Goal: Contribute content: Contribute content

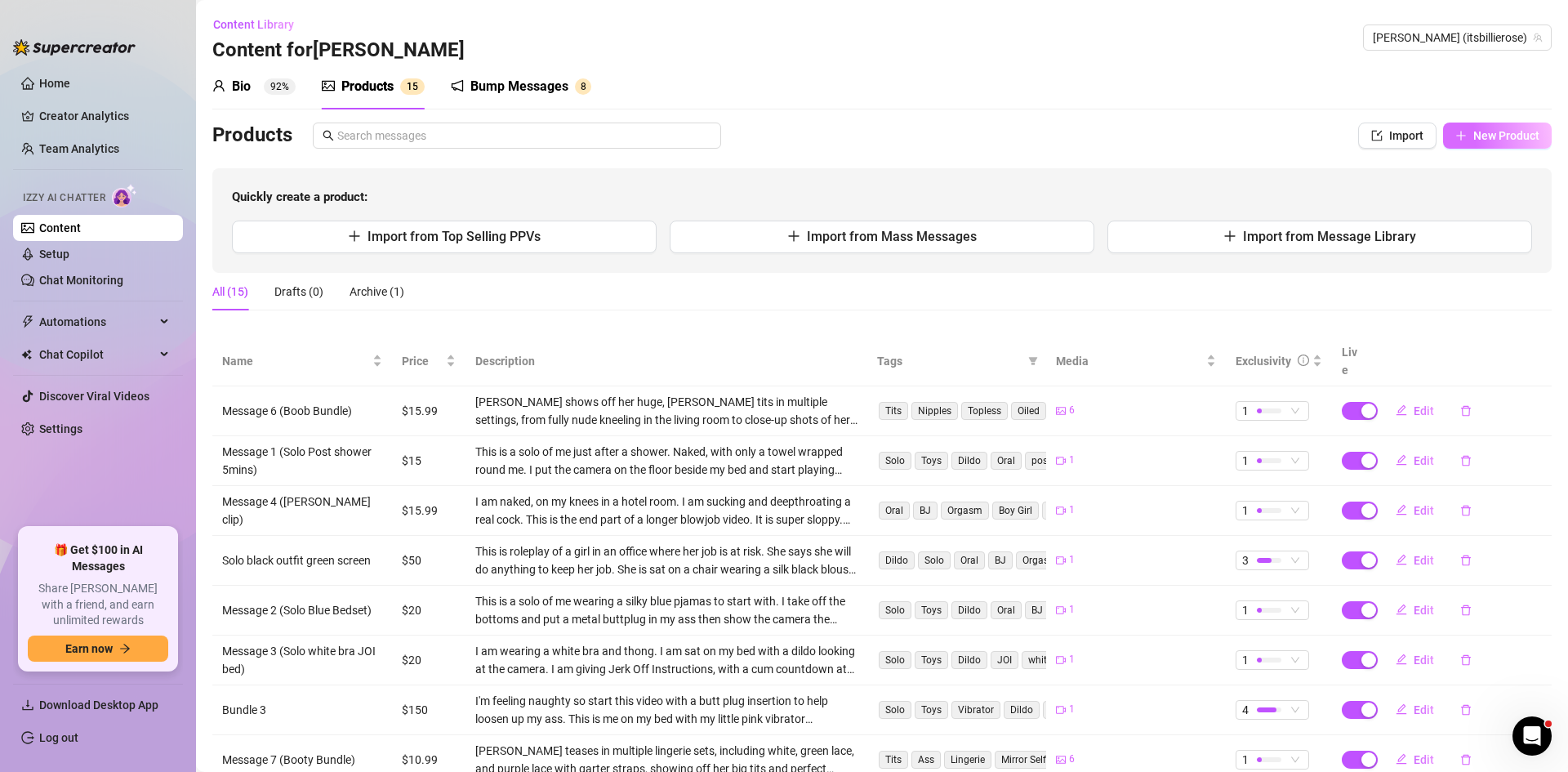
click at [1376, 139] on span "New Product" at bounding box center [1507, 135] width 66 height 13
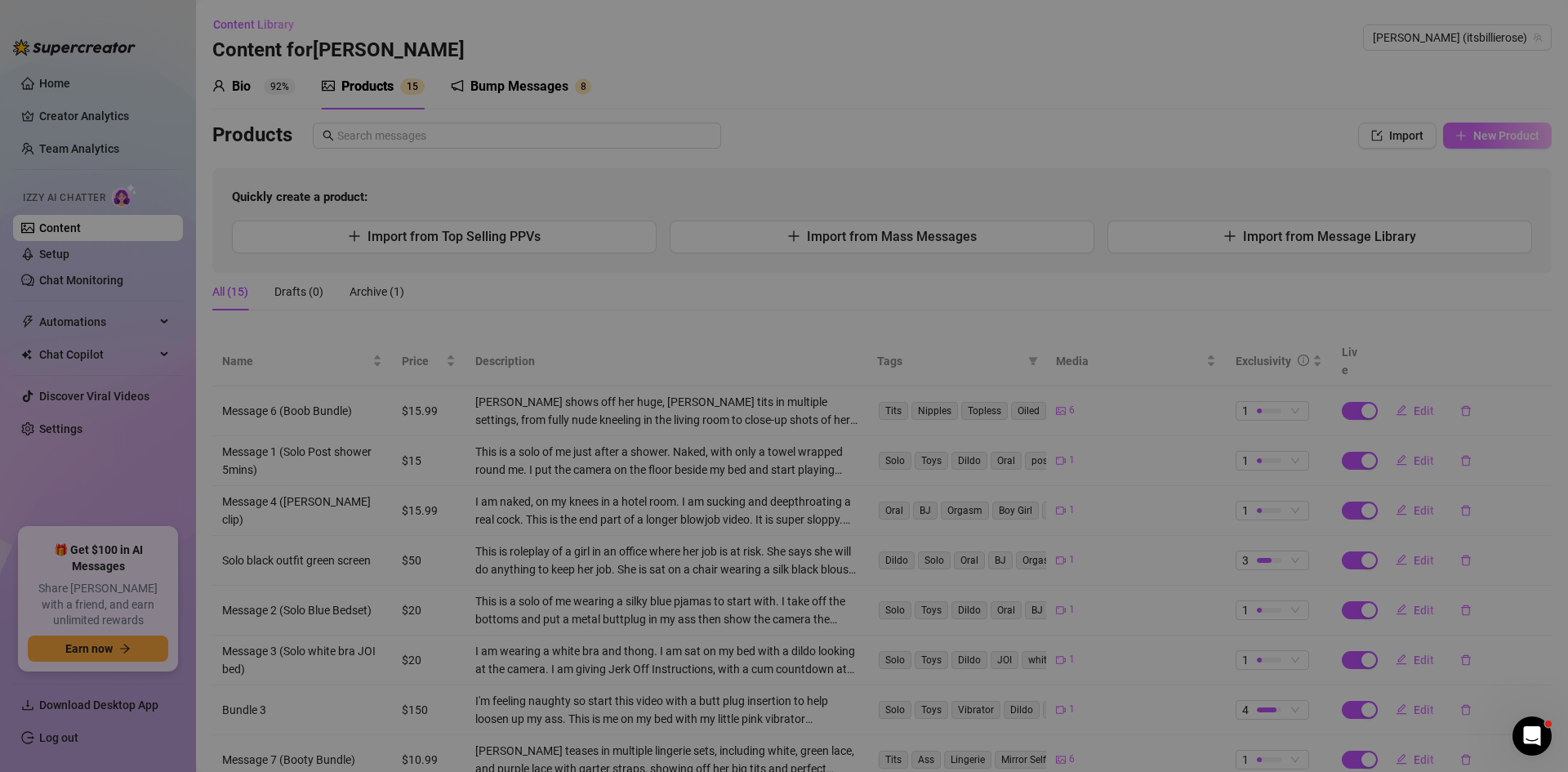
type textarea "Type your message here..."
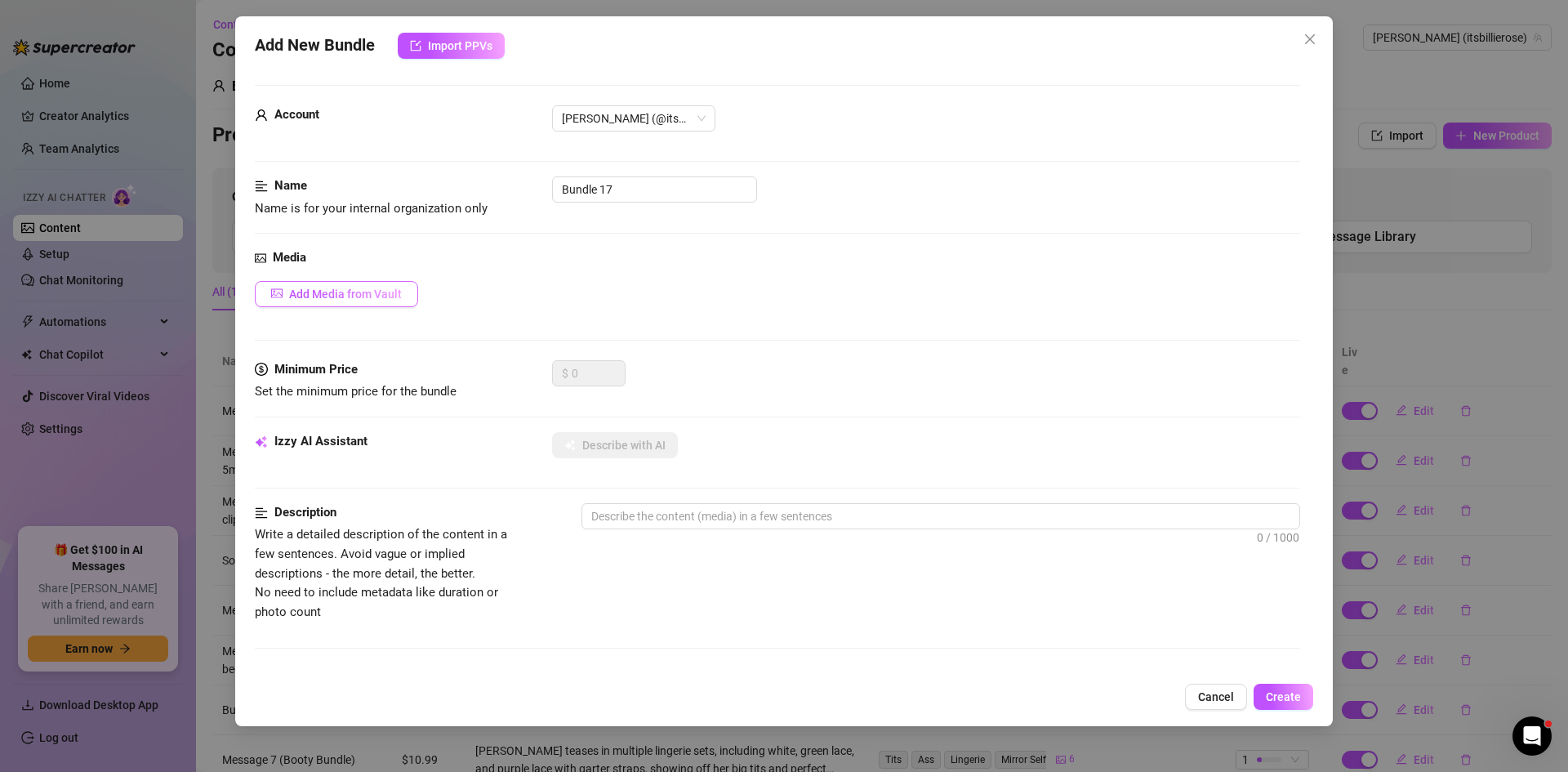
click at [371, 300] on span "Add Media from Vault" at bounding box center [346, 294] width 113 height 13
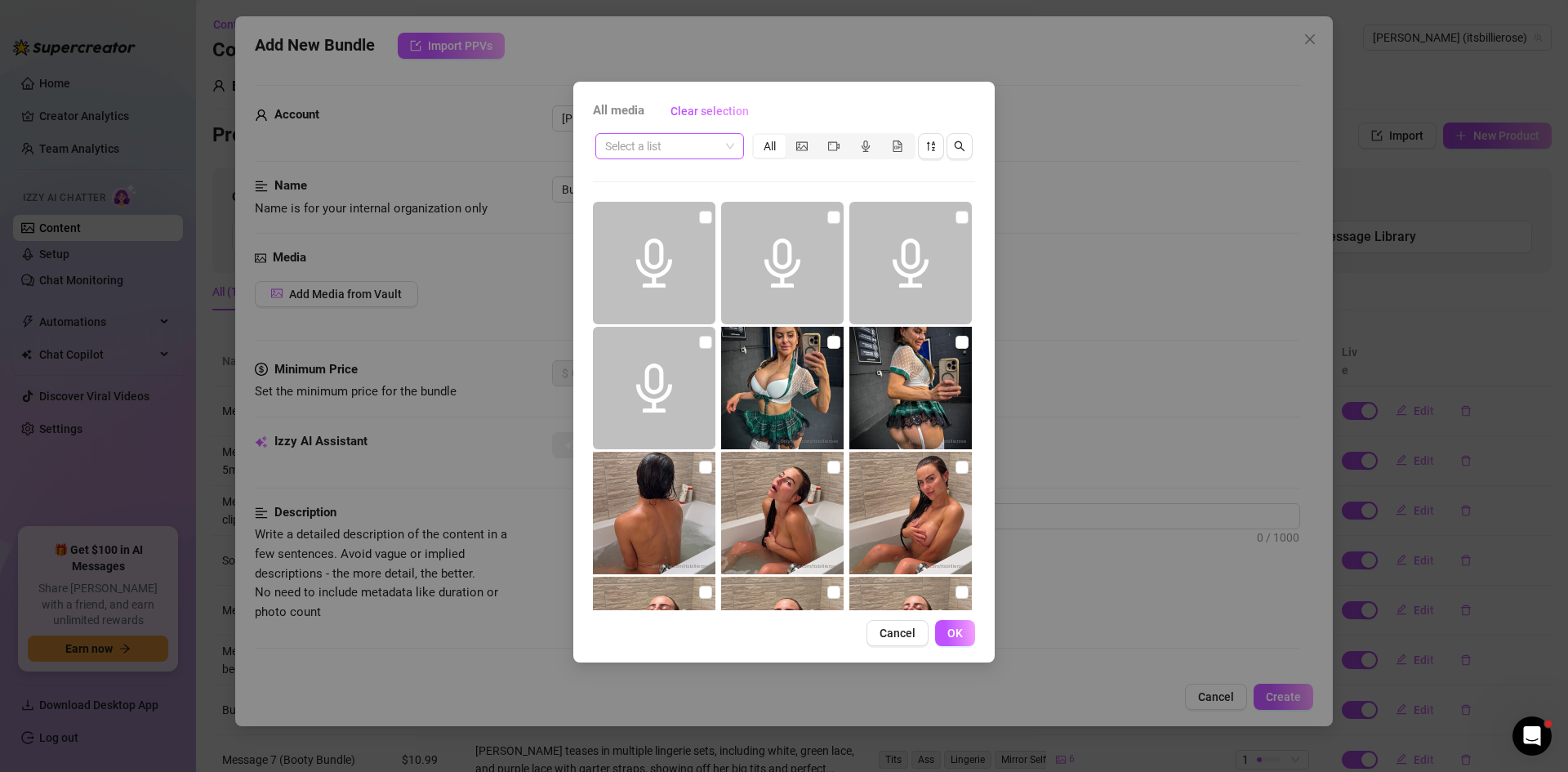
click at [730, 147] on span at bounding box center [669, 145] width 129 height 24
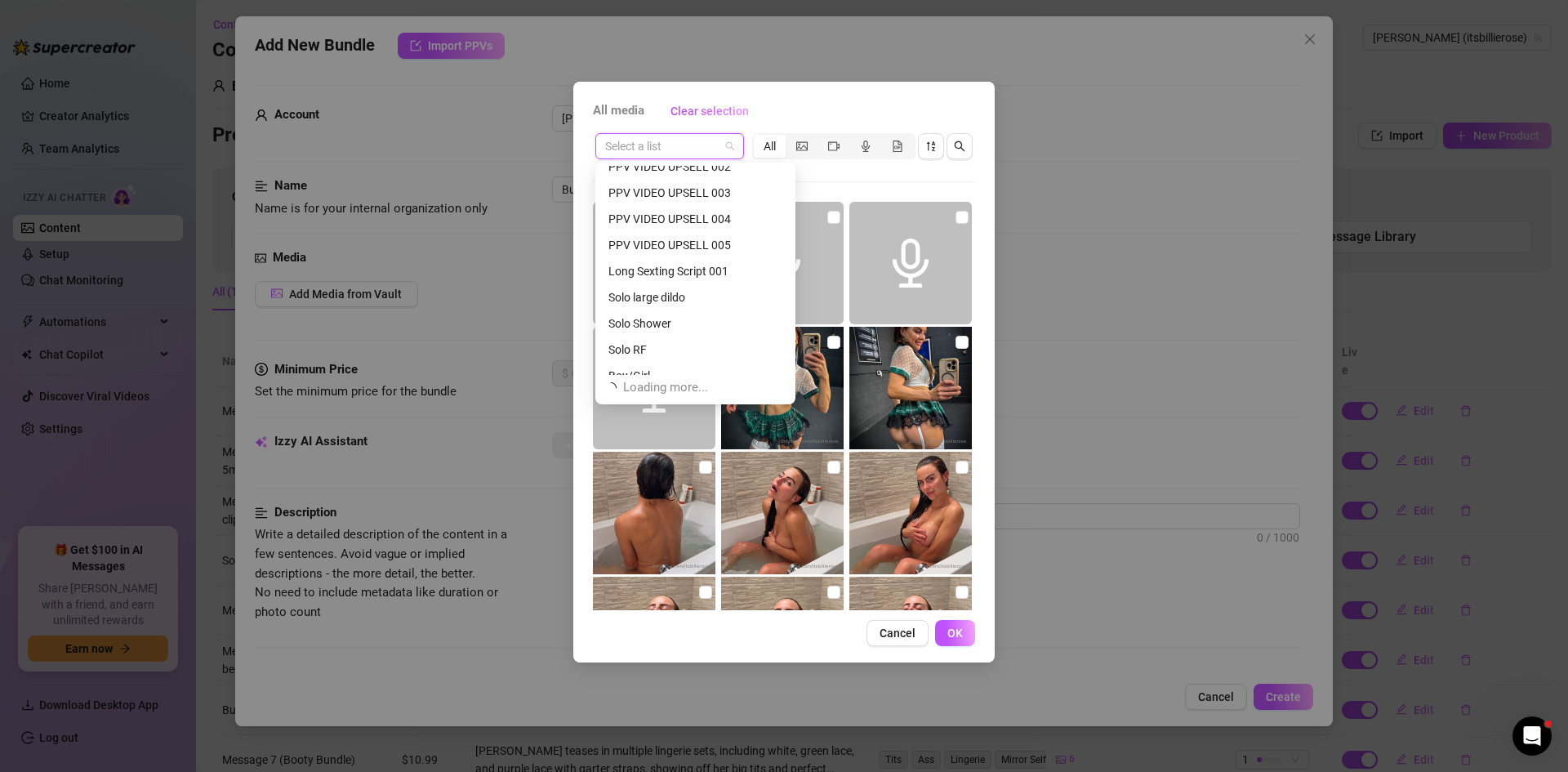
scroll to position [309, 0]
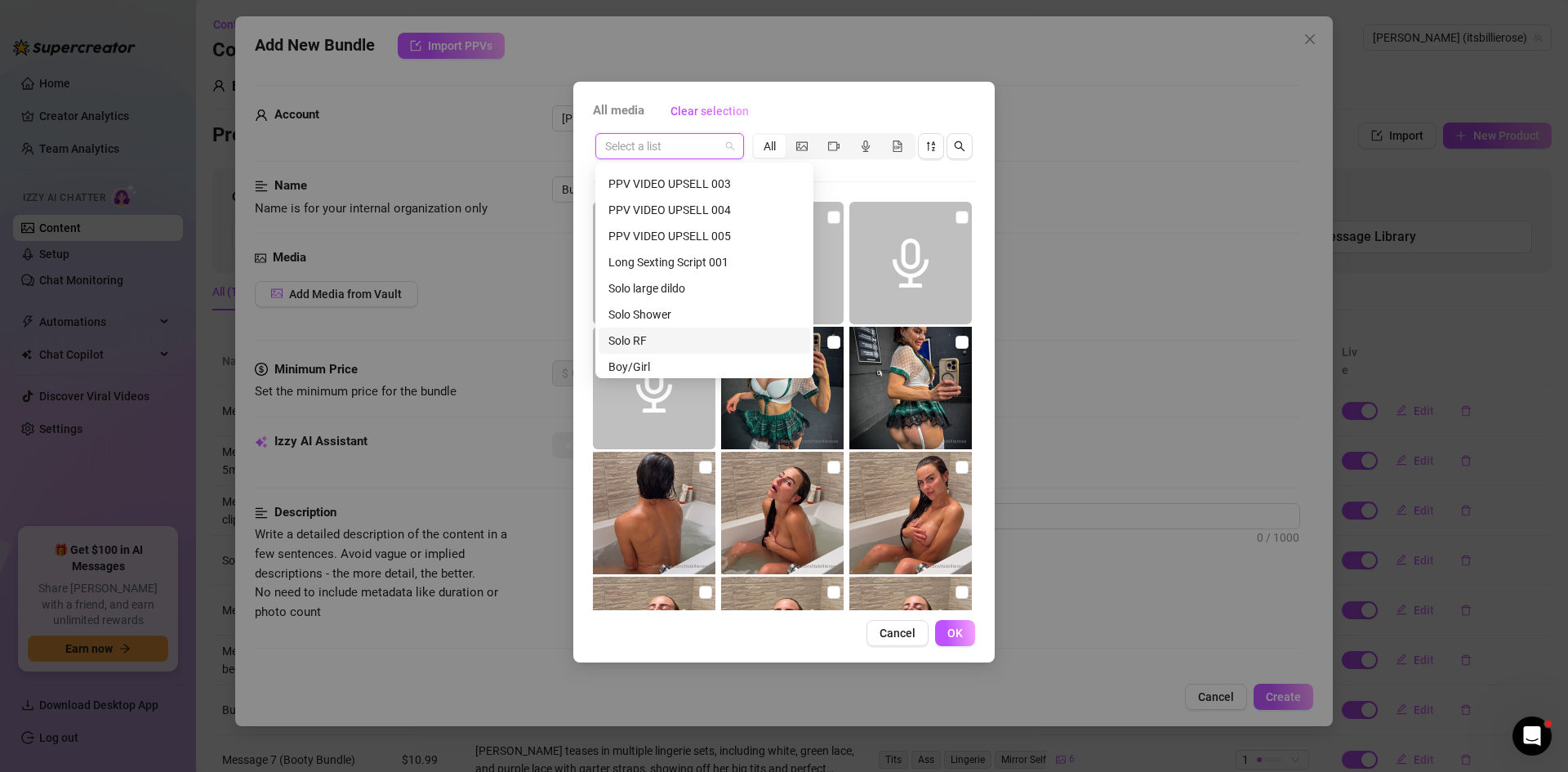
click at [657, 337] on div "Solo RF" at bounding box center [704, 341] width 192 height 18
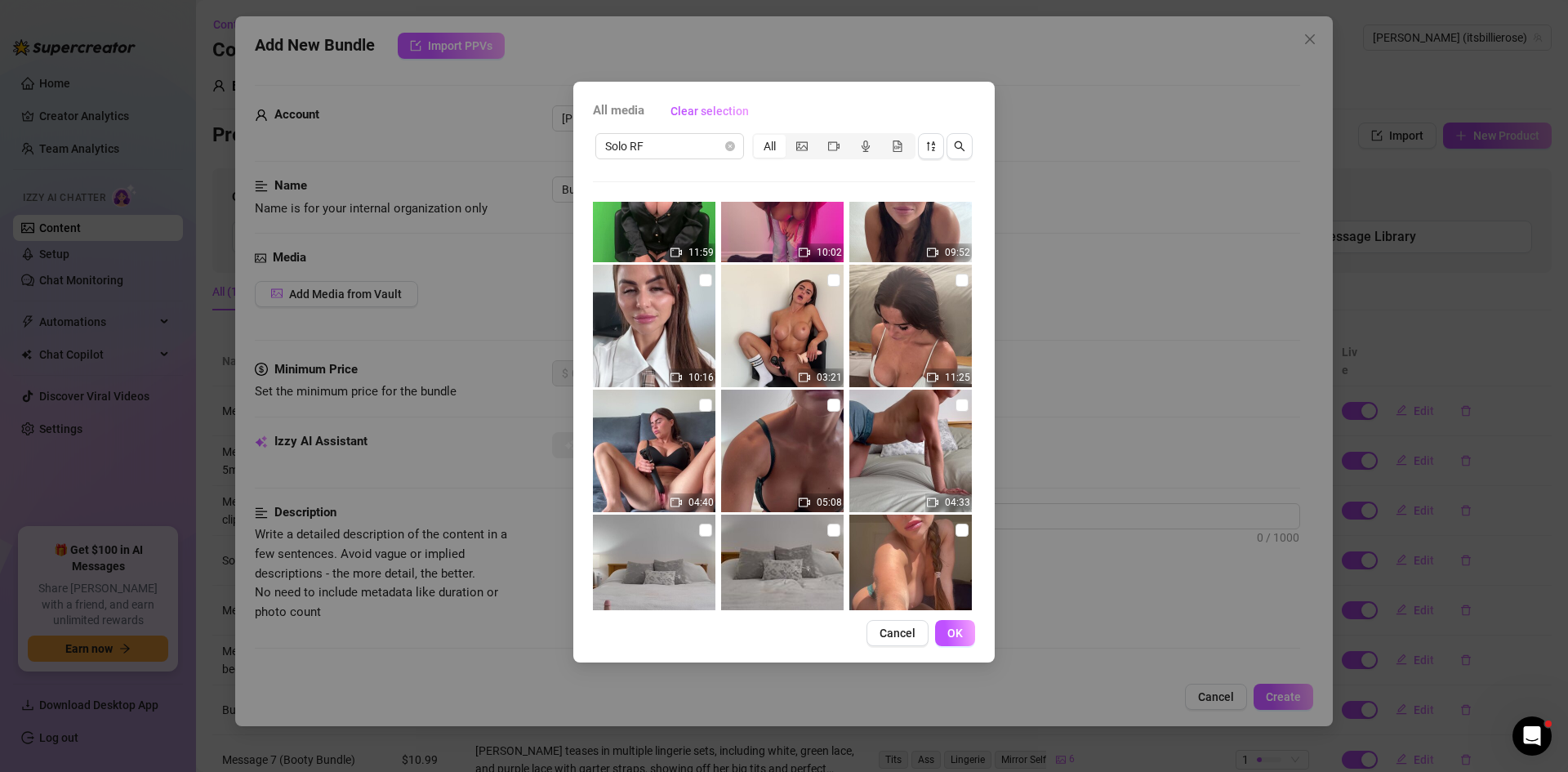
scroll to position [322, 0]
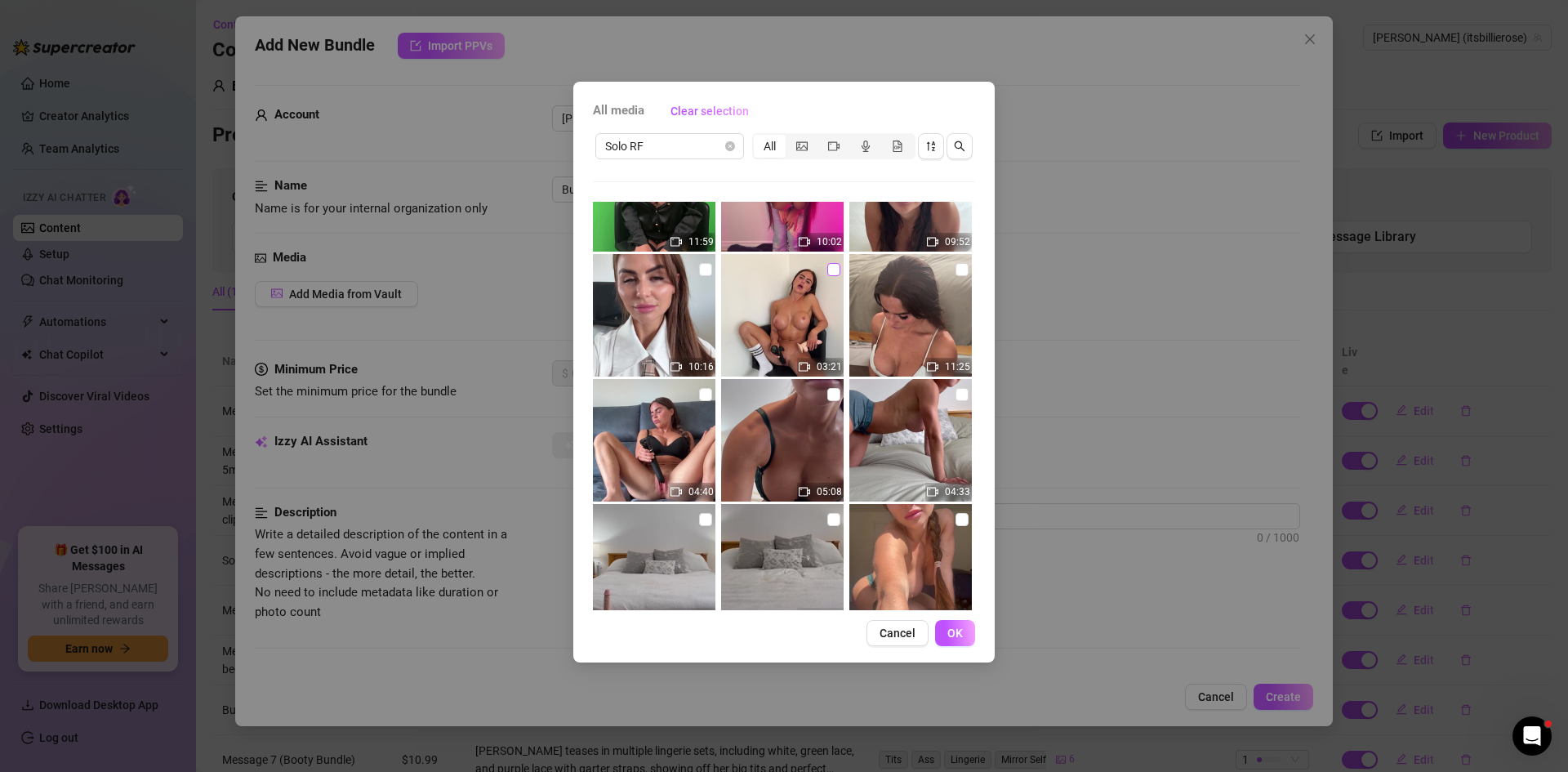
click at [829, 267] on input "checkbox" at bounding box center [834, 269] width 13 height 13
checkbox input "true"
click at [943, 639] on button "OK" at bounding box center [955, 632] width 40 height 26
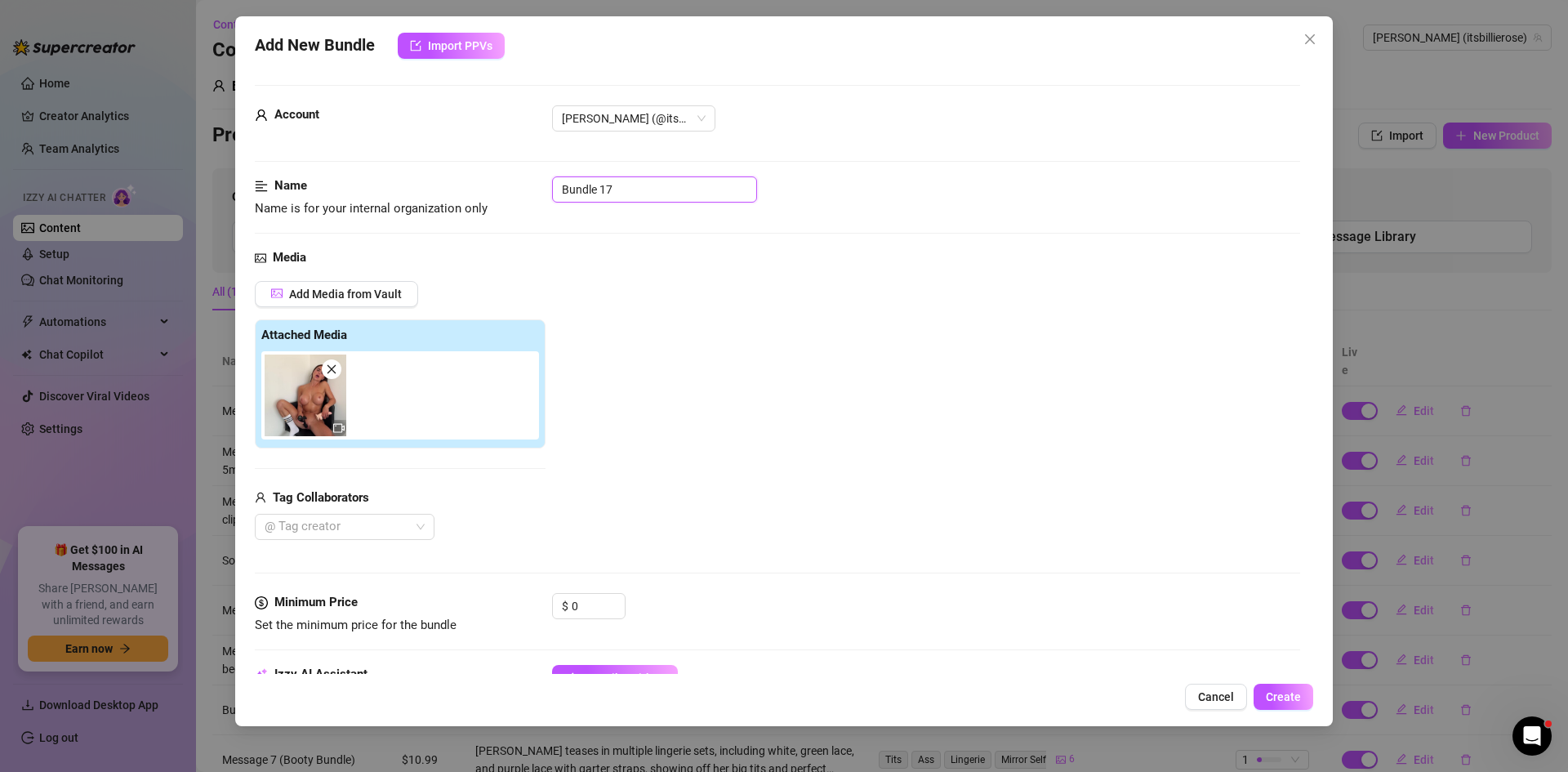
click at [631, 186] on input "Bundle 17" at bounding box center [654, 189] width 205 height 26
type input "B"
type input "Solo short chair"
click at [582, 607] on input "0" at bounding box center [598, 606] width 53 height 24
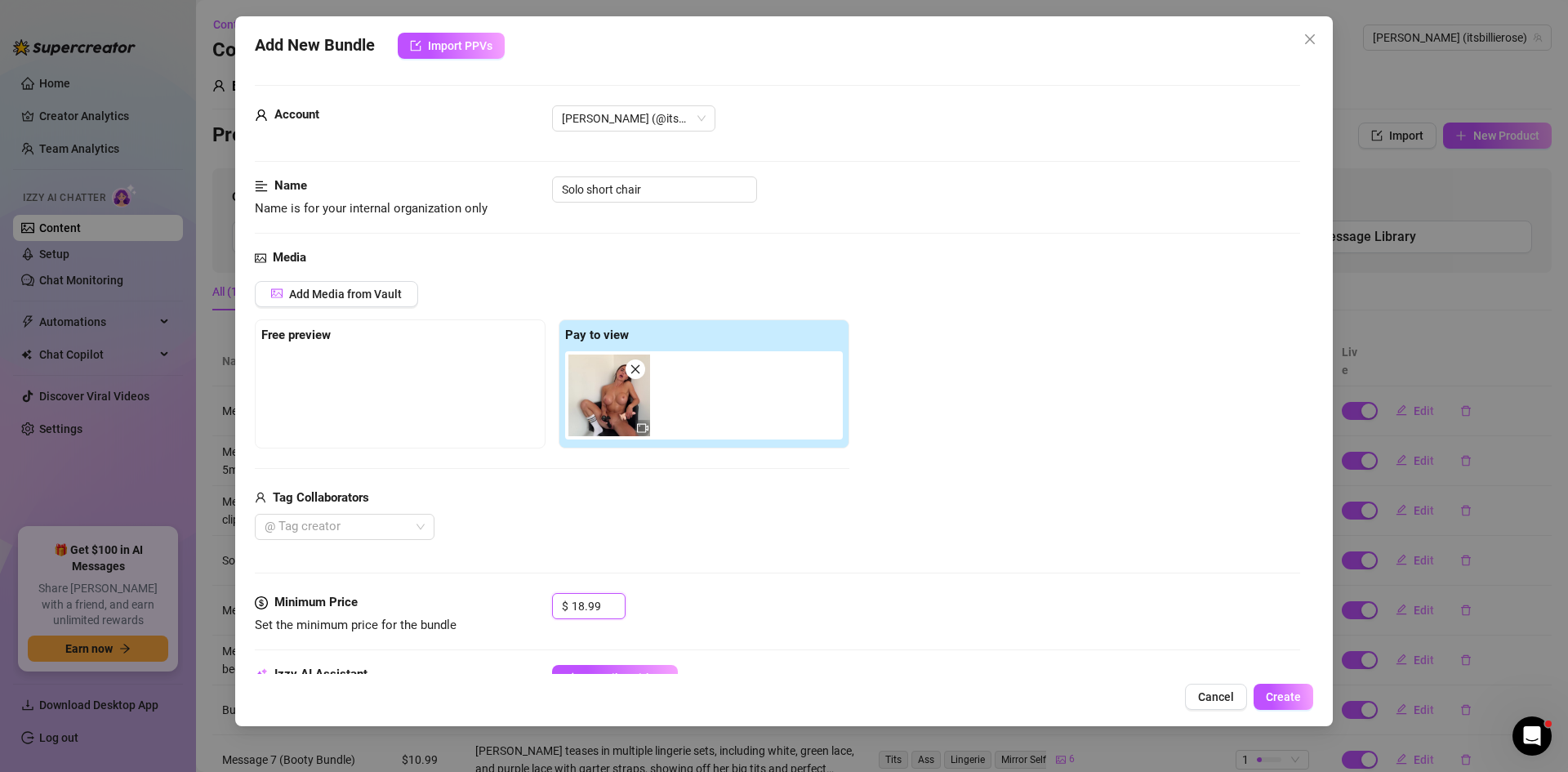
type input "18.99"
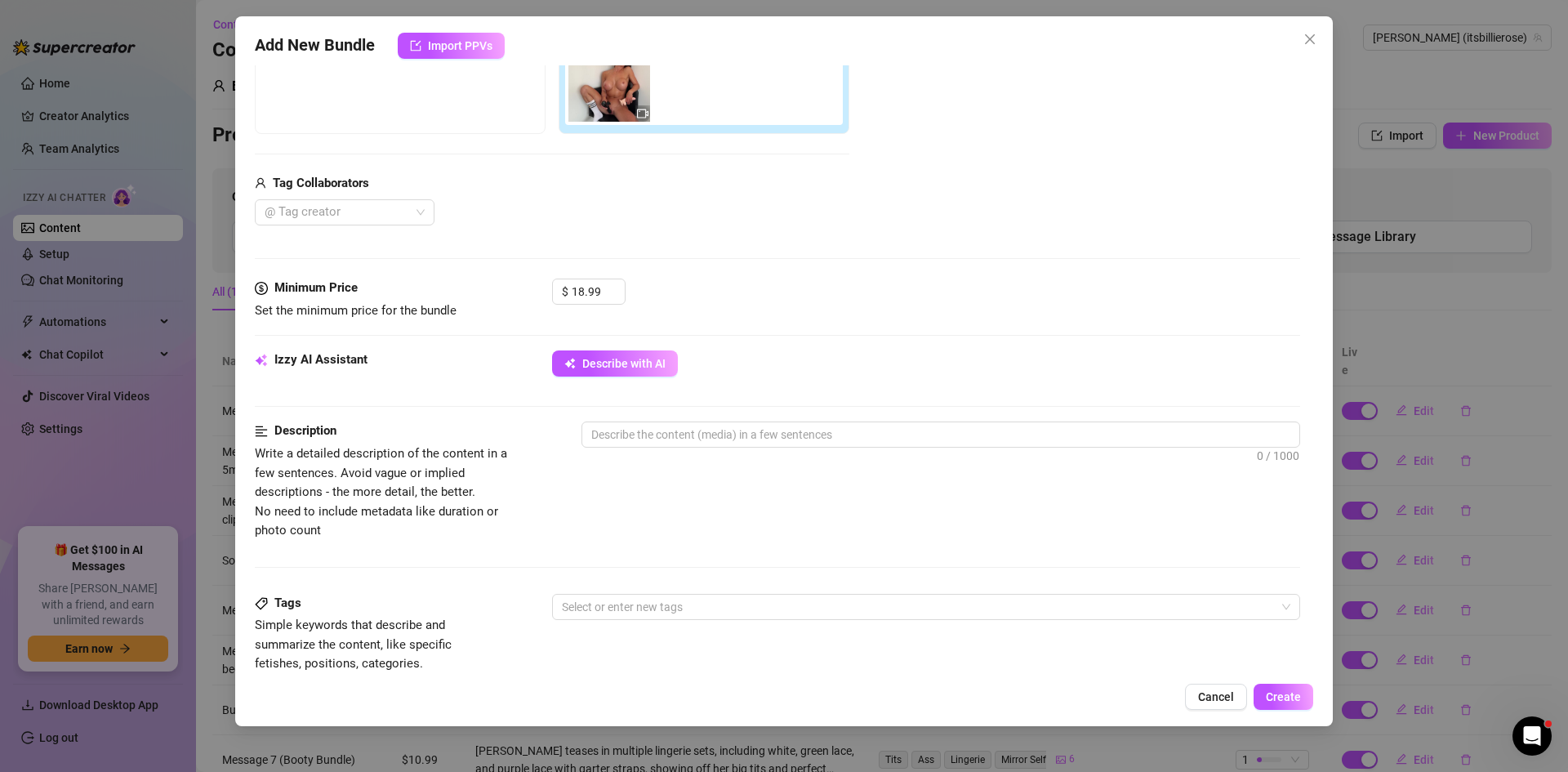
scroll to position [318, 0]
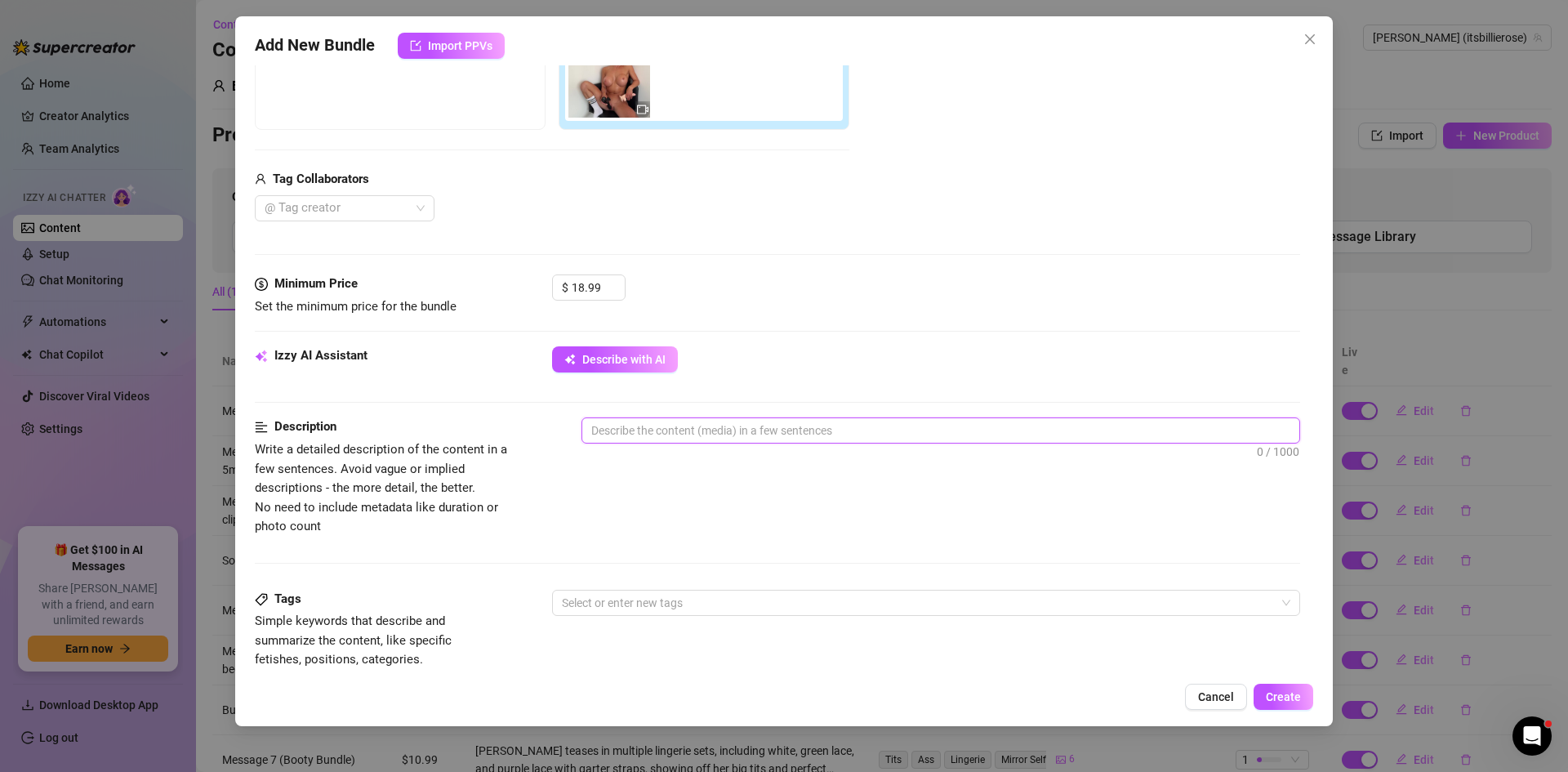
click at [766, 432] on textarea at bounding box center [941, 430] width 717 height 24
type textarea "I"
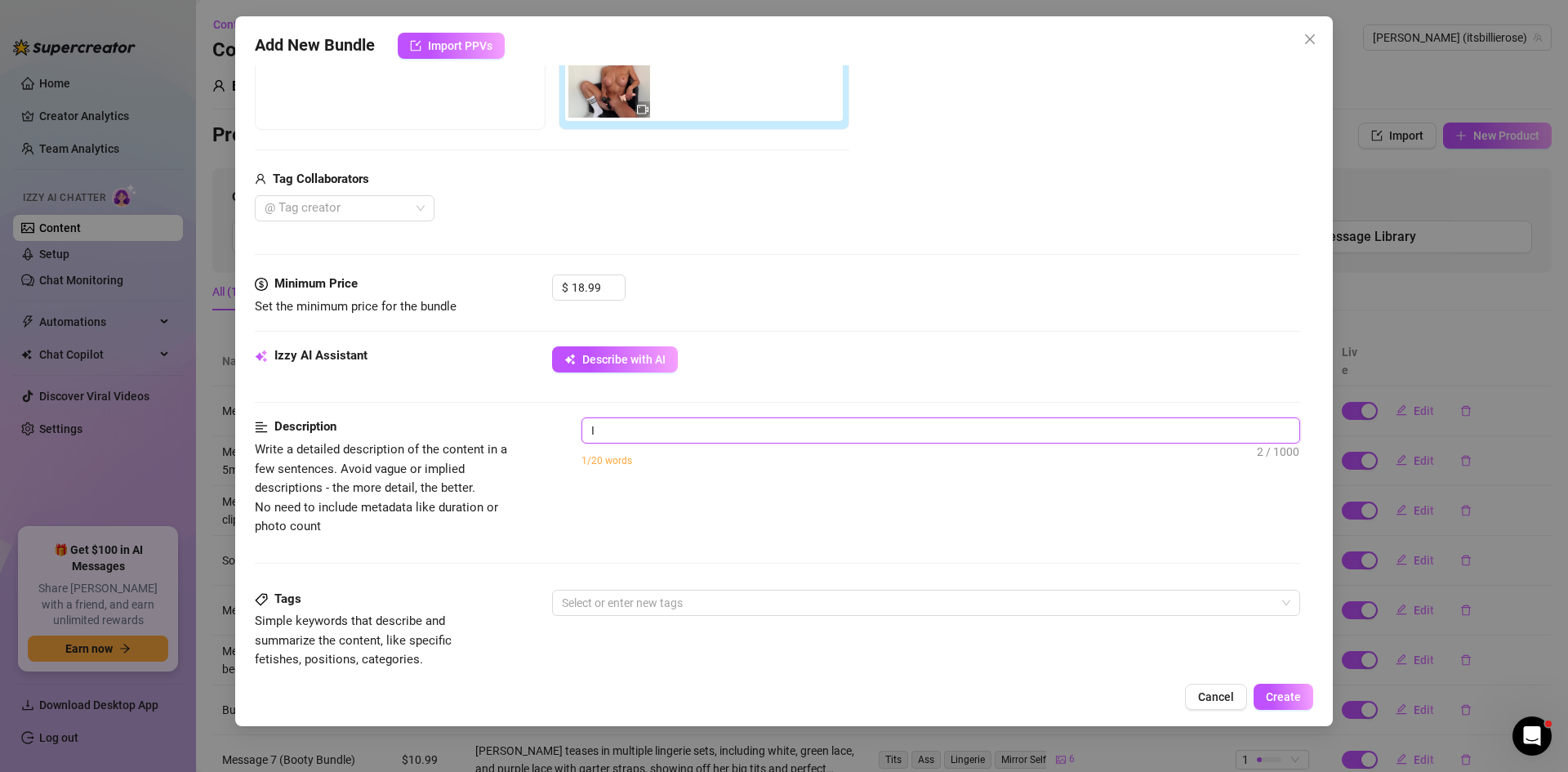
type textarea "I a"
type textarea "I am"
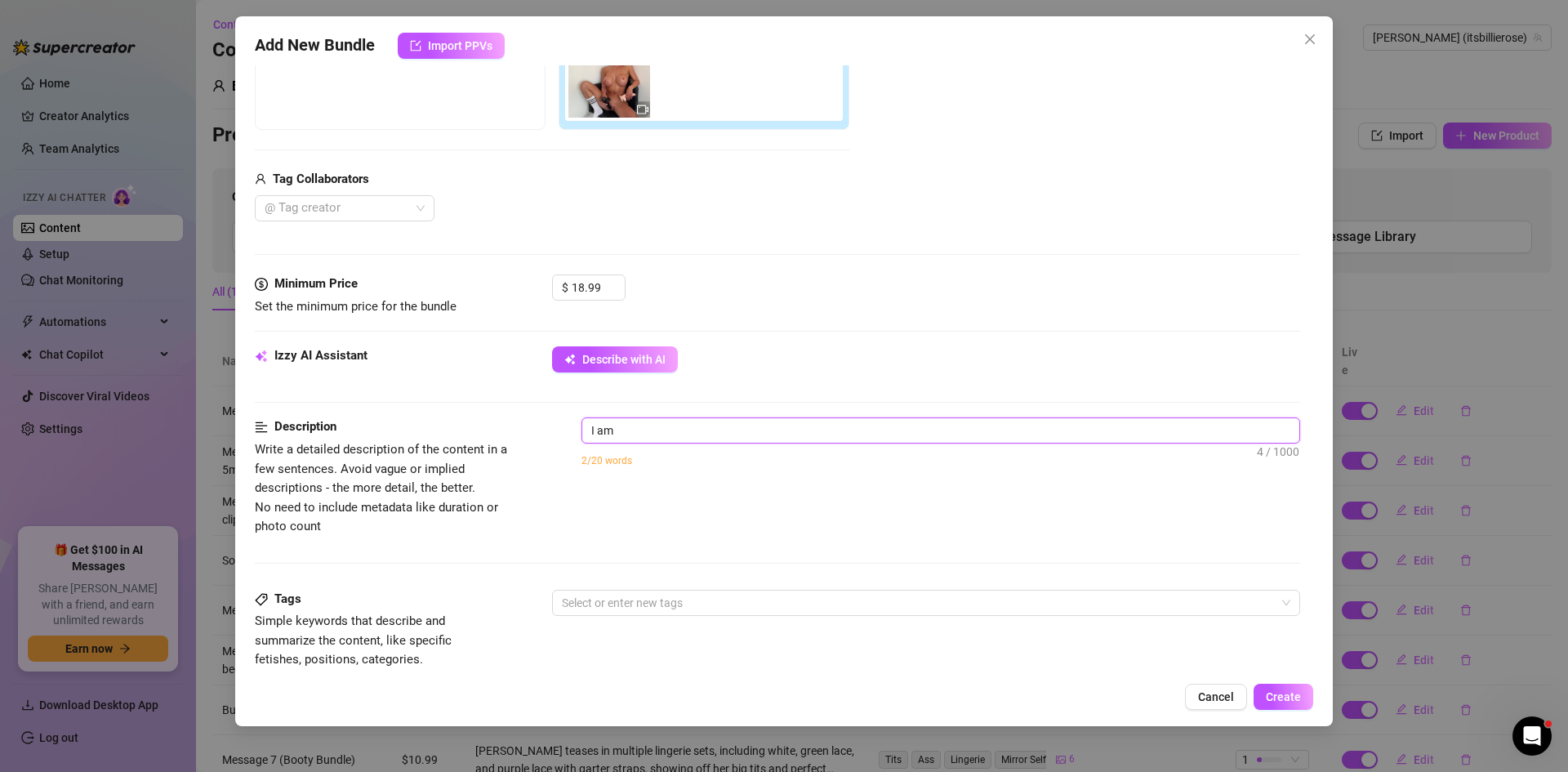
type textarea "I am"
type textarea "I am n"
type textarea "I am na"
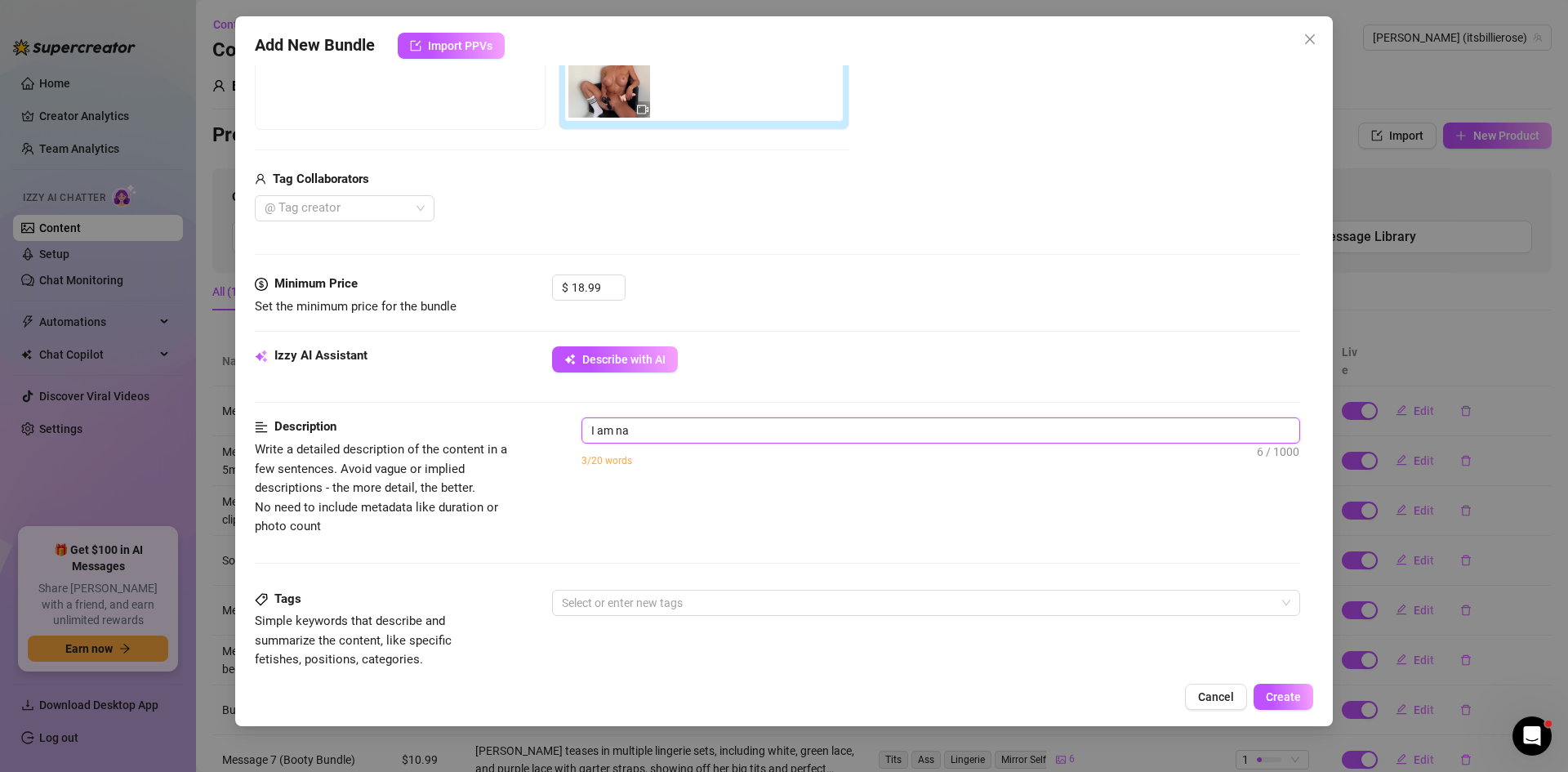
type textarea "I am nak"
type textarea "I am nake"
type textarea "I am naked"
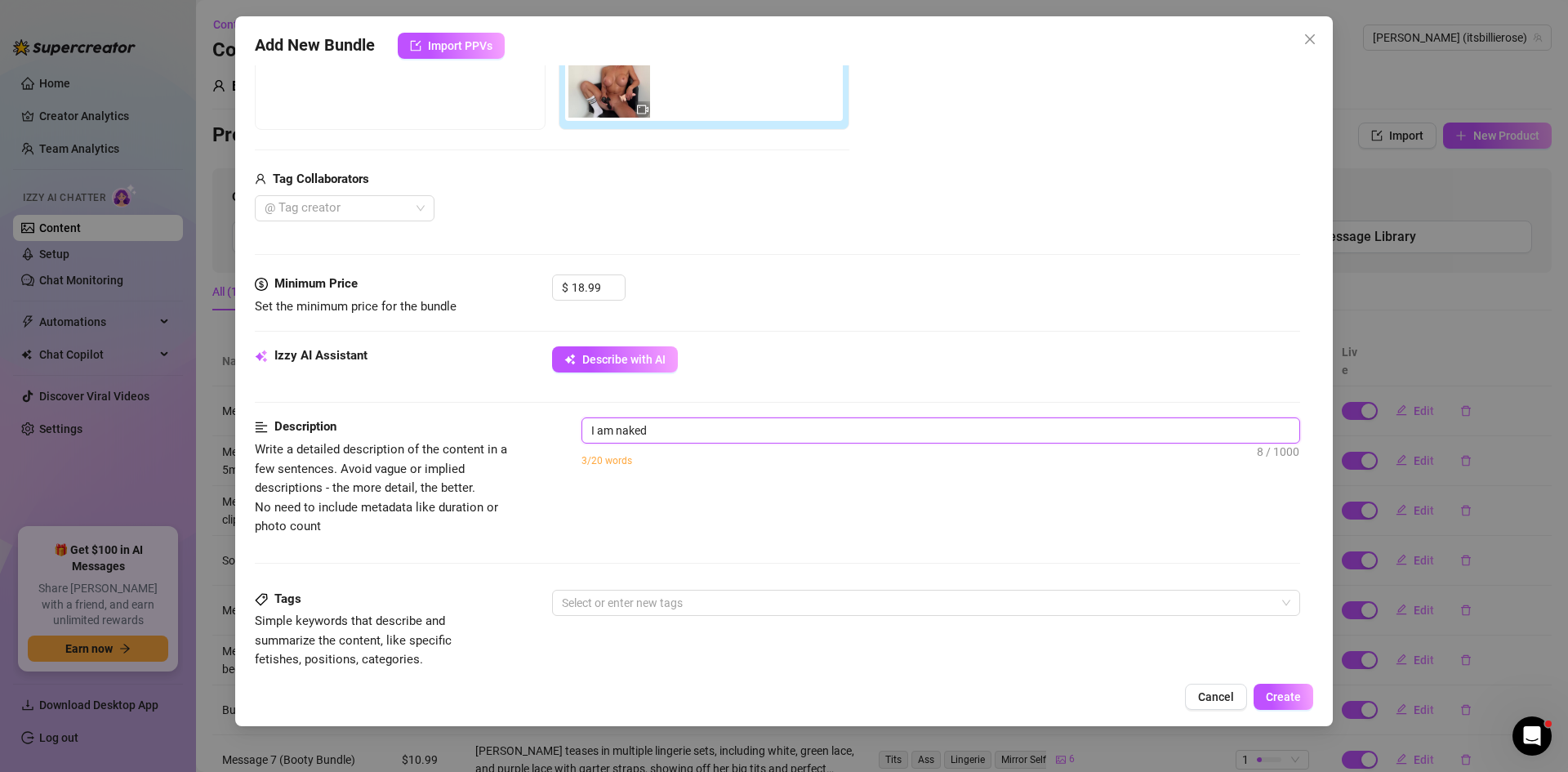
type textarea "I am naked"
type textarea "I am naked w"
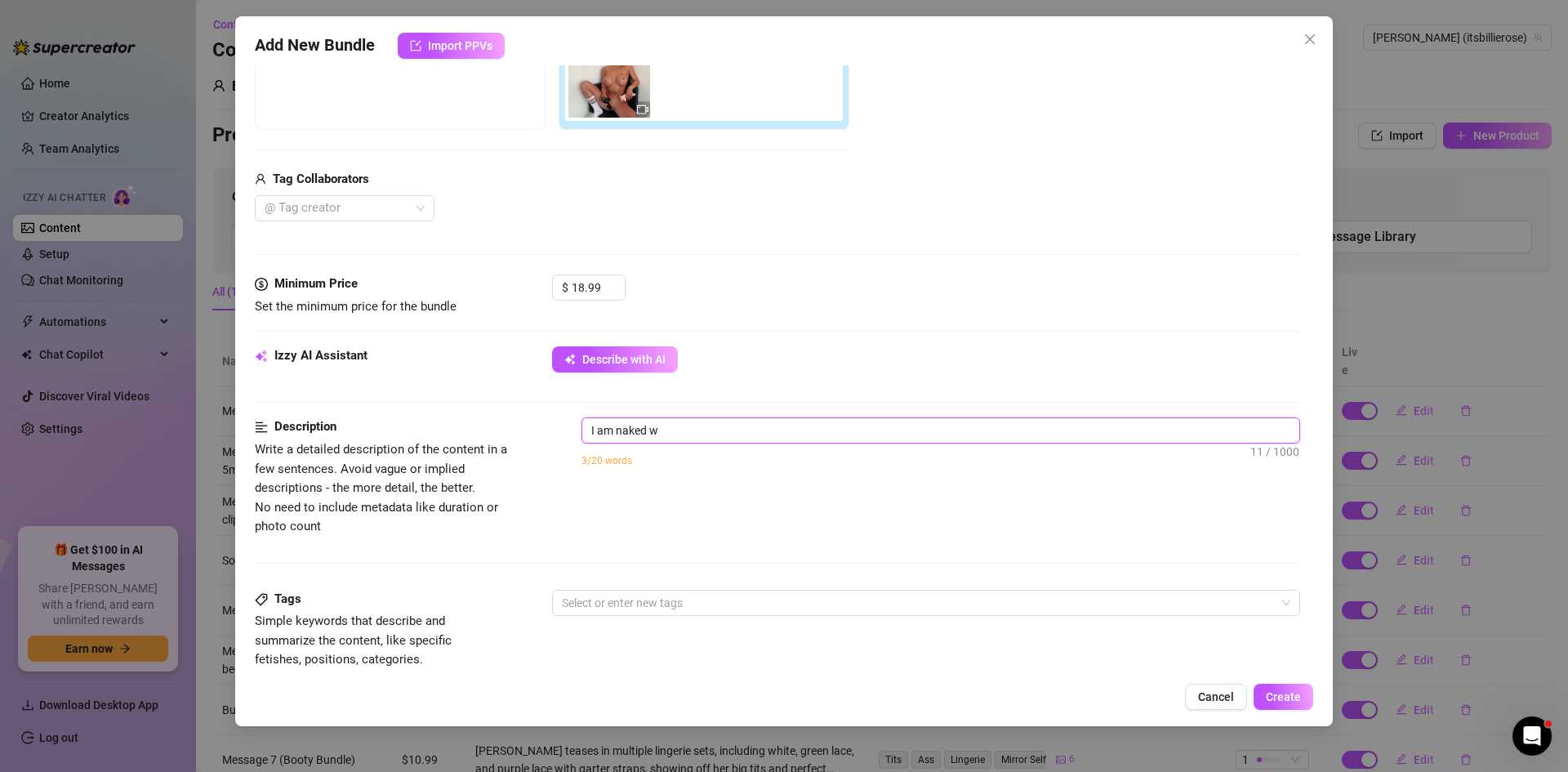
type textarea "I am naked wi"
type textarea "I am naked wit"
type textarea "I am naked with"
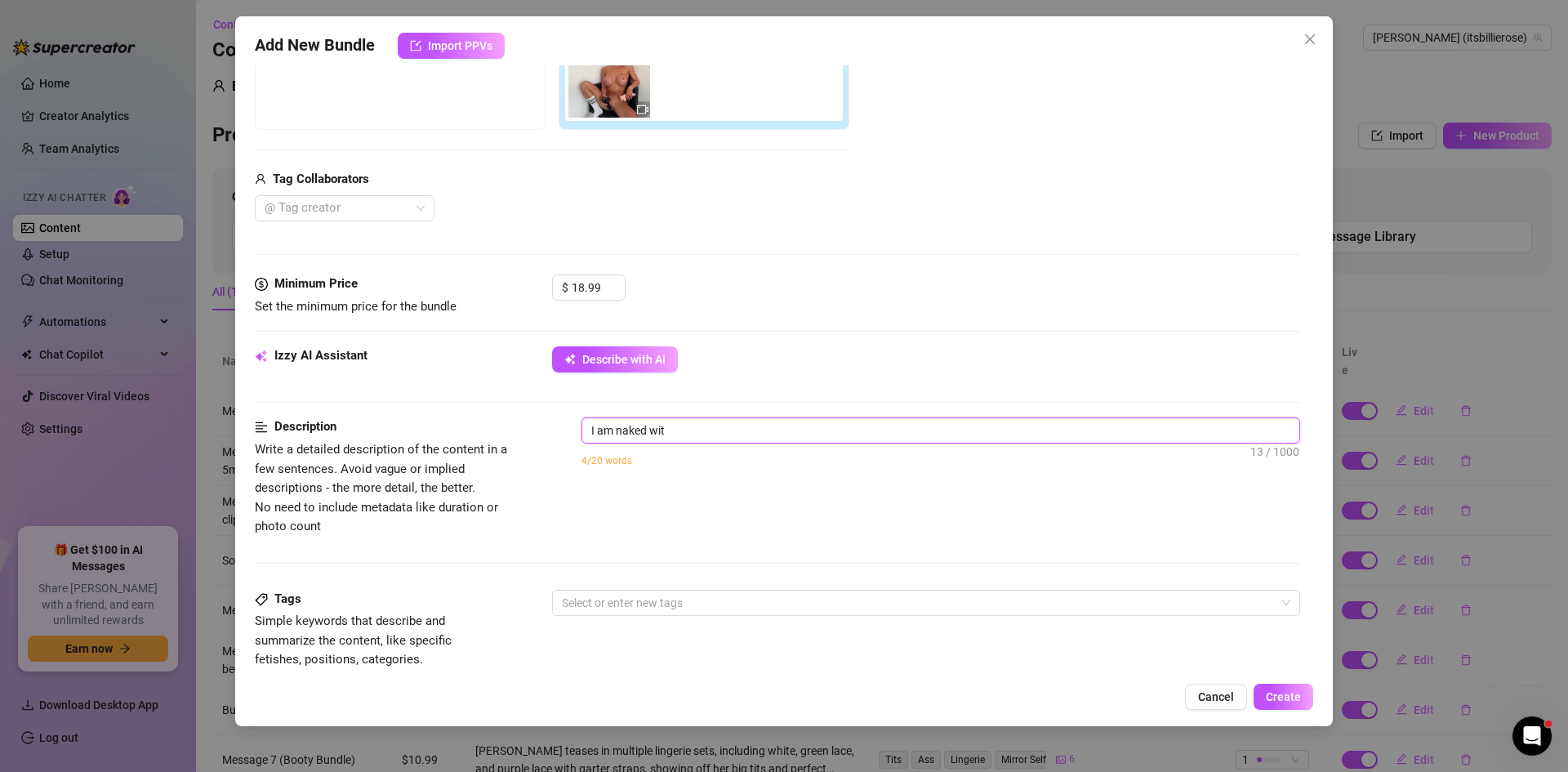
type textarea "I am naked with"
type textarea "I am naked with o"
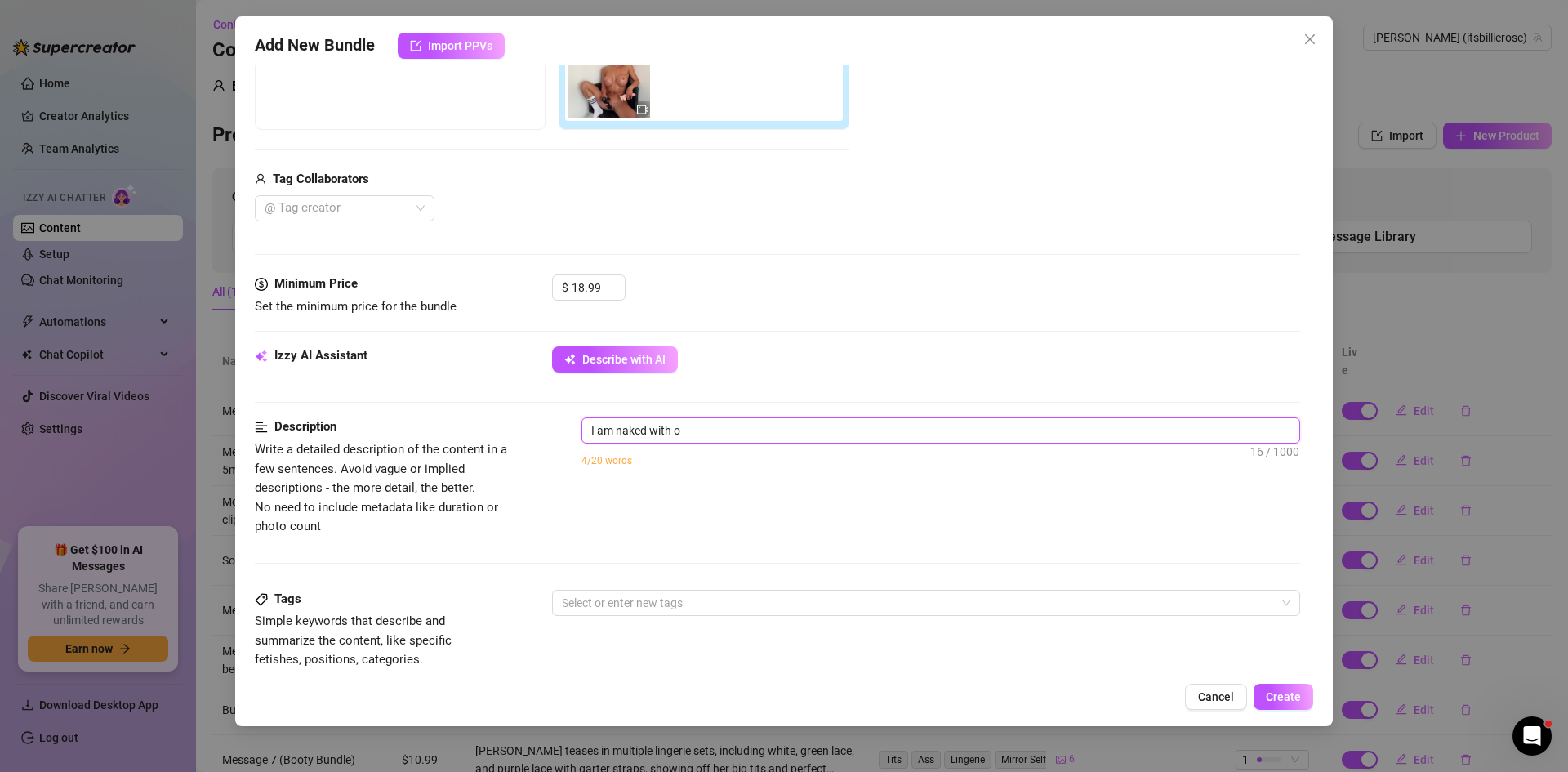
type textarea "I am naked with oi"
type textarea "I am naked with oil"
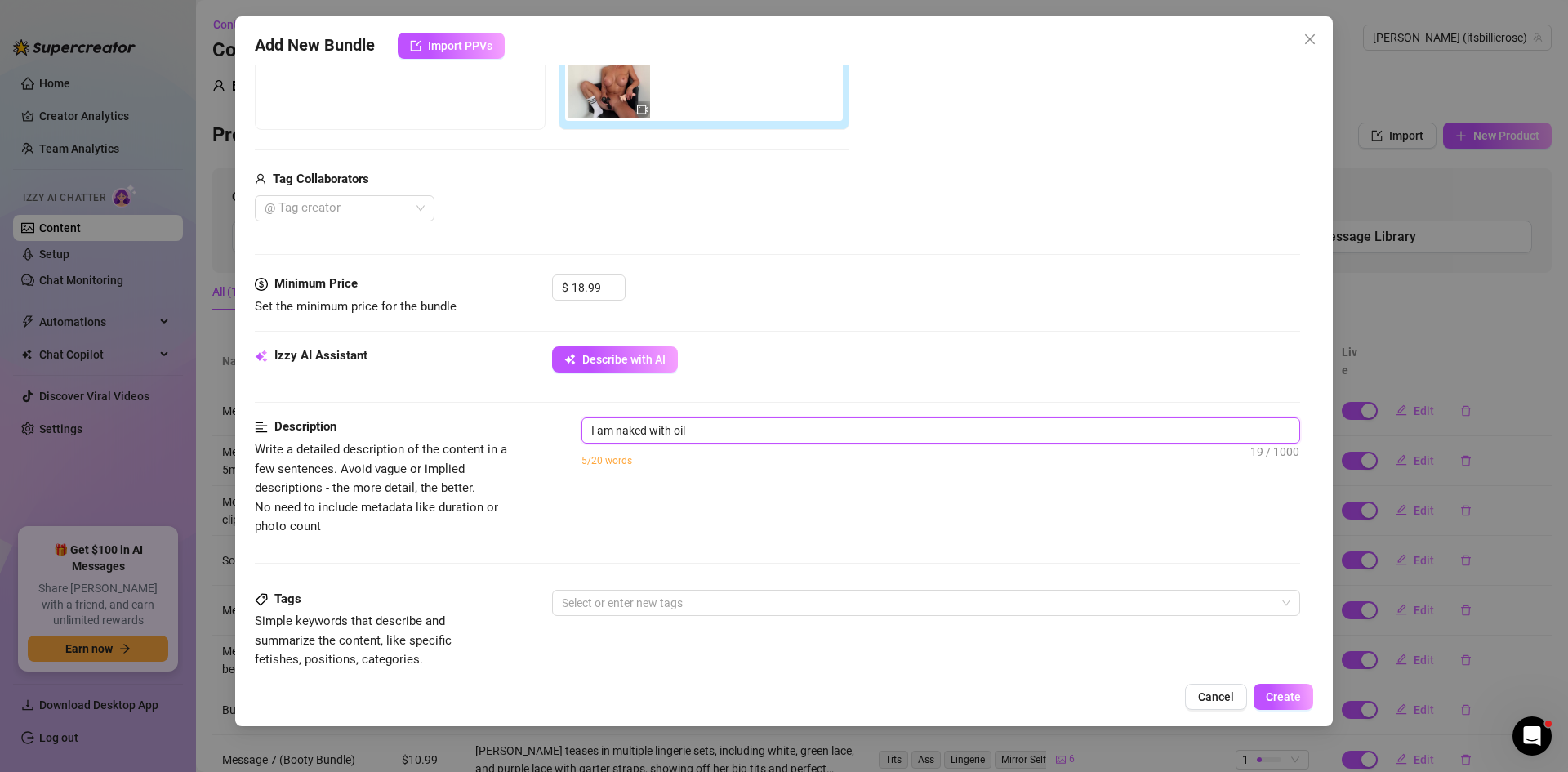
type textarea "I am naked with oil"
type textarea "I am naked with oil o"
type textarea "I am naked with oil on"
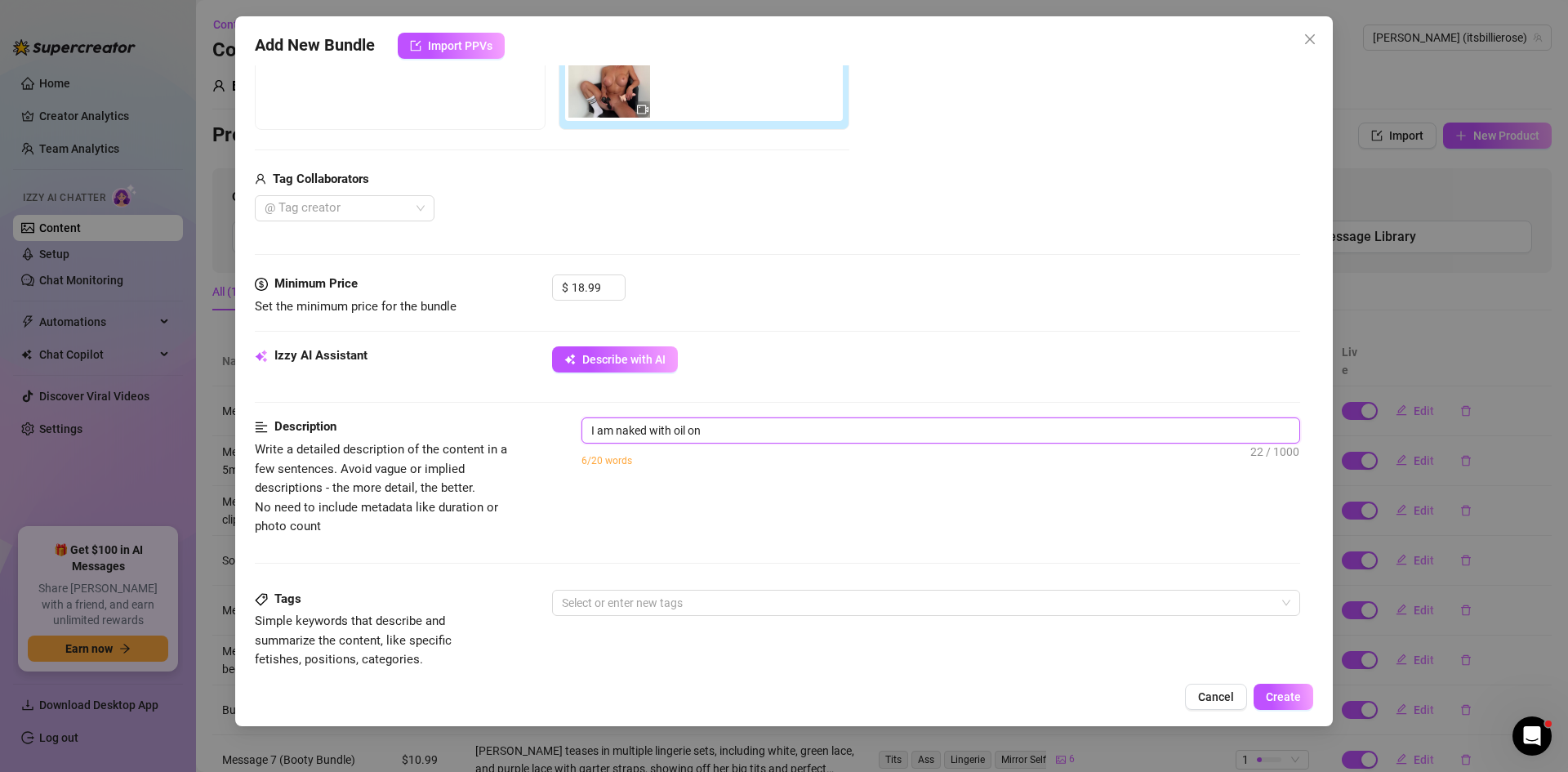
type textarea "I am naked with oil on"
type textarea "I am naked with oil on m"
type textarea "I am naked with oil on my"
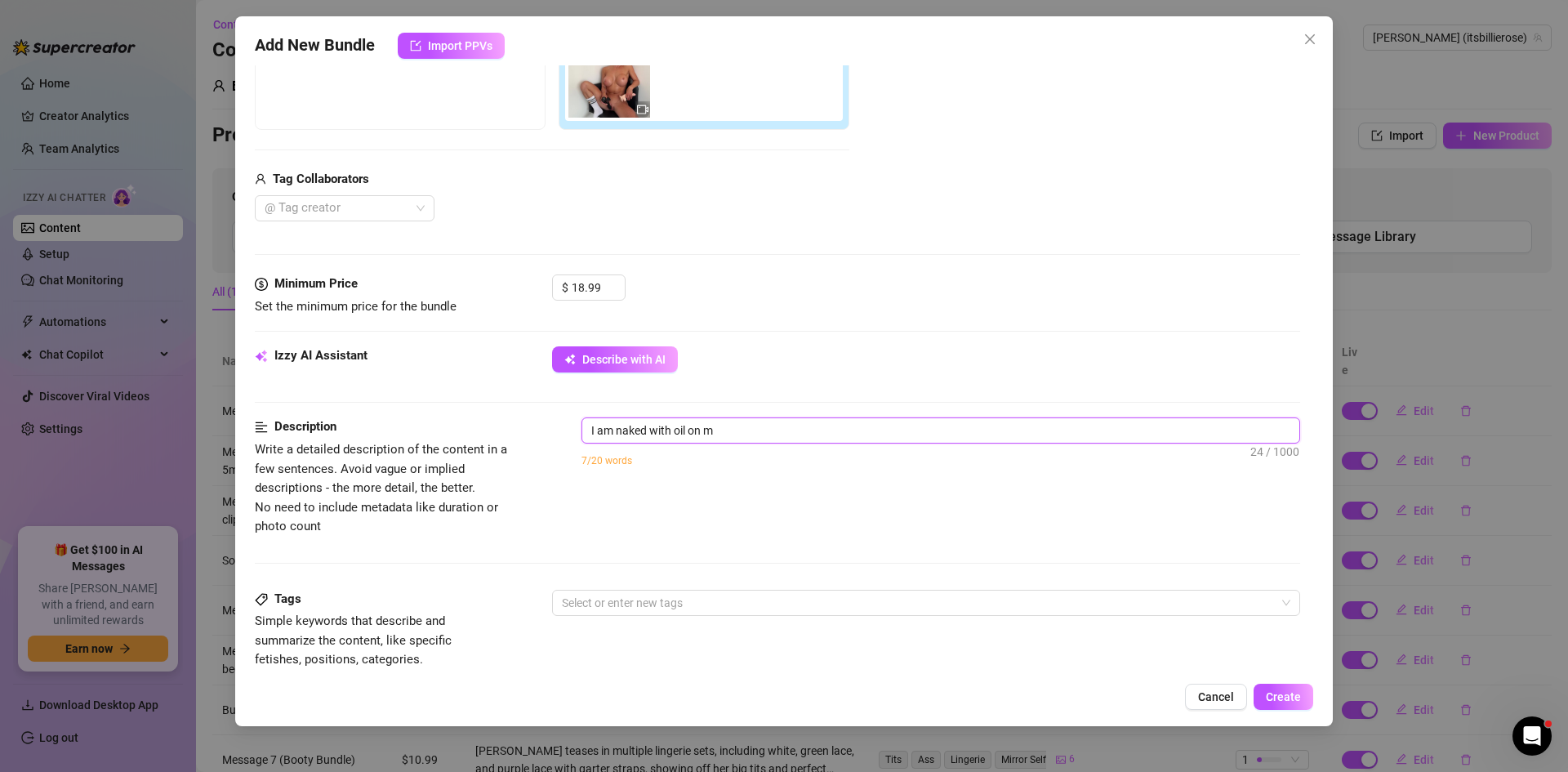
type textarea "I am naked with oil on my"
type textarea "I am naked with oil on my b"
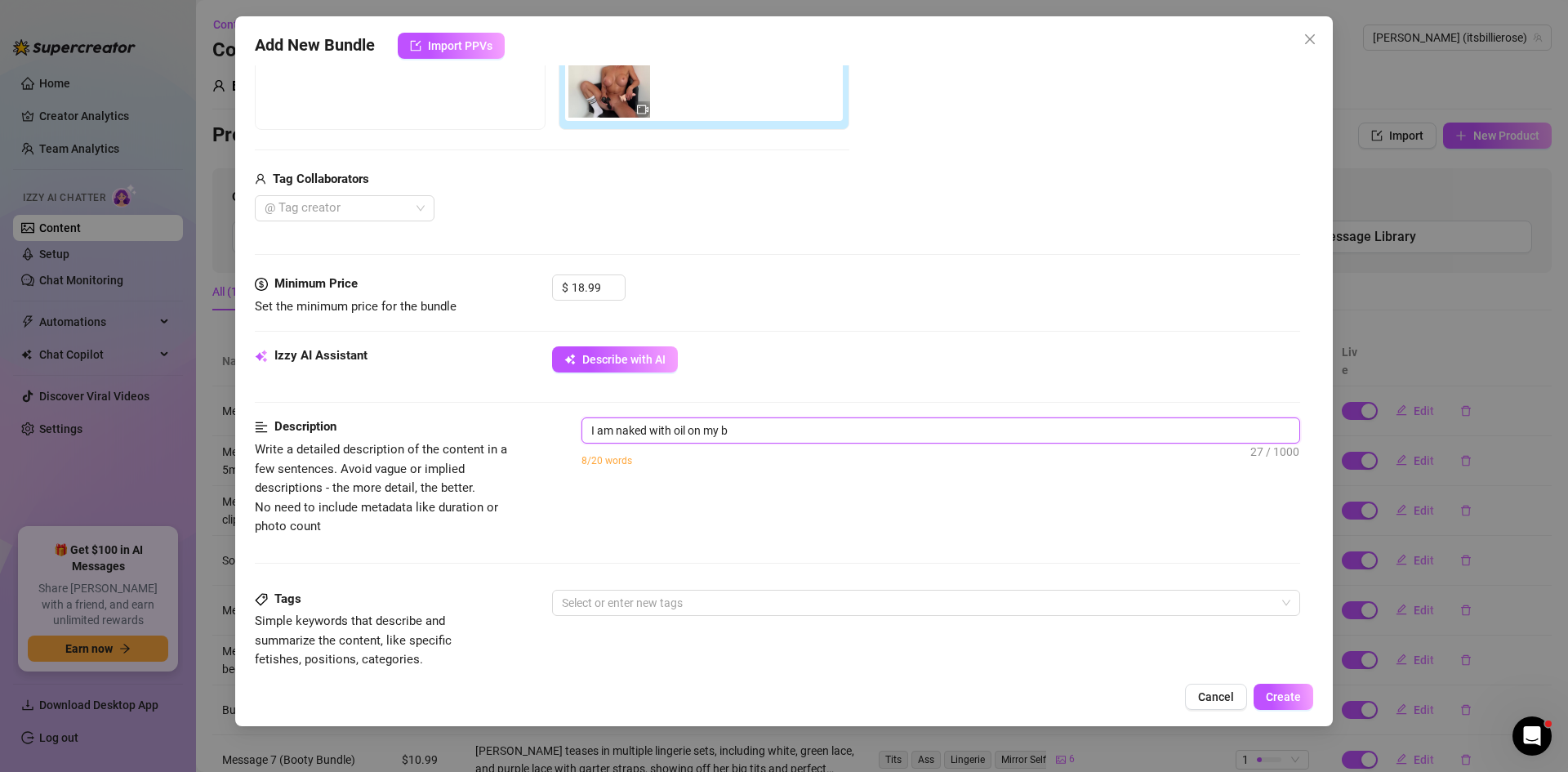
type textarea "I am naked with oil on my bo"
type textarea "I am naked with oil on my boo"
type textarea "I am naked with oil on my boob"
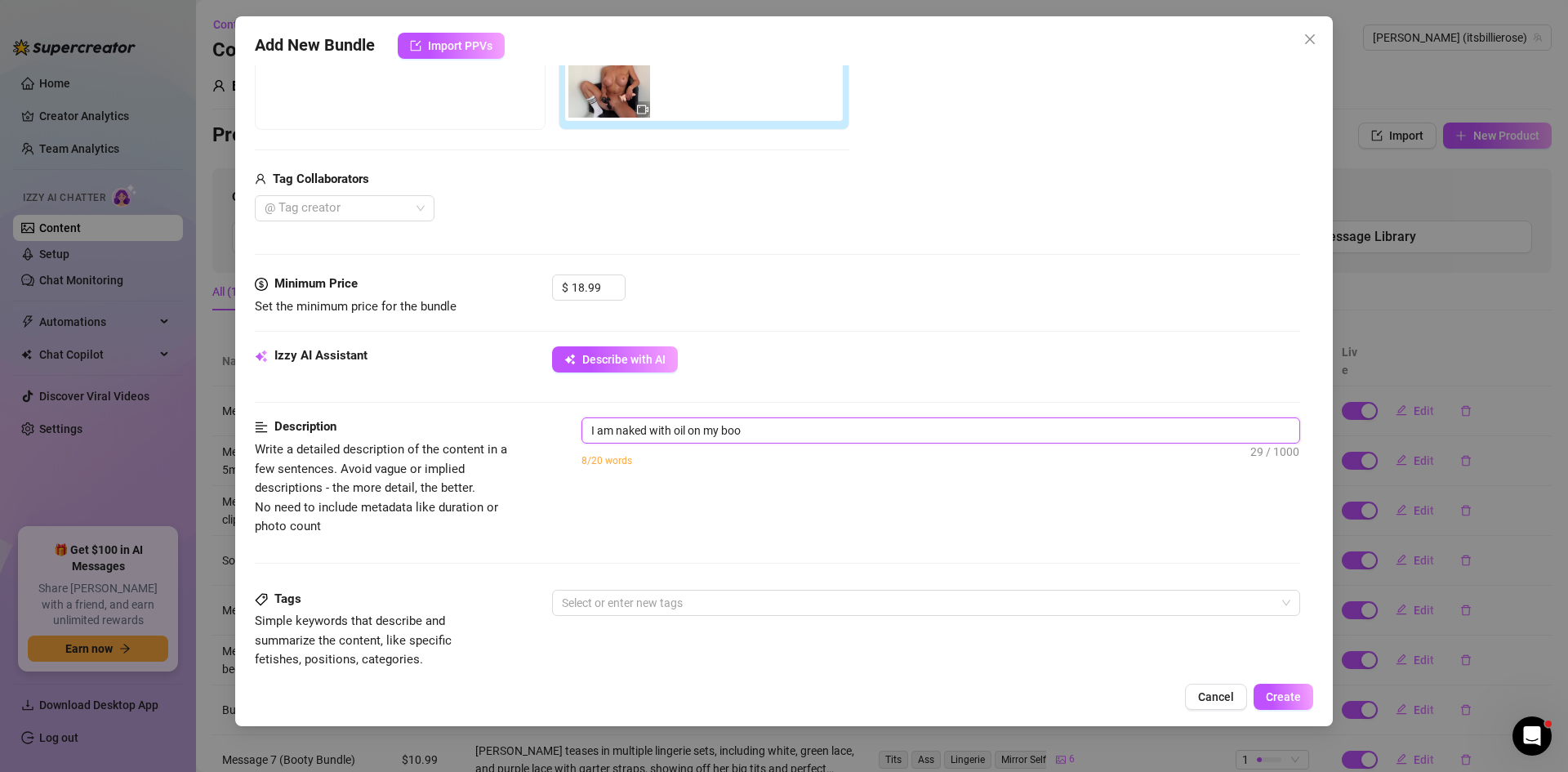
type textarea "I am naked with oil on my boob"
type textarea "I am naked with oil on my boobs"
type textarea "I am naked with oil on my boobs."
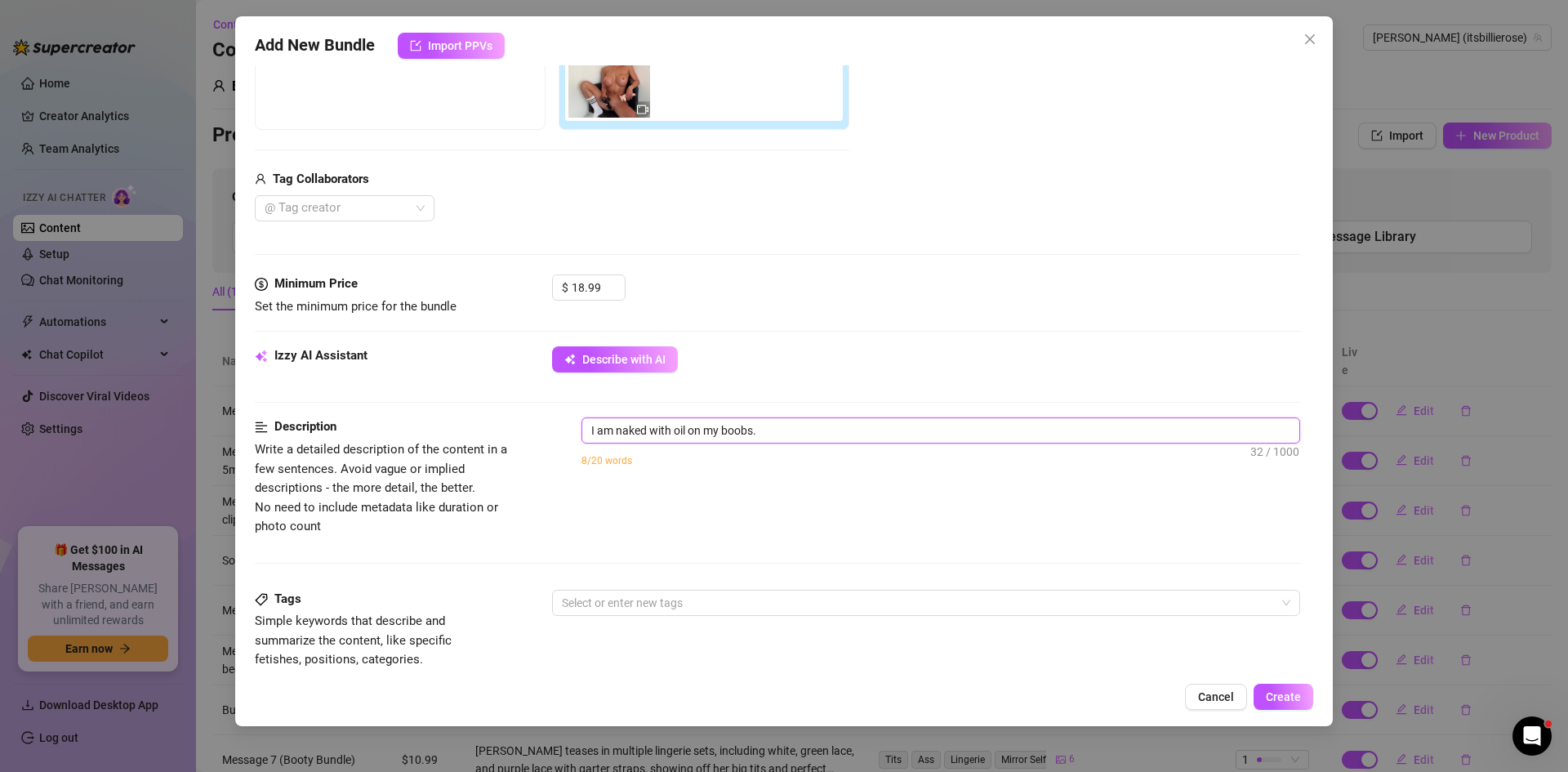
type textarea "I am naked with oil on my boobs."
type textarea "I am naked with oil on my boobs. I"
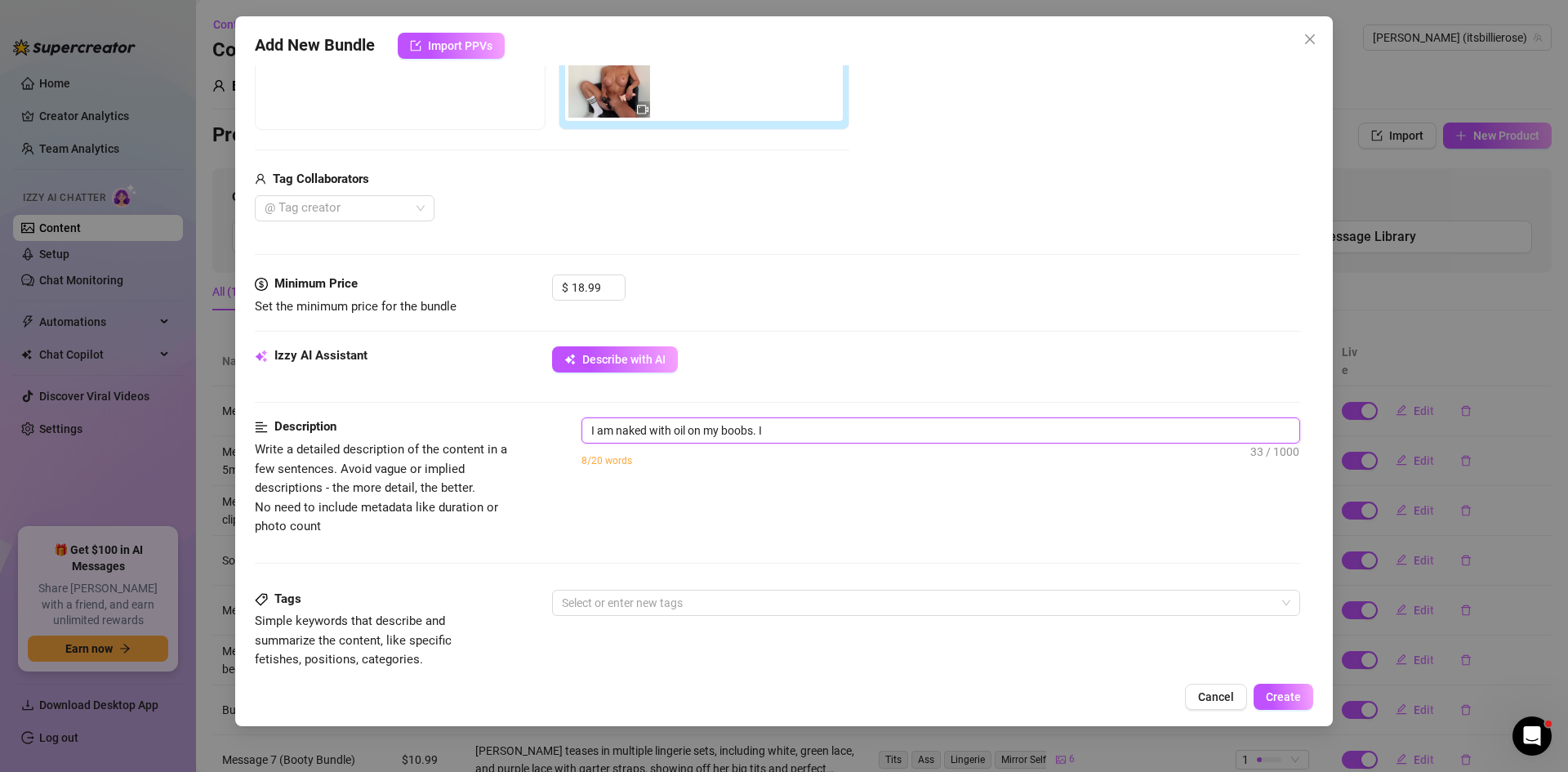
type textarea "I am naked with oil on my boobs. I"
type textarea "I am naked with oil on my boobs. I s"
type textarea "I am naked with oil on my boobs. I si"
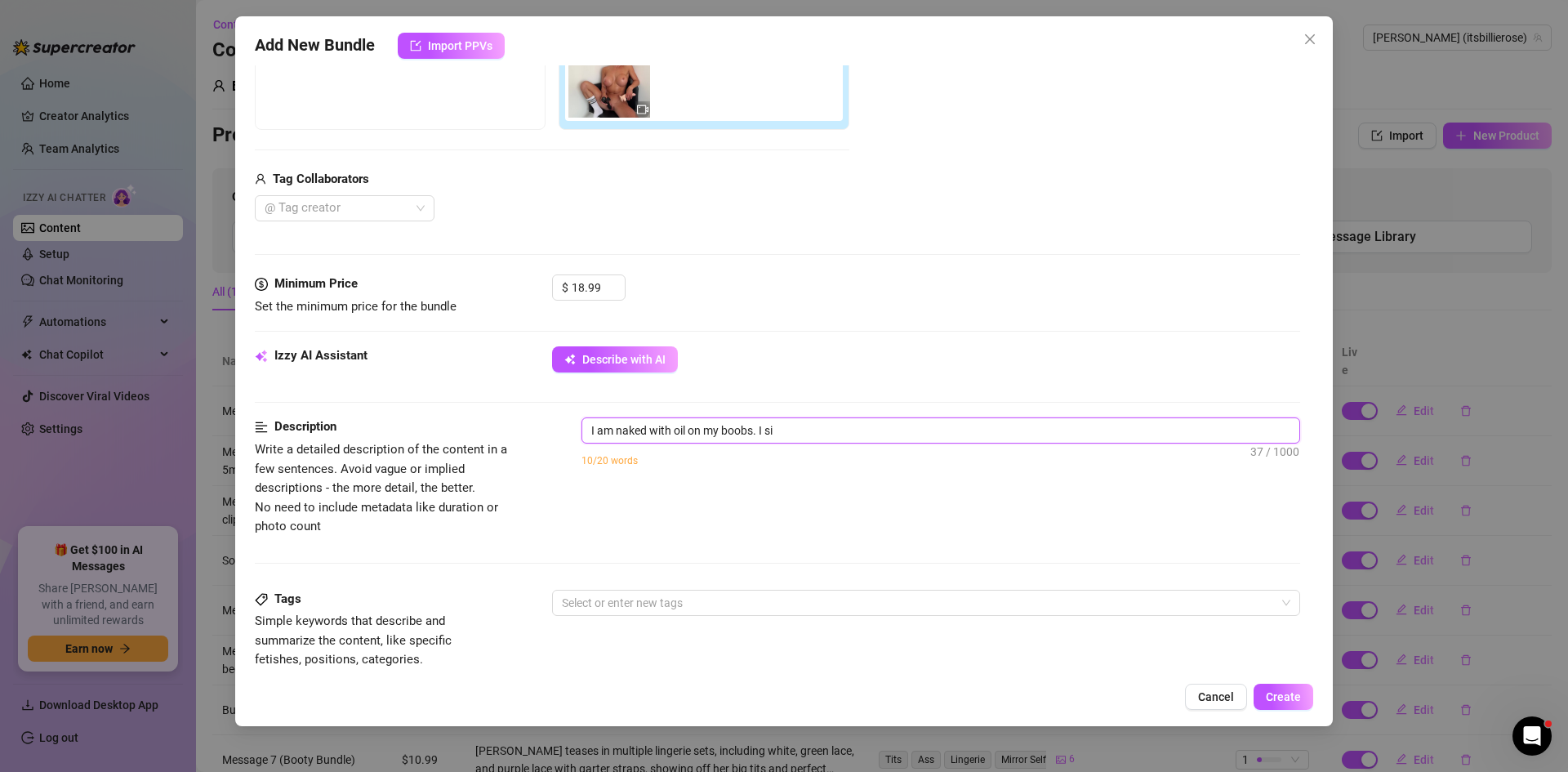
type textarea "I am naked with oil on my boobs. I sit"
type textarea "I am naked with oil on my boobs. I sit i"
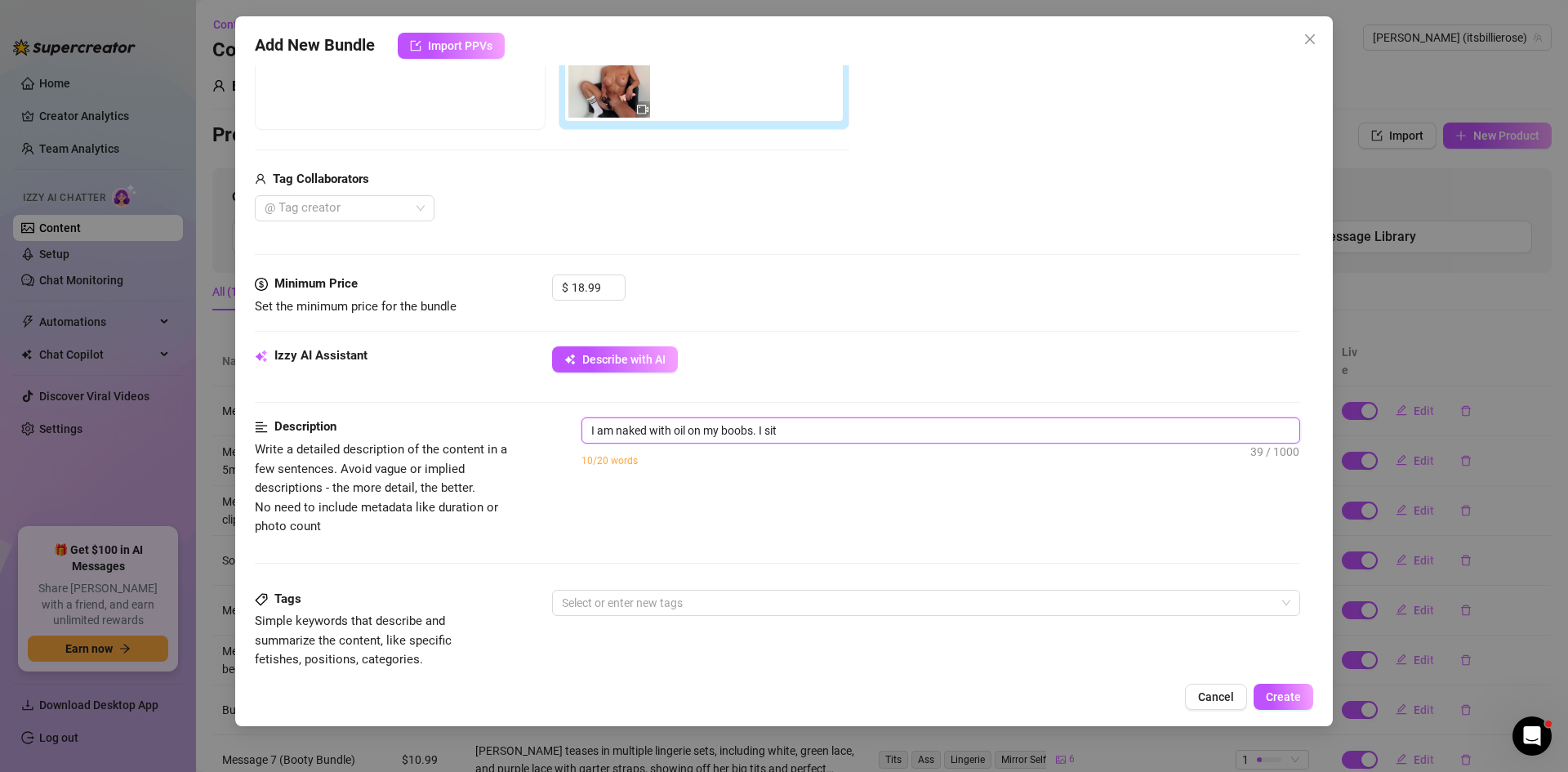
type textarea "I am naked with oil on my boobs. I sit i"
type textarea "I am naked with oil on my boobs. I sit in"
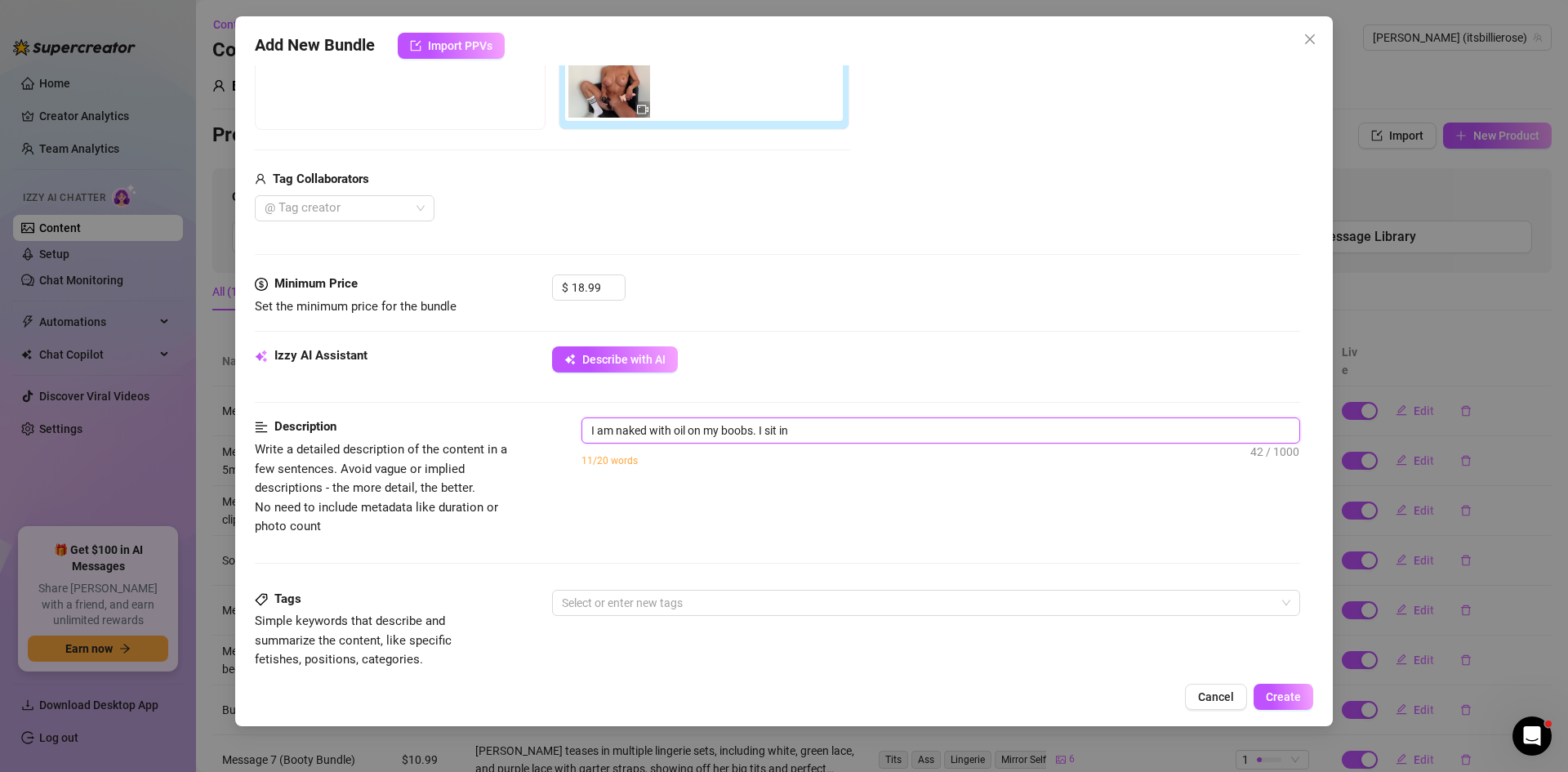
type textarea "I am naked with oil on my boobs. I sit in"
type textarea "I am naked with oil on my boobs. I sit i"
type textarea "I am naked with oil on my boobs. I sit"
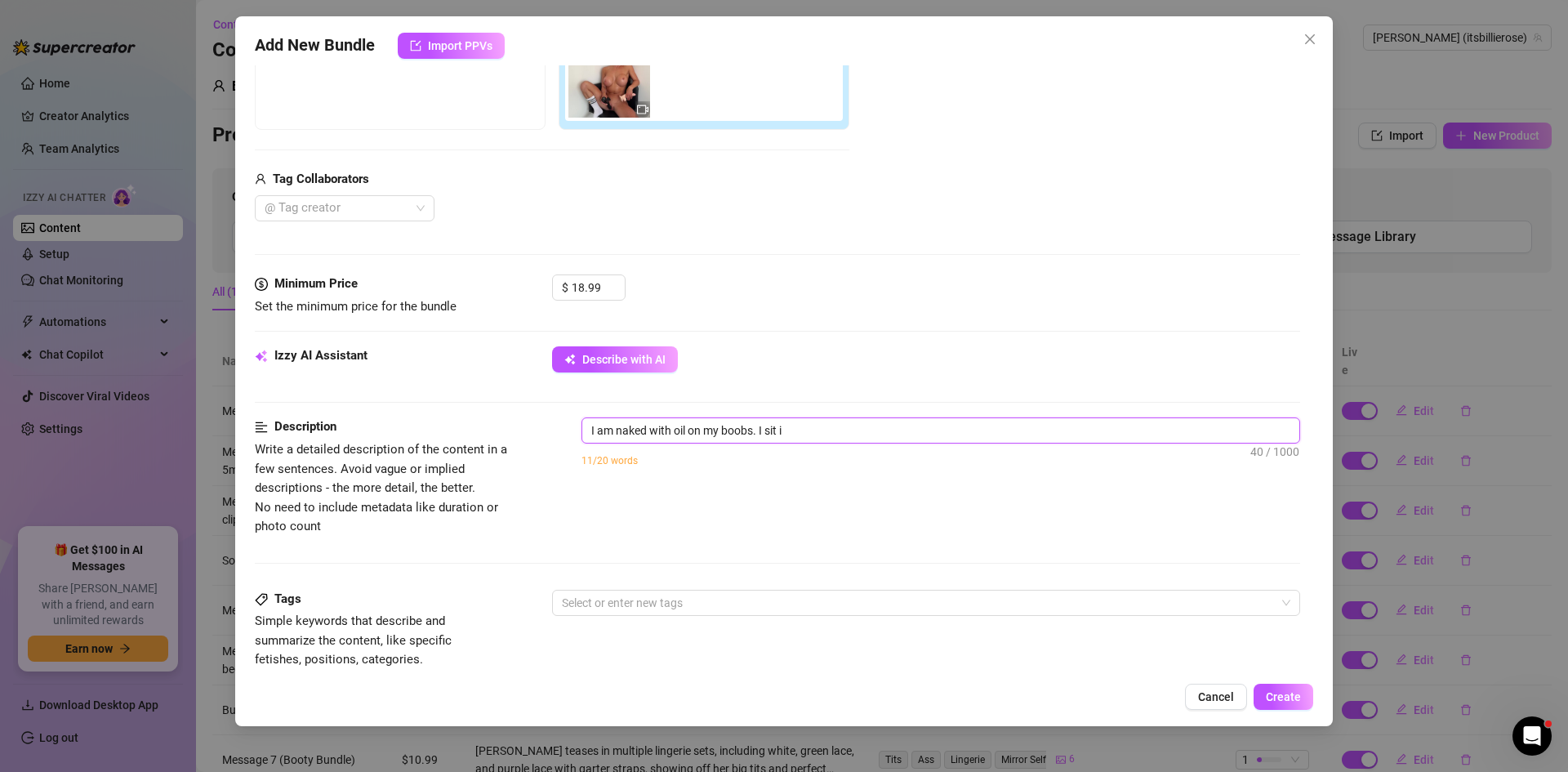
type textarea "I am naked with oil on my boobs. I sit"
type textarea "I am naked with oil on my boobs. I si"
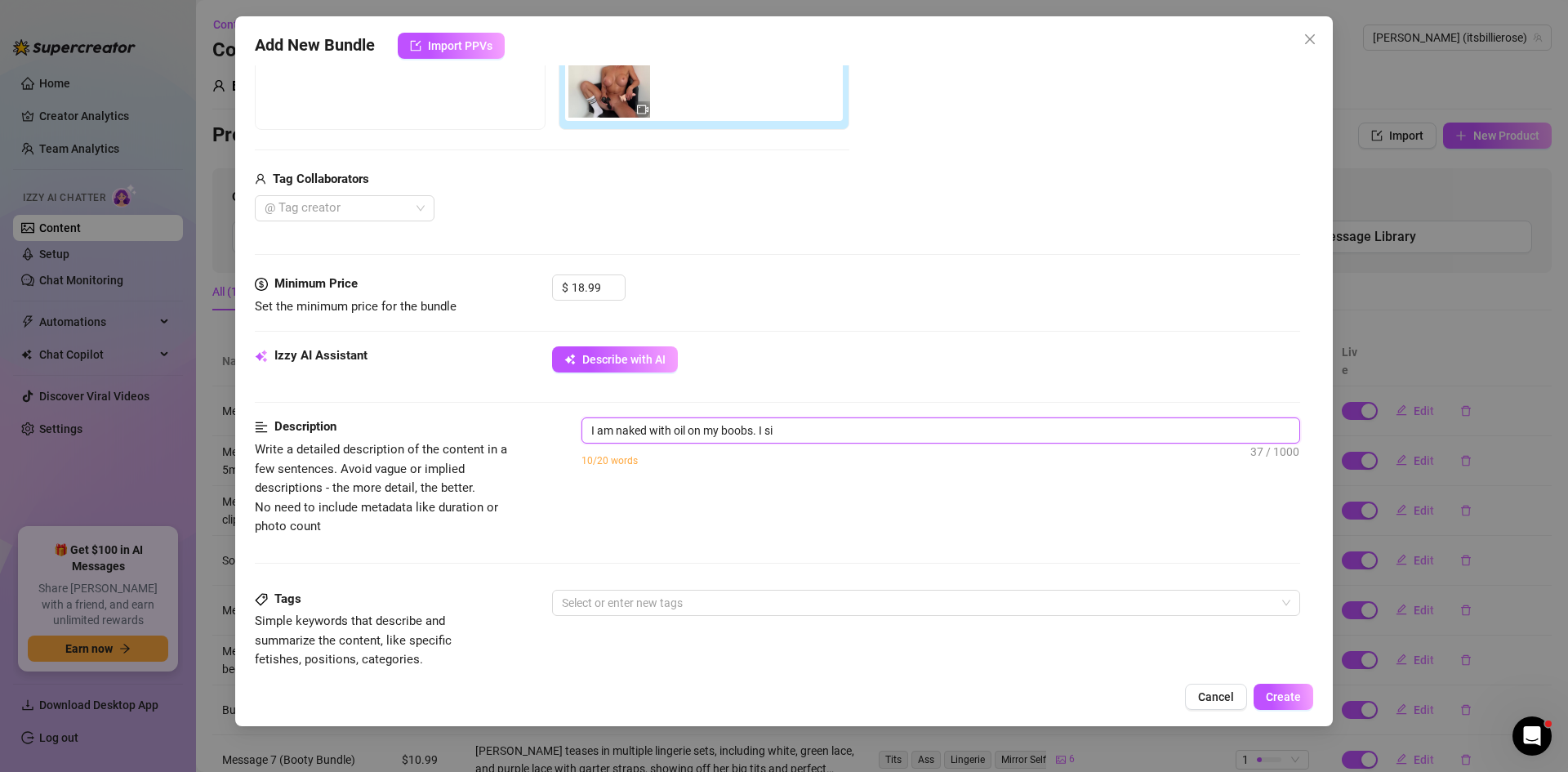
type textarea "I am naked with oil on my boobs. I s"
type textarea "I am naked with oil on my boobs. I"
type textarea "I am naked with oil on my boobs. I s"
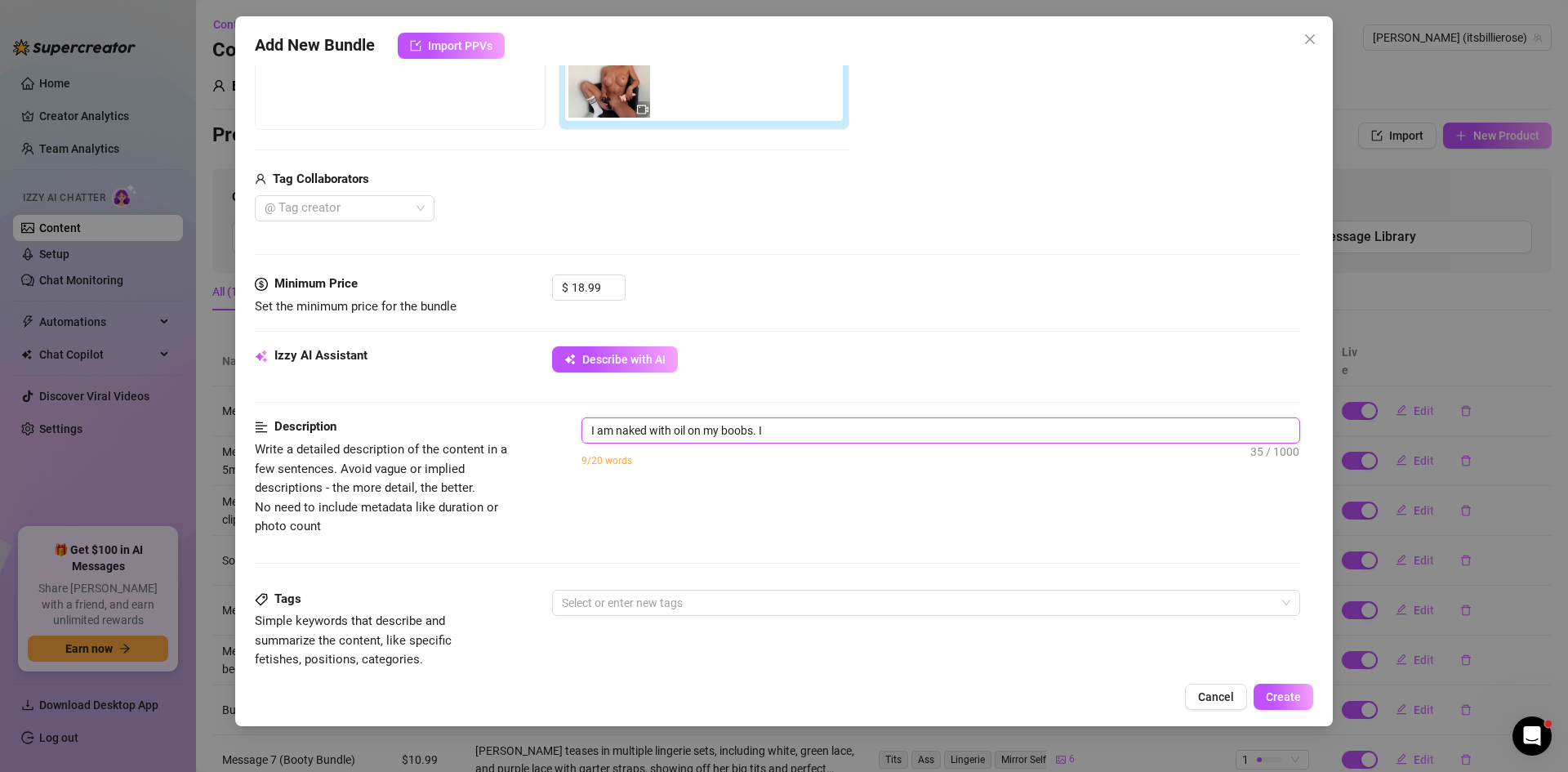
type textarea "I am naked with oil on my boobs. I s"
type textarea "I am naked with oil on my boobs. I si"
type textarea "I am naked with oil on my boobs. I sit"
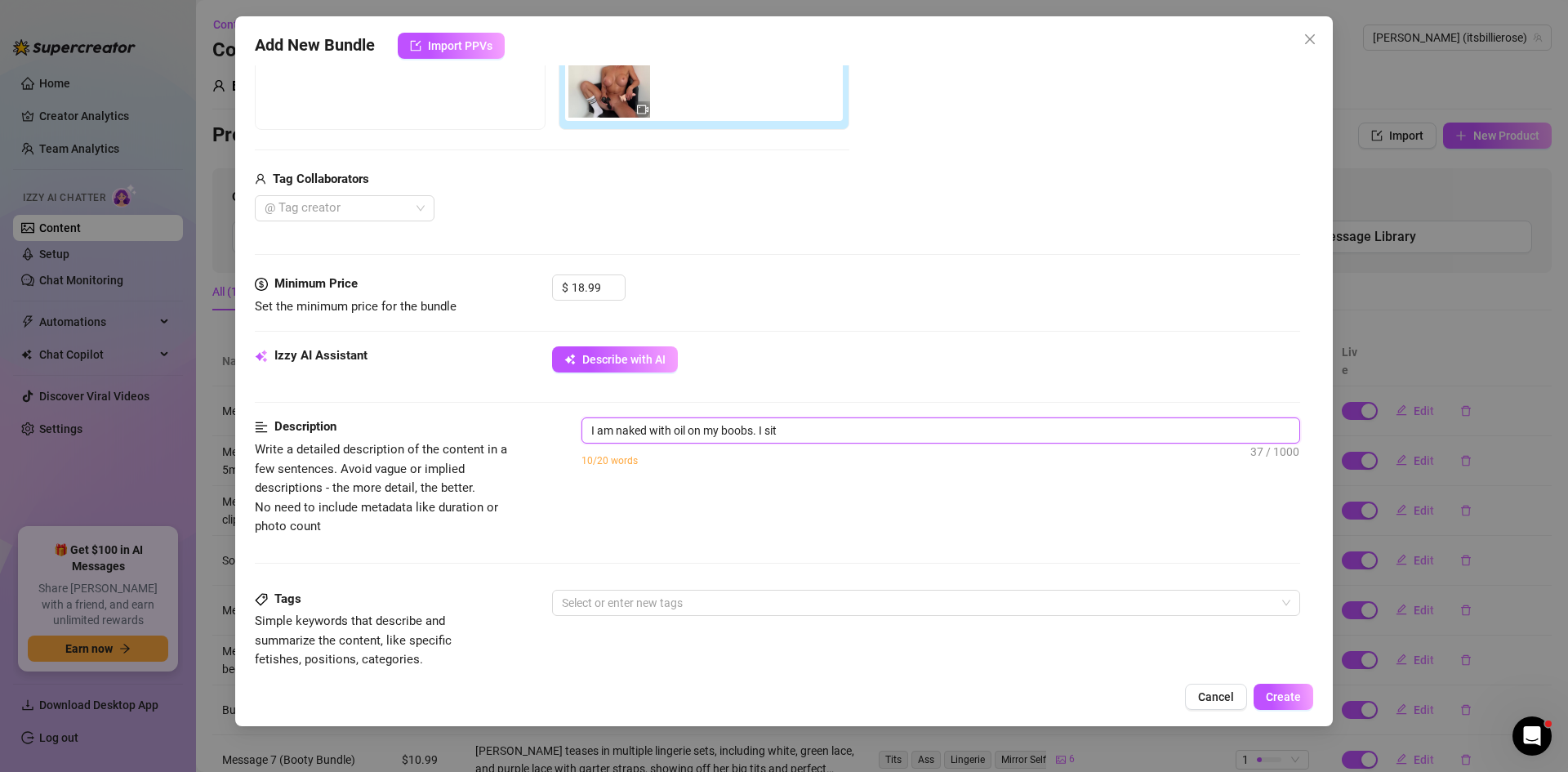
type textarea "I am naked with oil on my boobs. I sit"
type textarea "I am naked with oil on my boobs. I sit o"
type textarea "I am naked with oil on my boobs. I sit on"
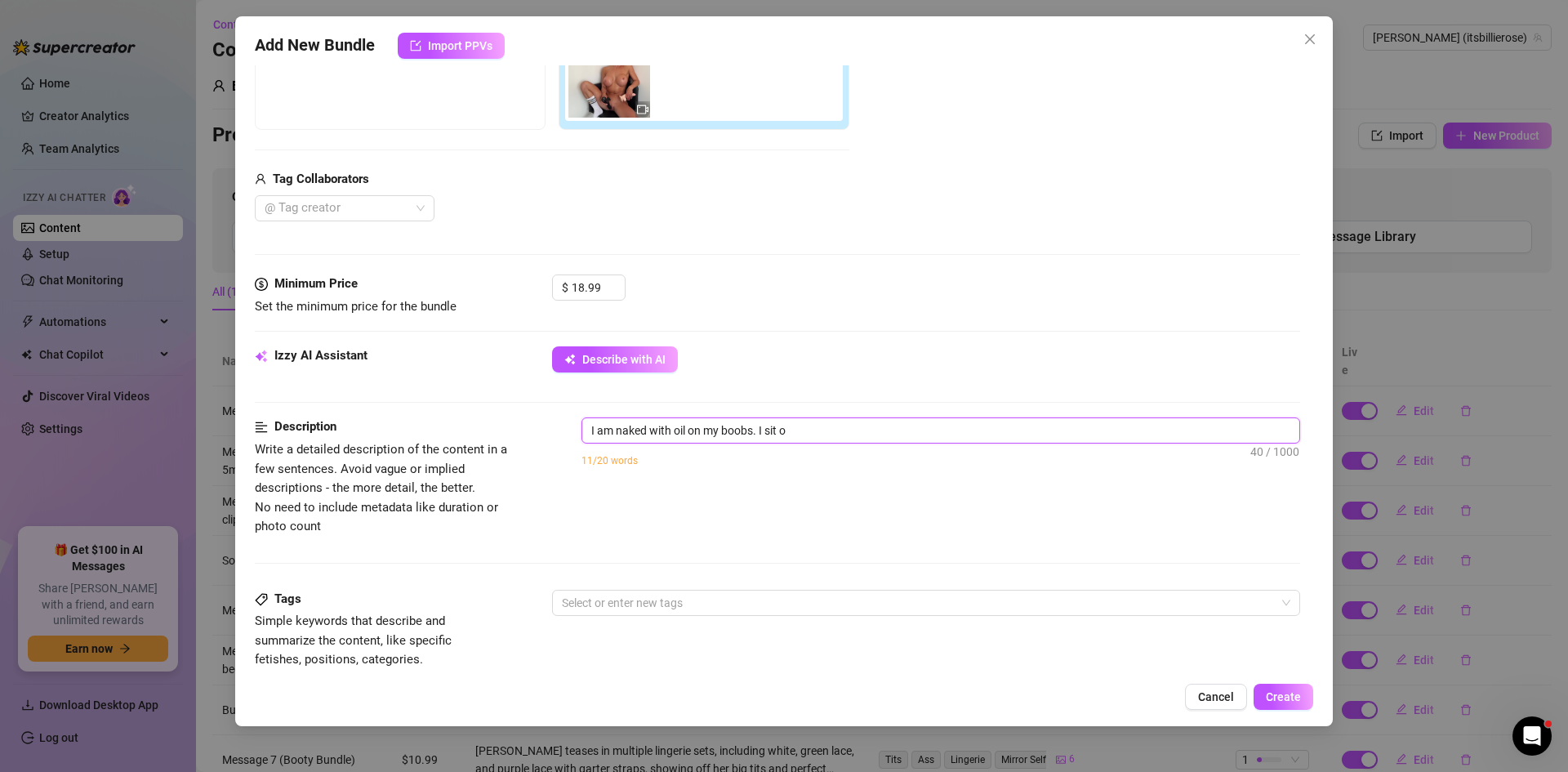
type textarea "I am naked with oil on my boobs. I sit on"
type textarea "I am naked with oil on my boobs. I sit on a"
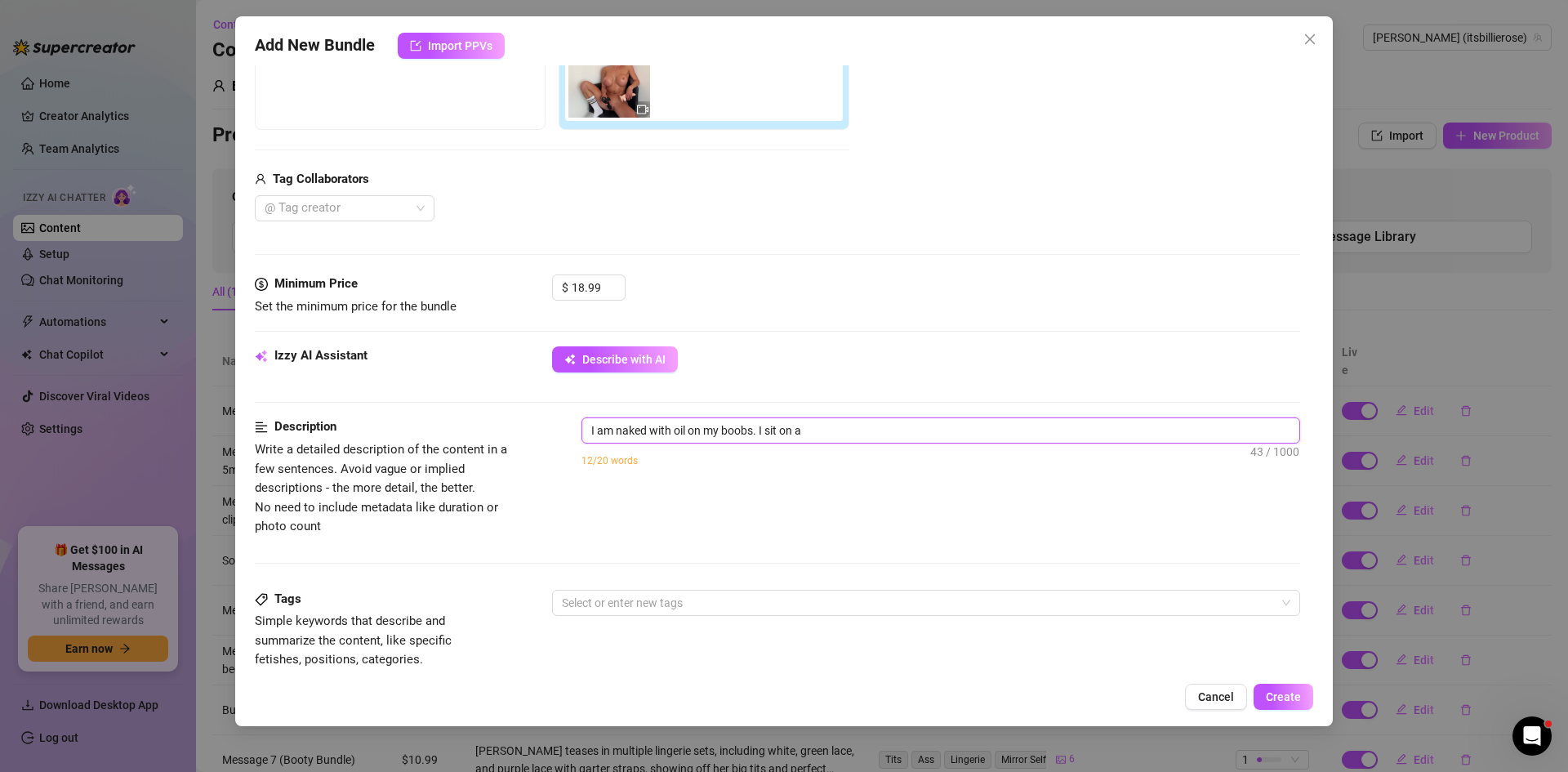
type textarea "I am naked with oil on my boobs. I sit on a"
type textarea "I am naked with oil on my boobs. I sit on a b"
type textarea "I am naked with oil on my boobs. I sit on a bl"
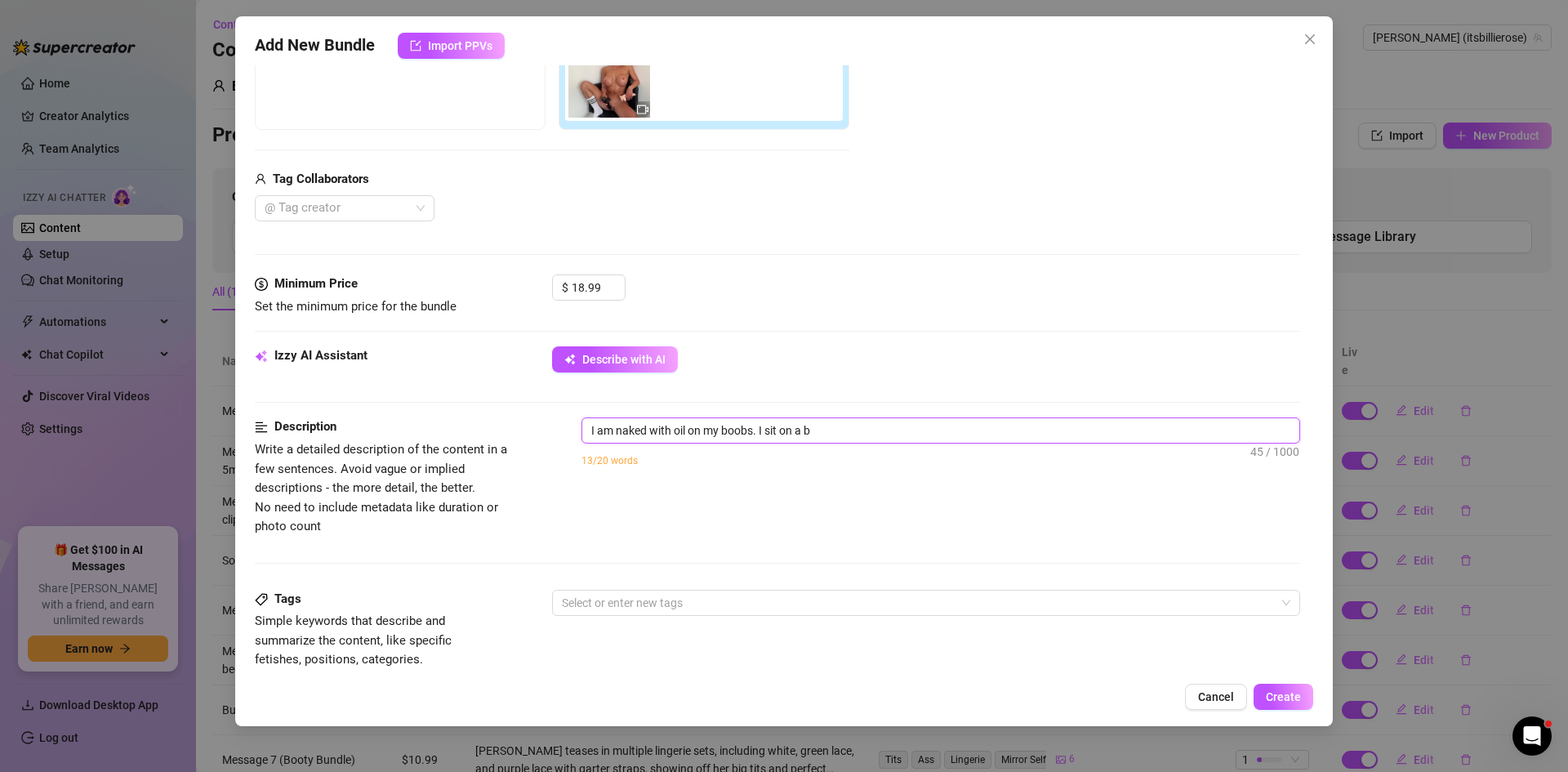
type textarea "I am naked with oil on my boobs. I sit on a bl"
type textarea "I am naked with oil on my boobs. I sit on a bla"
type textarea "I am naked with oil on my boobs. I sit on a blac"
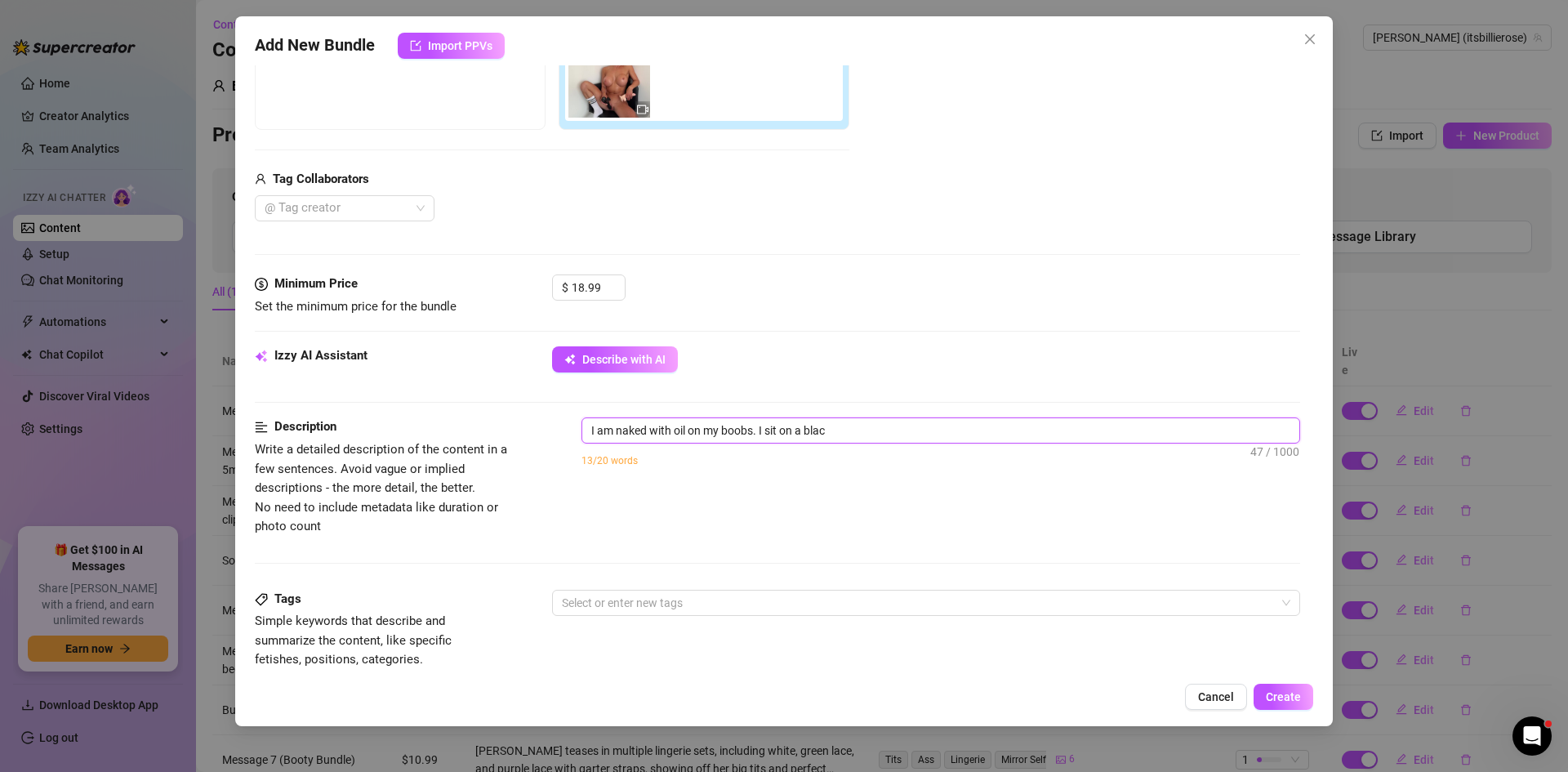
type textarea "I am naked with oil on my boobs. I sit on a black"
type textarea "I am naked with oil on my boobs. I sit on a black c"
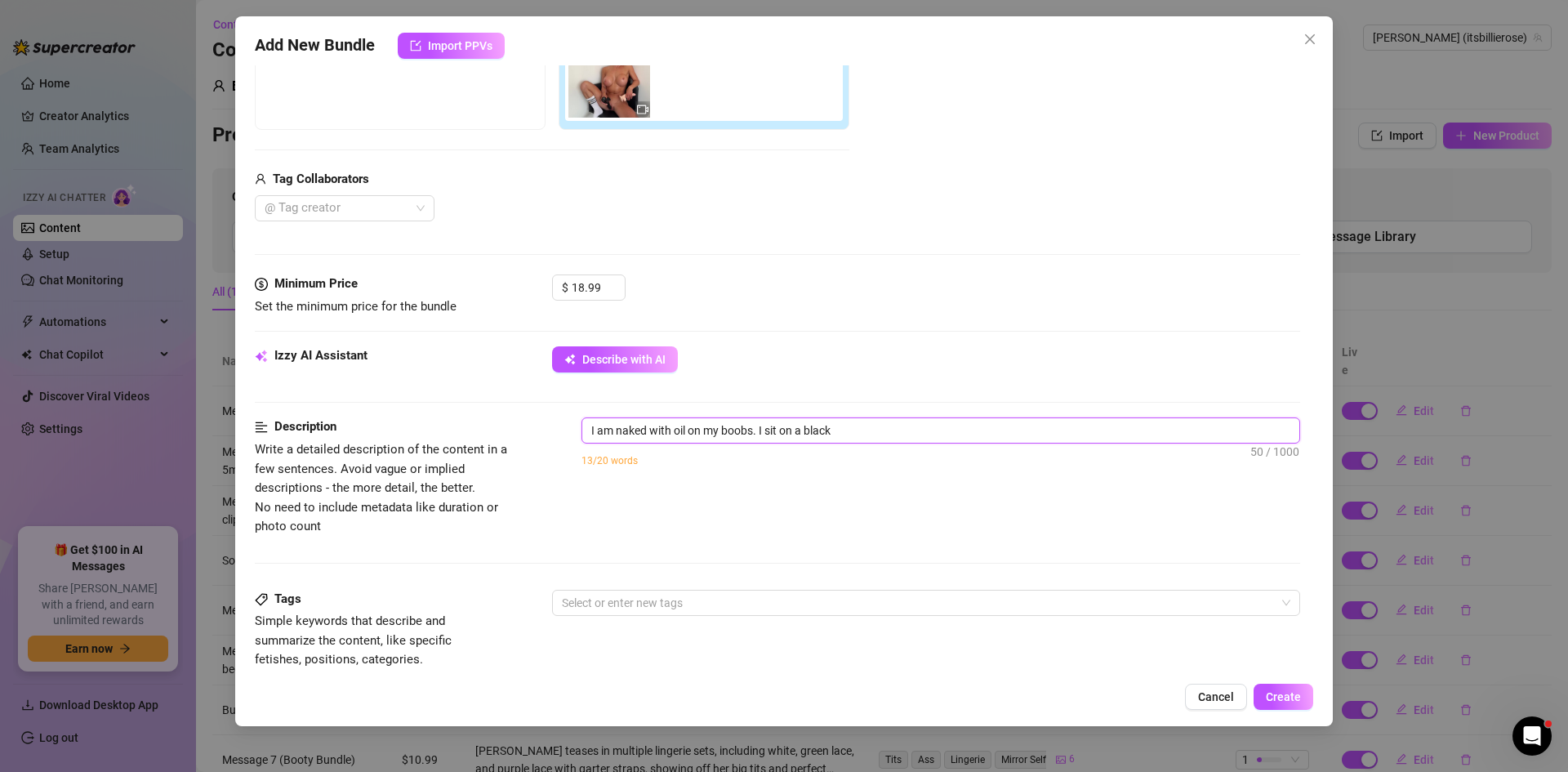
type textarea "I am naked with oil on my boobs. I sit on a black c"
type textarea "I am naked with oil on my boobs. I sit on a black ch"
type textarea "I am naked with oil on my boobs. I sit on a black chi"
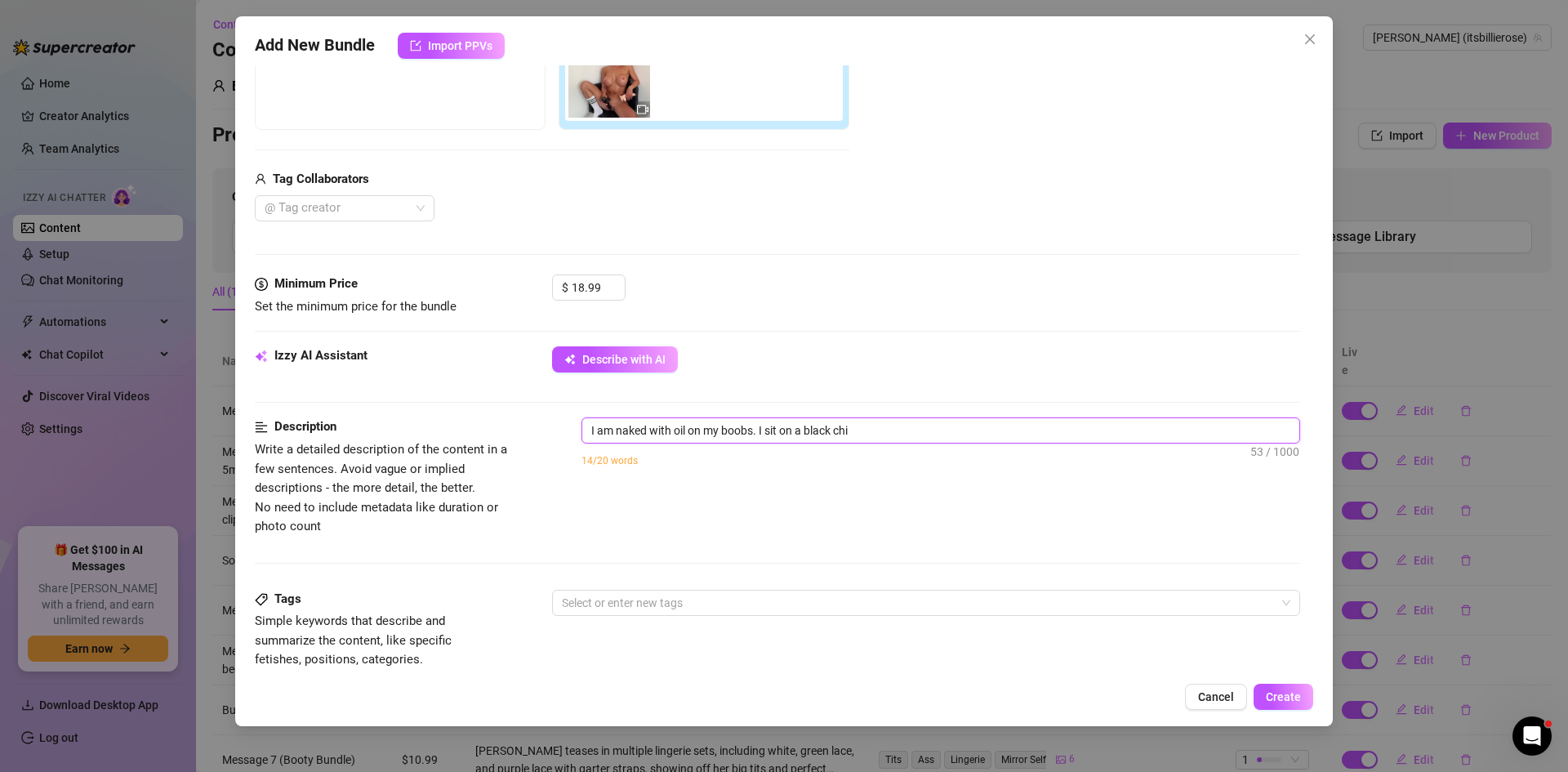
type textarea "I am naked with oil on my boobs. I sit on a black chir"
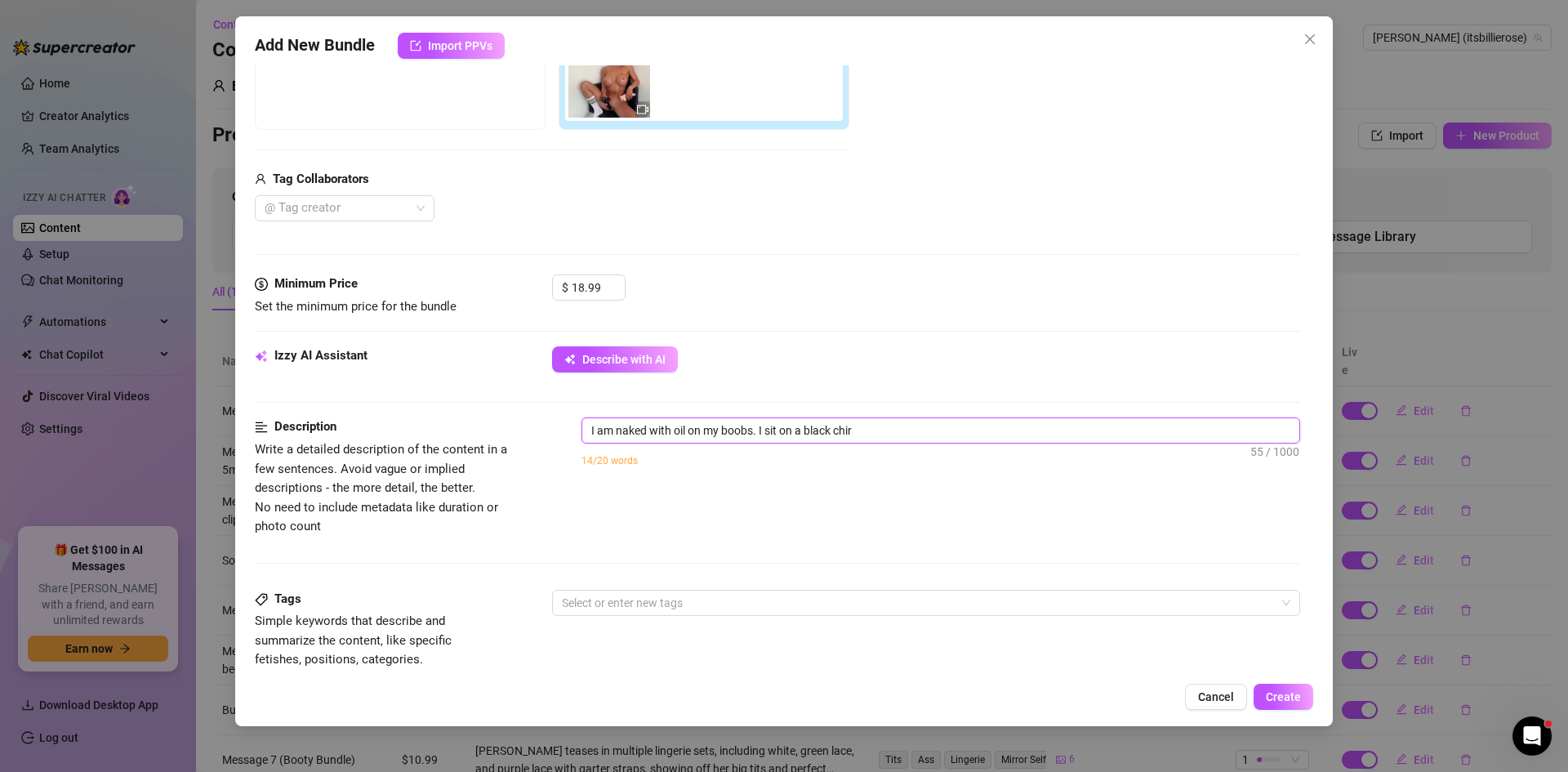
type textarea "I am naked with oil on my boobs. I sit on a black chir"
type textarea "I am naked with oil on my boobs. I sit on a black chi"
type textarea "I am naked with oil on my boobs. I sit on a black ch"
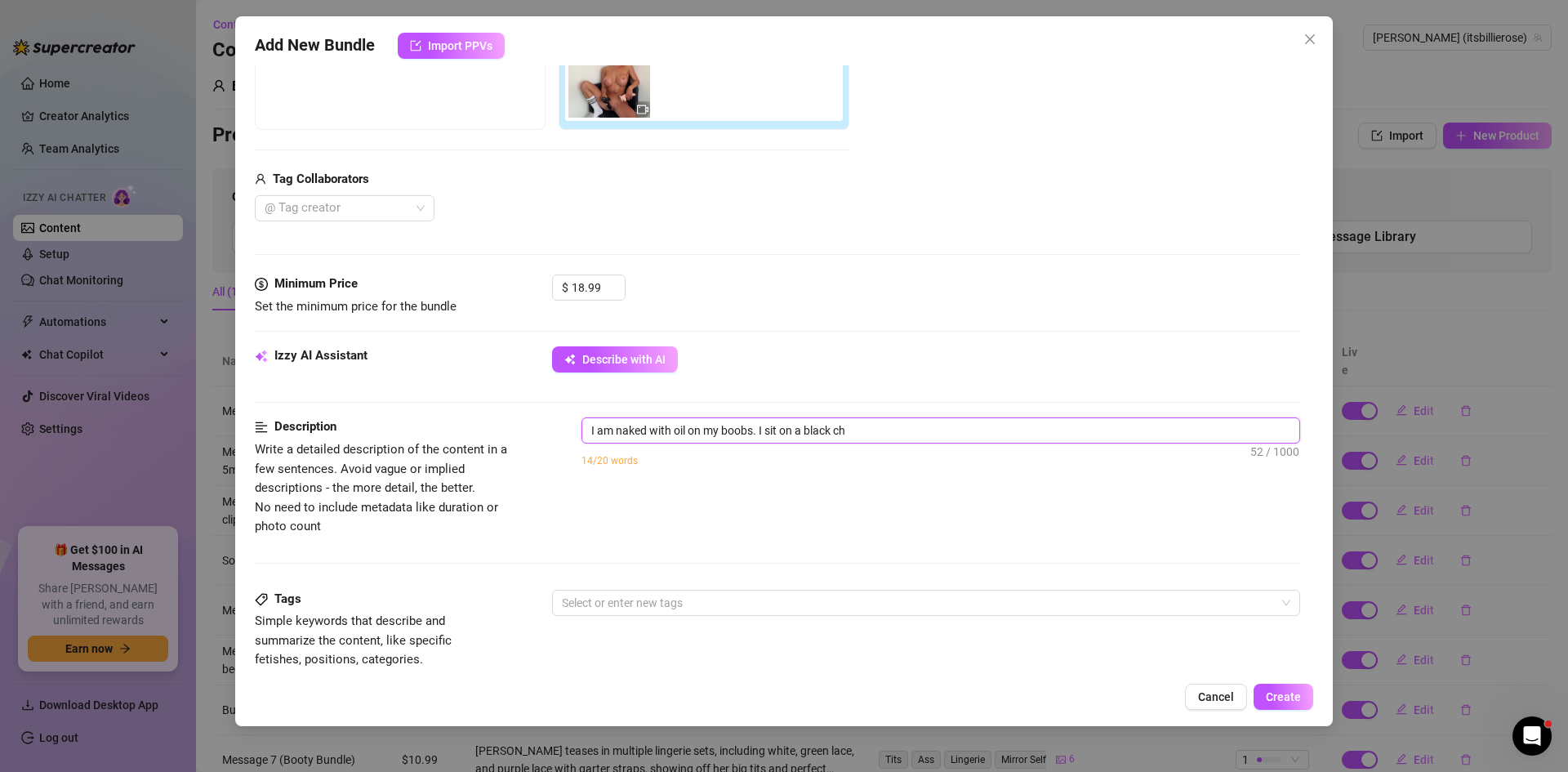
type textarea "I am naked with oil on my boobs. I sit on a black cha"
type textarea "I am naked with oil on my boobs. I sit on a black chai"
type textarea "I am naked with oil on my boobs. I sit on a black chair"
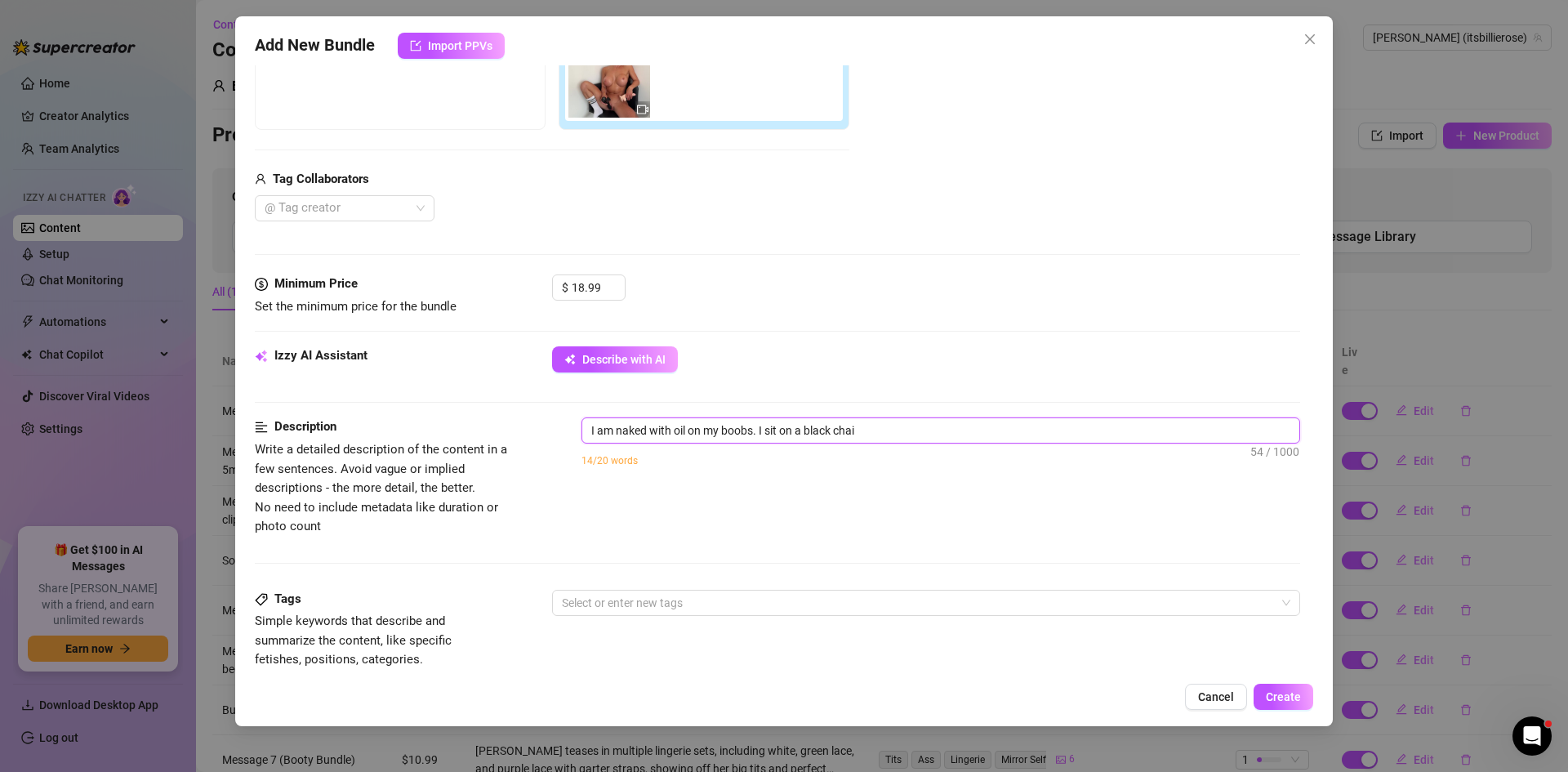
type textarea "I am naked with oil on my boobs. I sit on a black chair"
type textarea "I am naked with oil on my boobs. I sit on a black chair i"
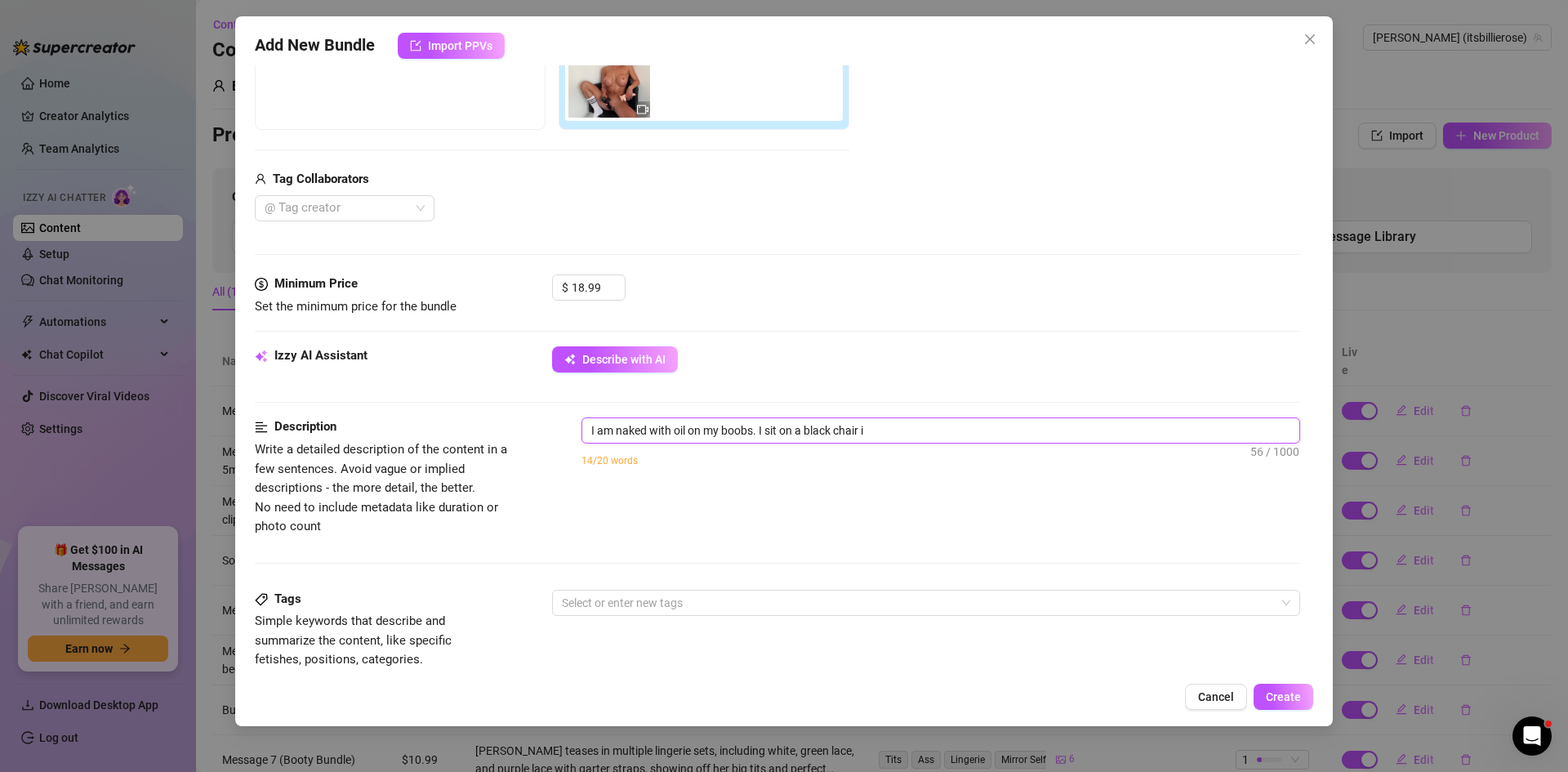
type textarea "I am naked with oil on my boobs. I sit on a black chair in"
type textarea "I am naked with oil on my boobs. I sit on a black chair in t"
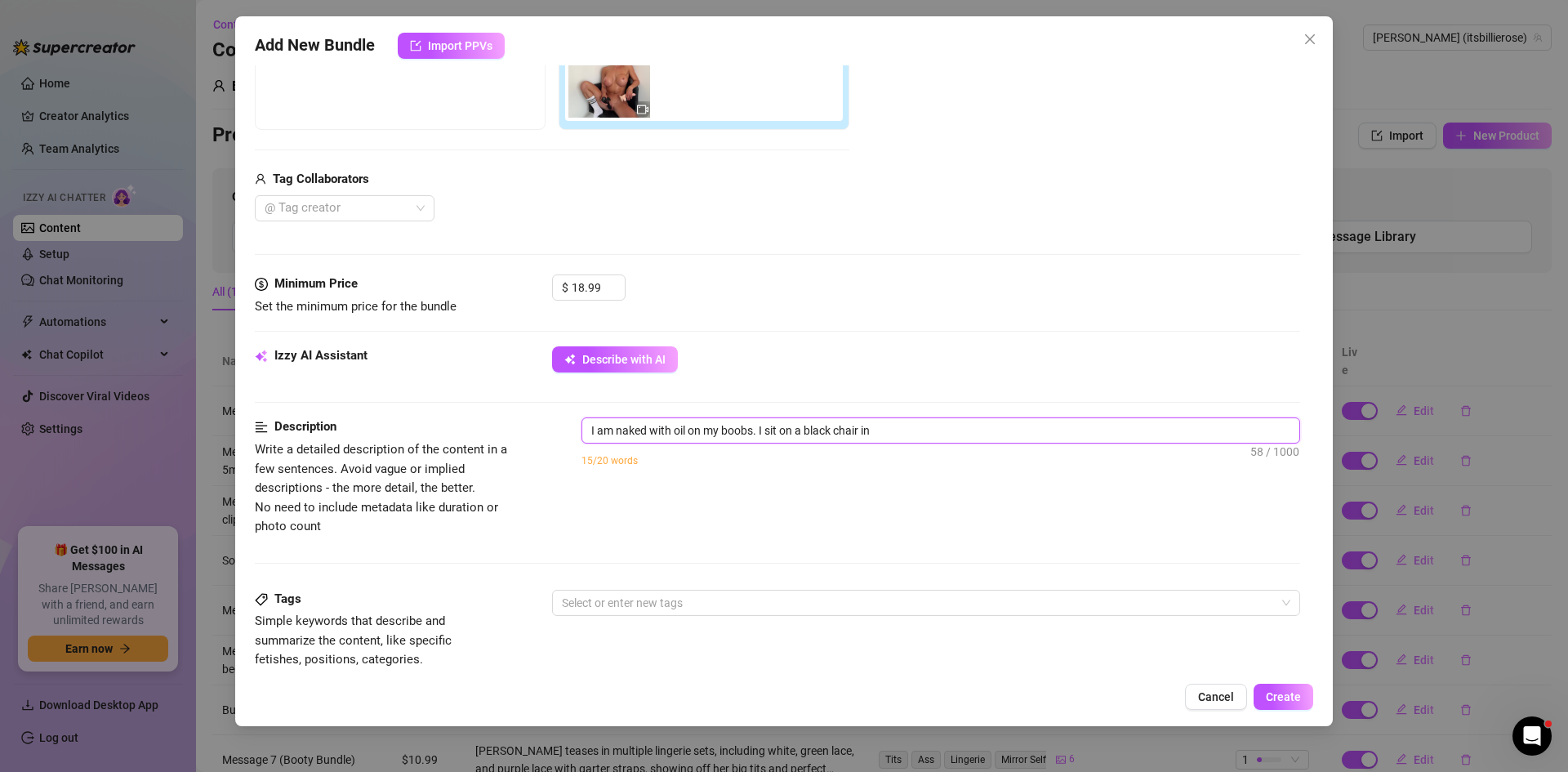
type textarea "I am naked with oil on my boobs. I sit on a black chair in t"
type textarea "I am naked with oil on my boobs. I sit on a black chair in th"
type textarea "I am naked with oil on my boobs. I sit on a black chair in the"
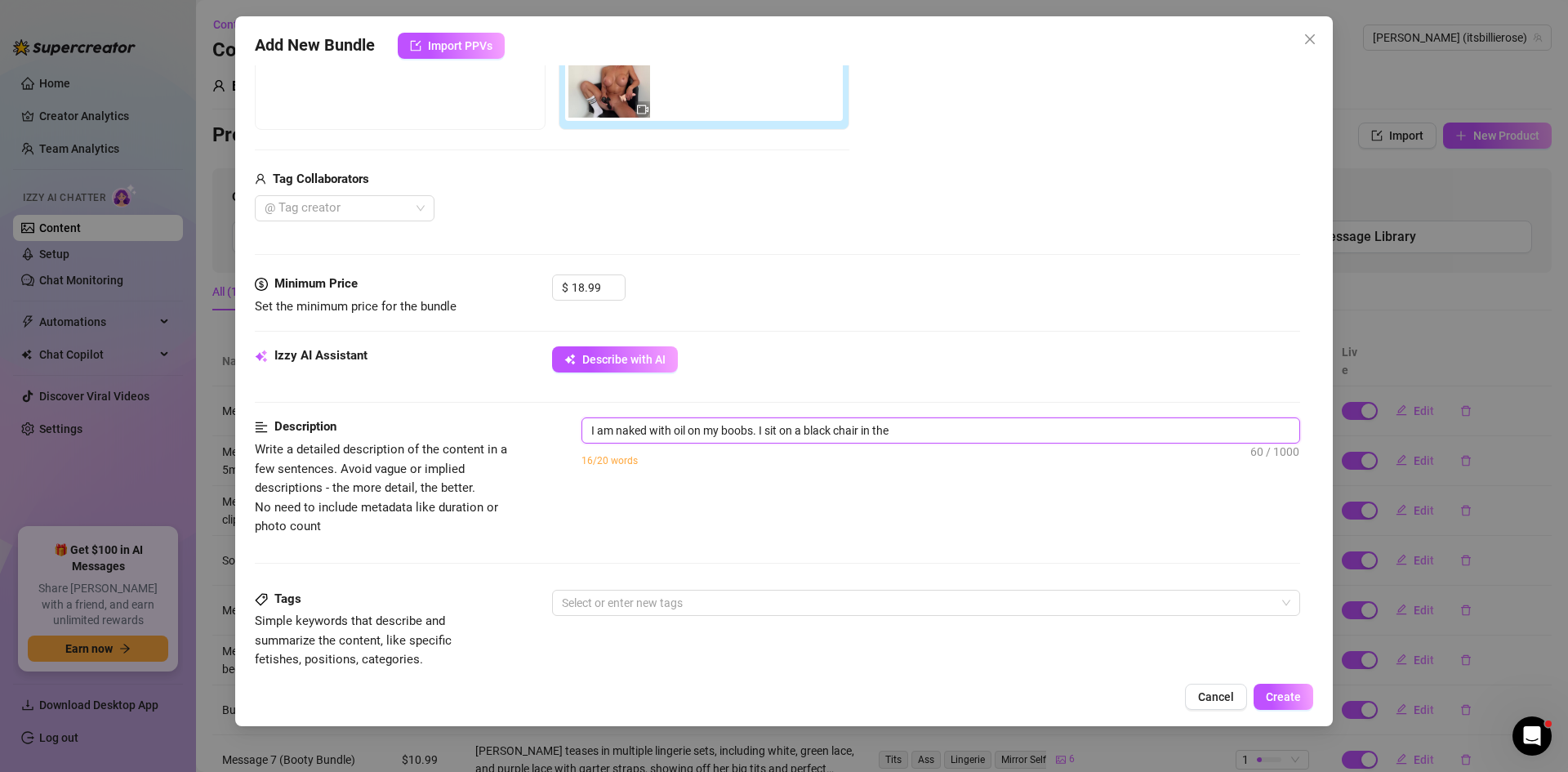
type textarea "I am naked with oil on my boobs. I sit on a black chair in the"
type textarea "I am naked with oil on my boobs. I sit on a black chair in the c"
type textarea "I am naked with oil on my boobs. I sit on a black chair in the co"
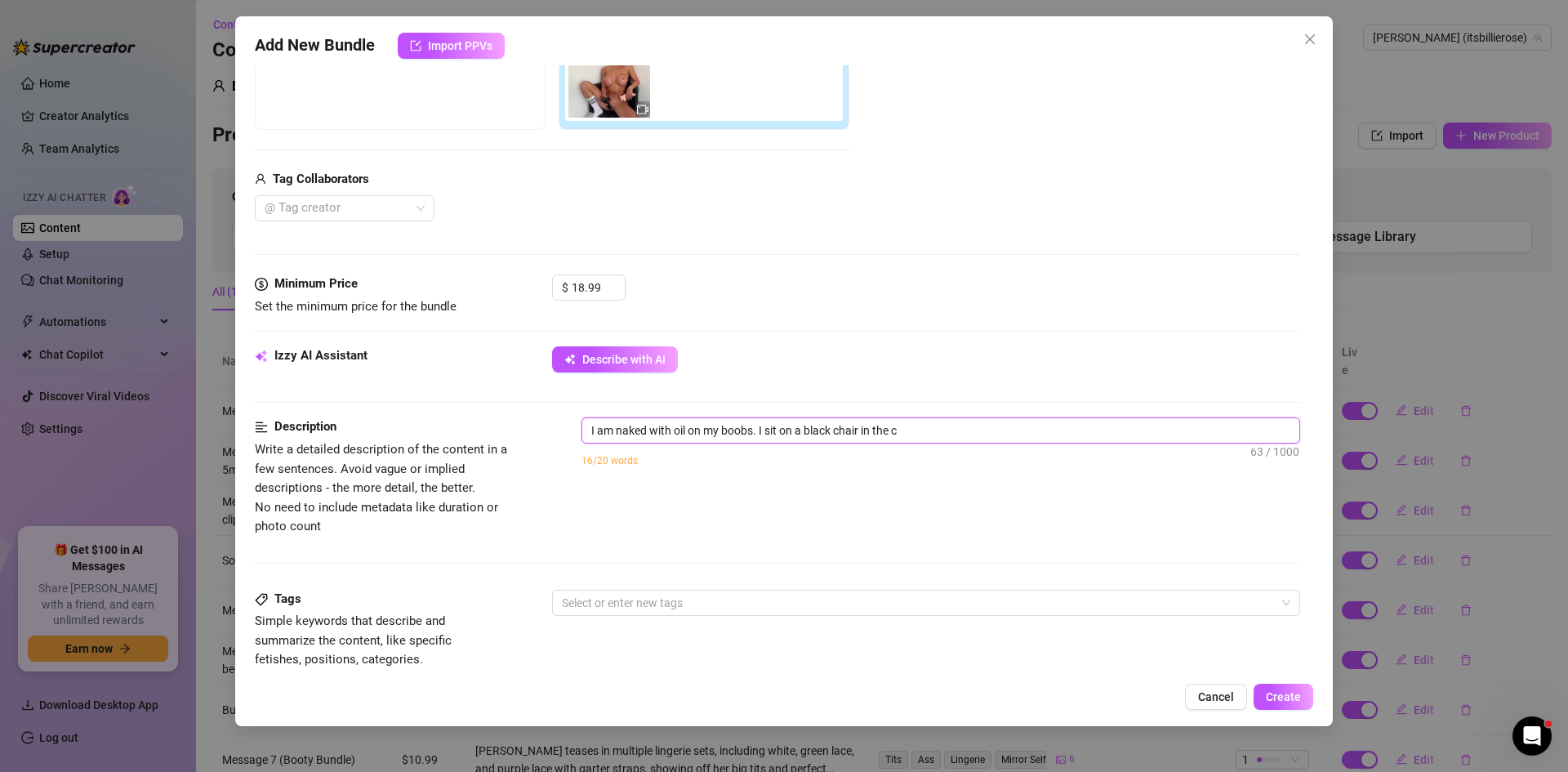
type textarea "I am naked with oil on my boobs. I sit on a black chair in the co"
type textarea "I am naked with oil on my boobs. I sit on a black chair in the cor"
type textarea "I am naked with oil on my boobs. I sit on a black chair in the corn"
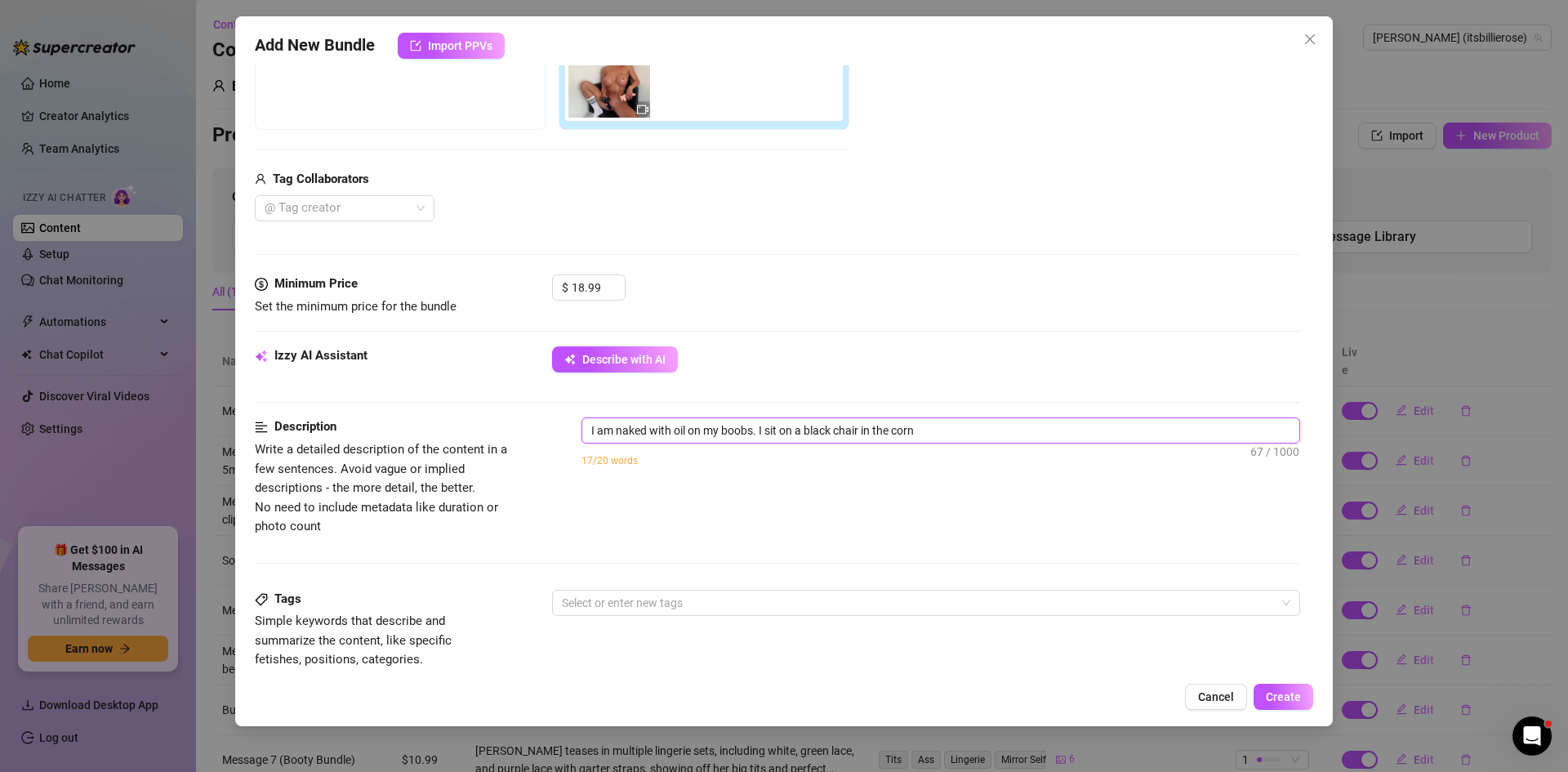
type textarea "I am naked with oil on my boobs. I sit on a black chair in the corne"
type textarea "I am naked with oil on my boobs. I sit on a black chair in the corner"
type textarea "I am naked with oil on my boobs. I sit on a black chair in the corner o"
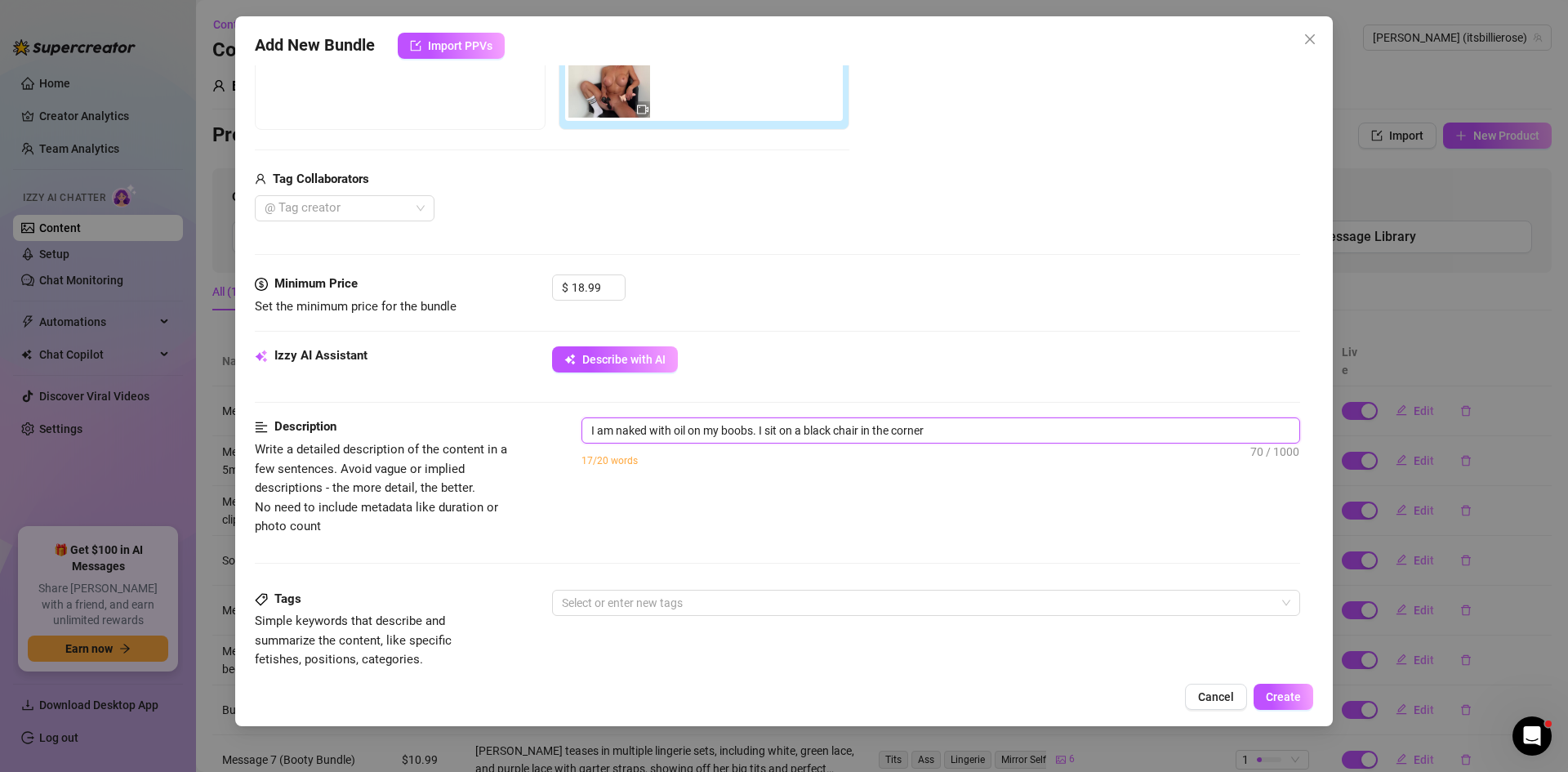
type textarea "I am naked with oil on my boobs. I sit on a black chair in the corner o"
type textarea "I am naked with oil on my boobs. I sit on a black chair in the corner of"
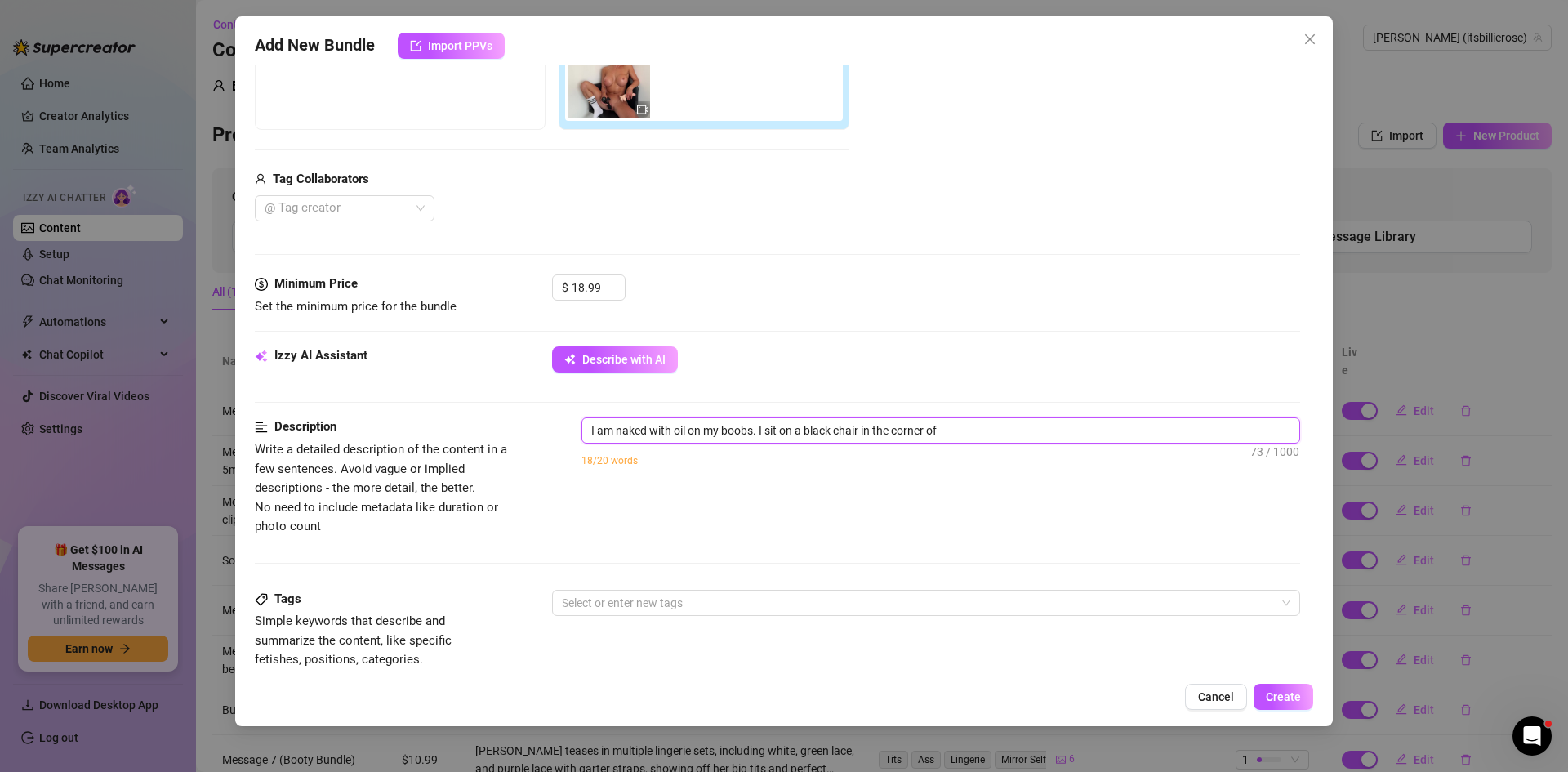
type textarea "I am naked with oil on my boobs. I sit on a black chair in the corner of m"
type textarea "I am naked with oil on my boobs. I sit on a black chair in the corner of my"
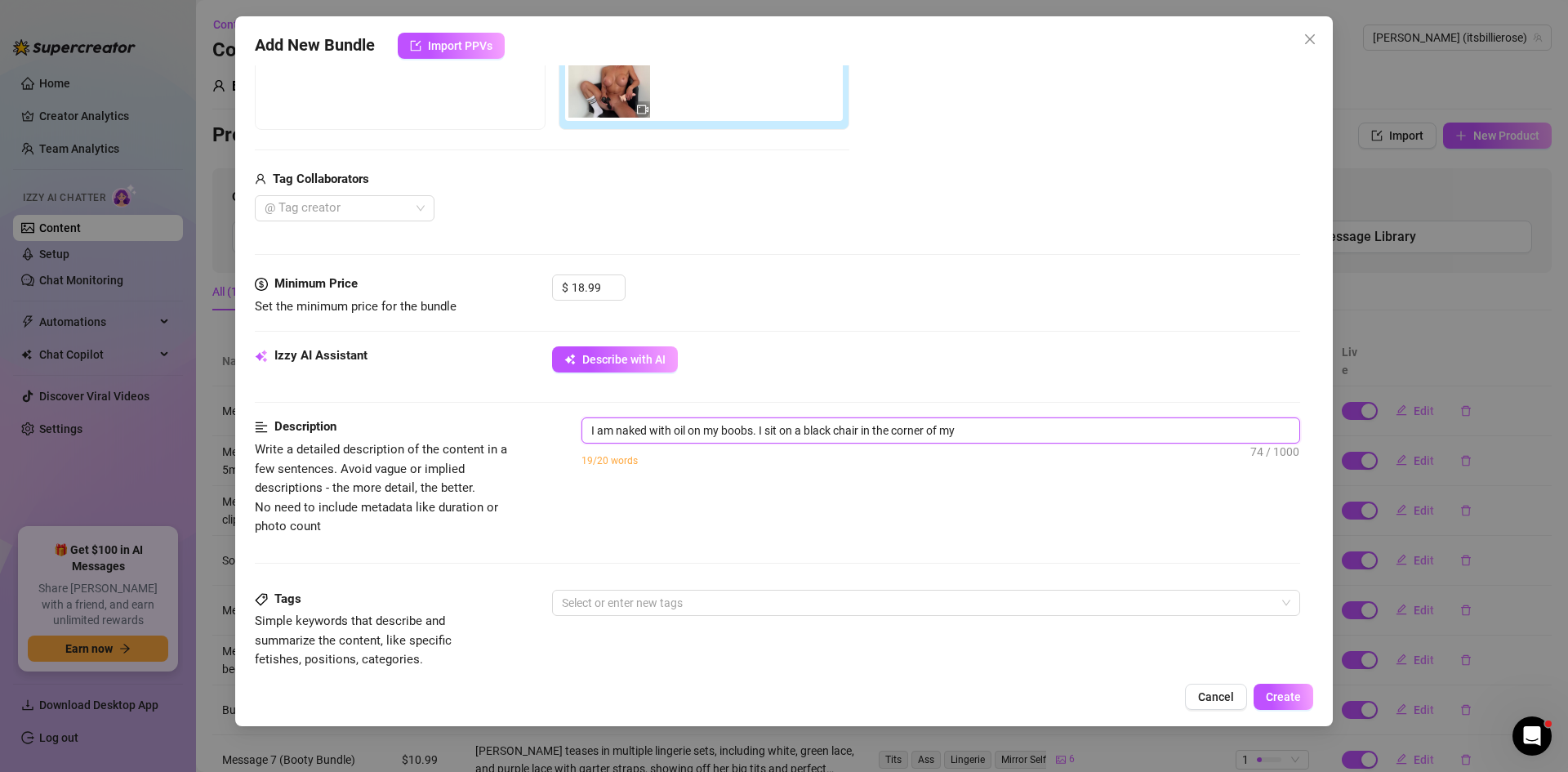
type textarea "I am naked with oil on my boobs. I sit on a black chair in the corner of my"
type textarea "I am naked with oil on my boobs. I sit on a black chair in the corner of my b"
type textarea "I am naked with oil on my boobs. I sit on a black chair in the corner of my be"
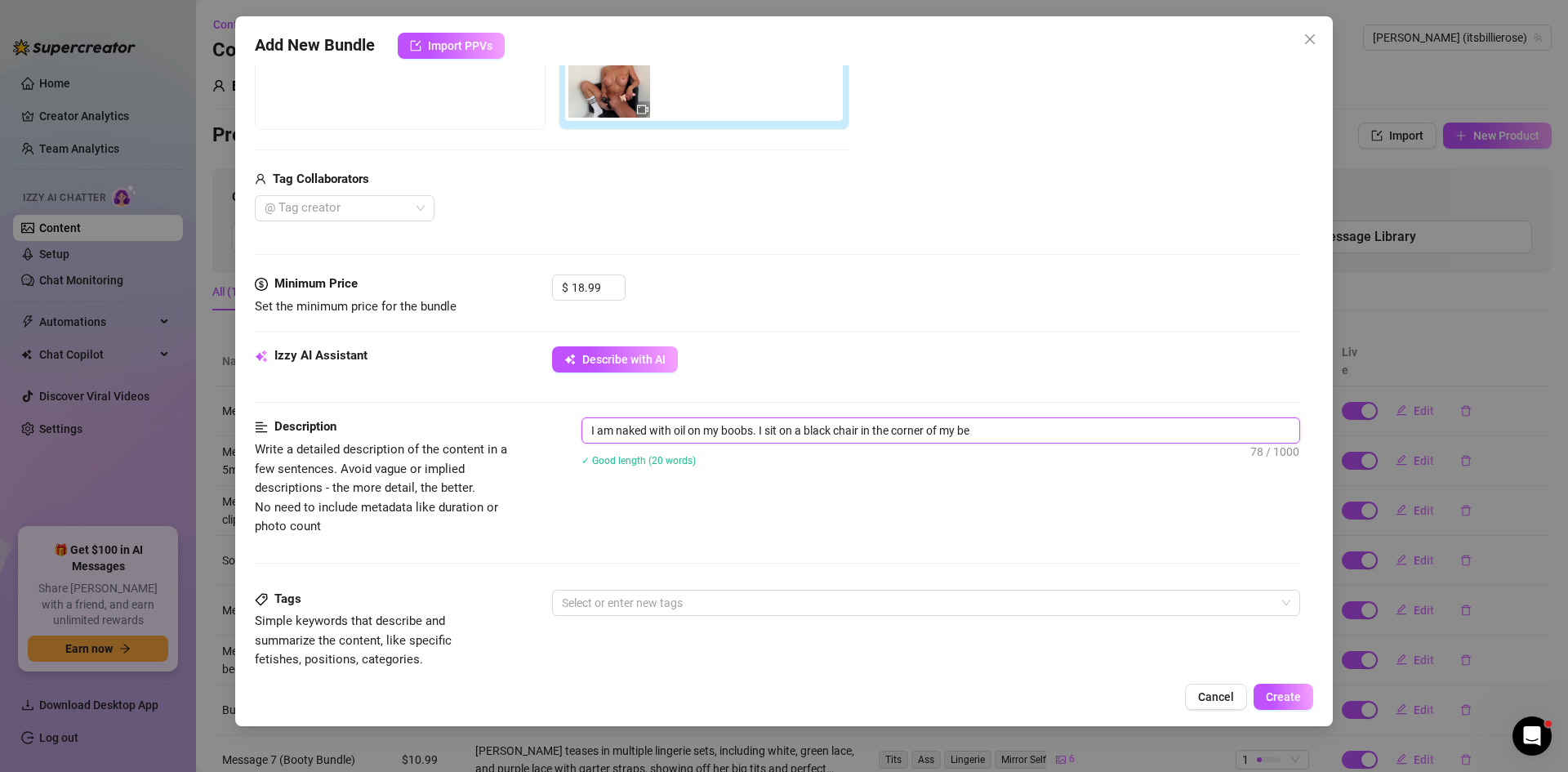
type textarea "I am naked with oil on my boobs. I sit on a black chair in the corner of my bed"
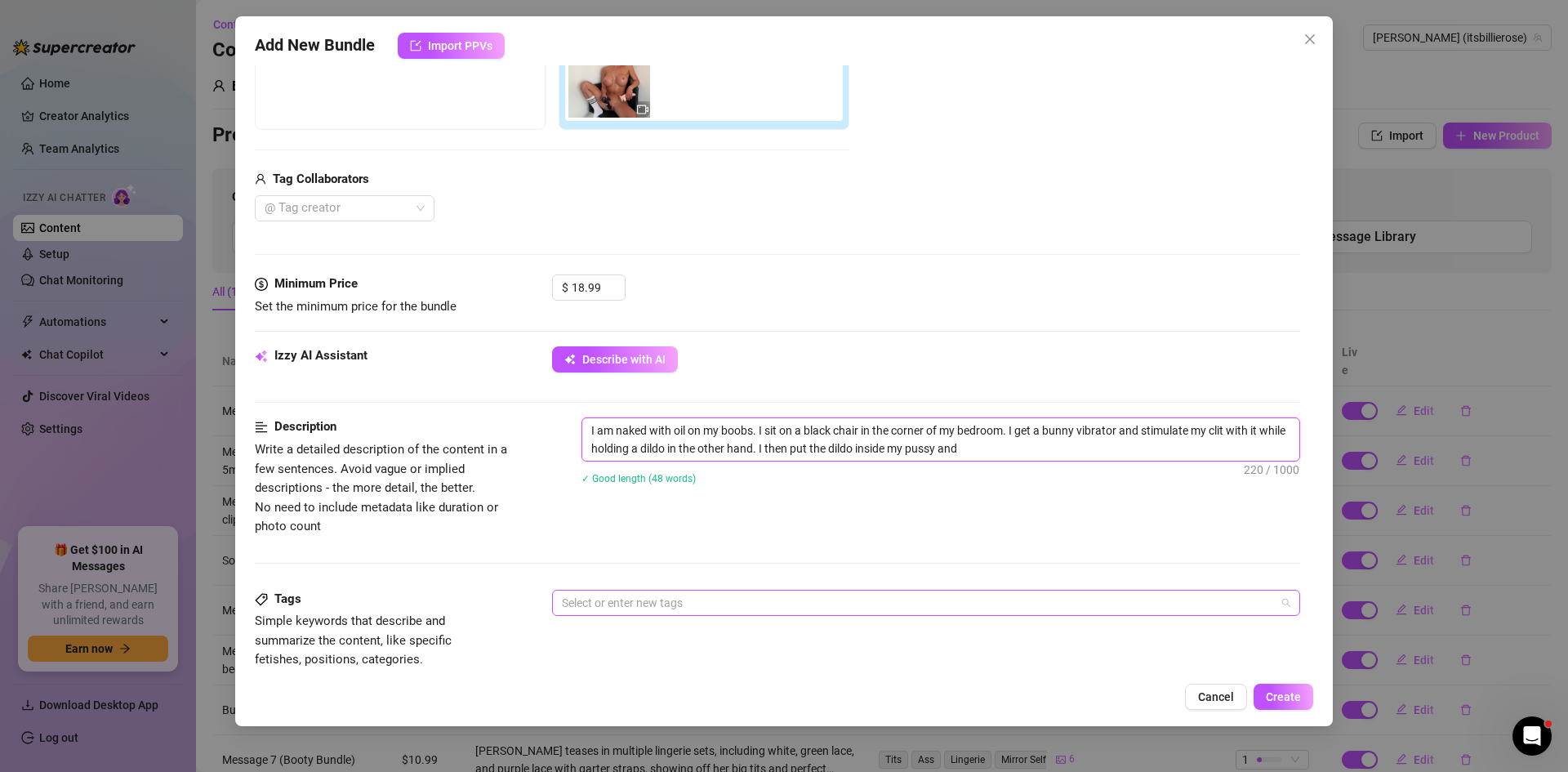
click at [1280, 607] on div "Select or enter new tags" at bounding box center [926, 602] width 748 height 26
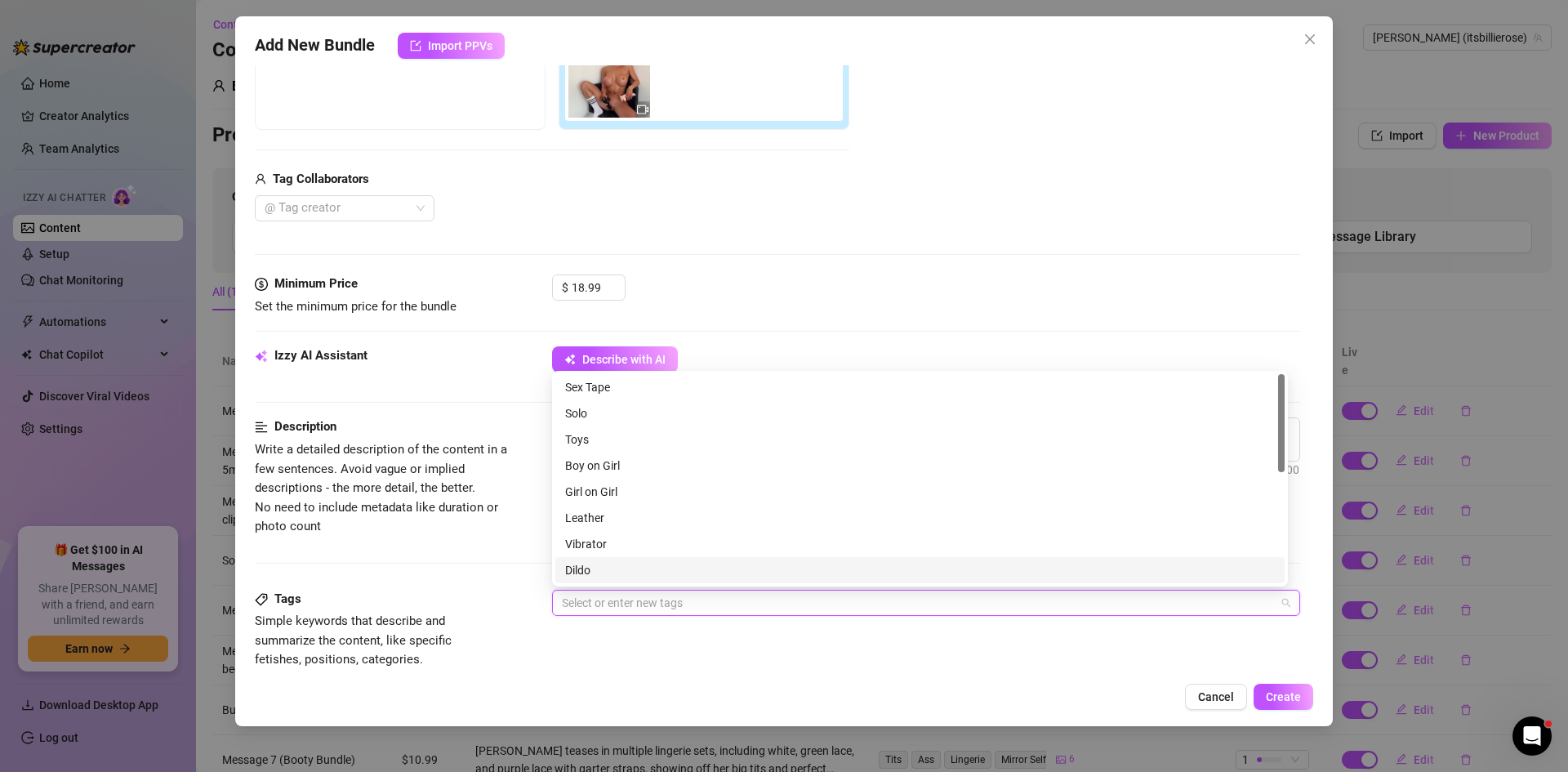
click at [594, 563] on div "Dildo" at bounding box center [920, 570] width 710 height 18
click at [603, 537] on div "Vibrator" at bounding box center [920, 544] width 710 height 18
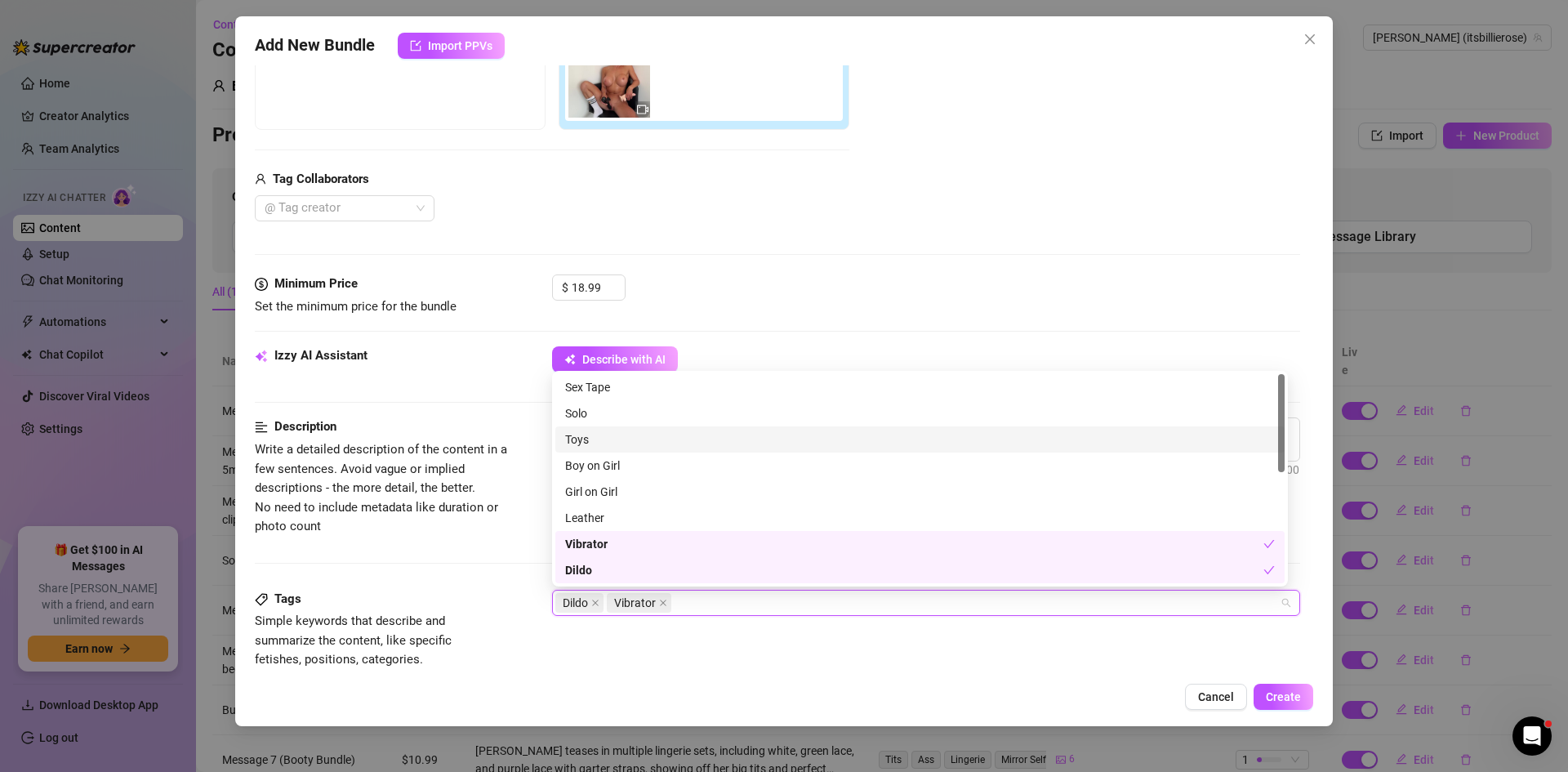
click at [582, 446] on div "Toys" at bounding box center [920, 440] width 710 height 18
click at [589, 407] on div "Solo" at bounding box center [920, 414] width 710 height 18
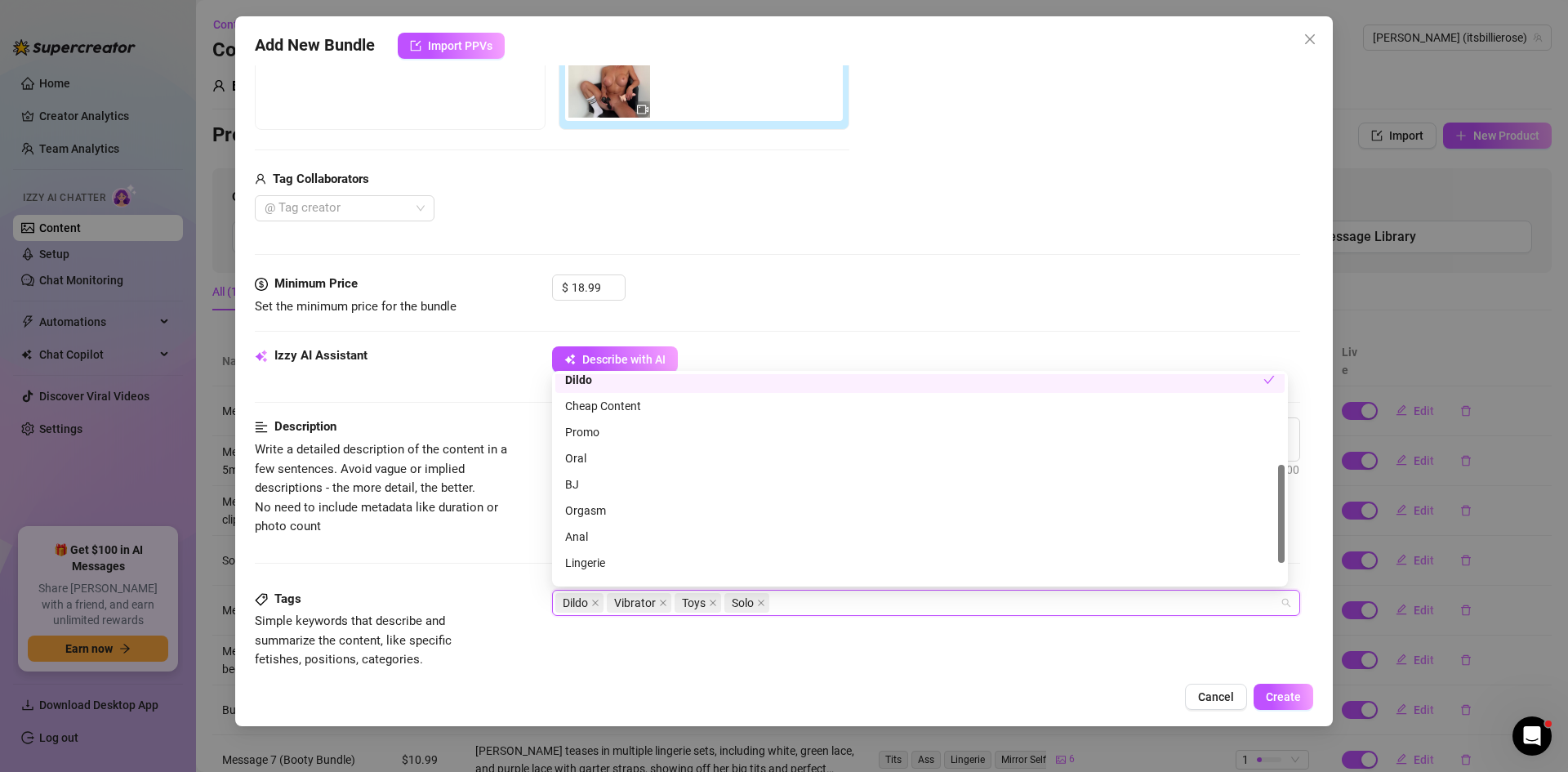
scroll to position [193, 0]
drag, startPoint x: 1280, startPoint y: 457, endPoint x: 1293, endPoint y: 548, distance: 91.9
click at [1293, 548] on body "Home Creator Analytics Team Analytics Izzy AI Chatter Content Setup Chat Monito…" at bounding box center [784, 386] width 1568 height 772
click at [584, 506] on div "Orgasm" at bounding box center [920, 509] width 710 height 18
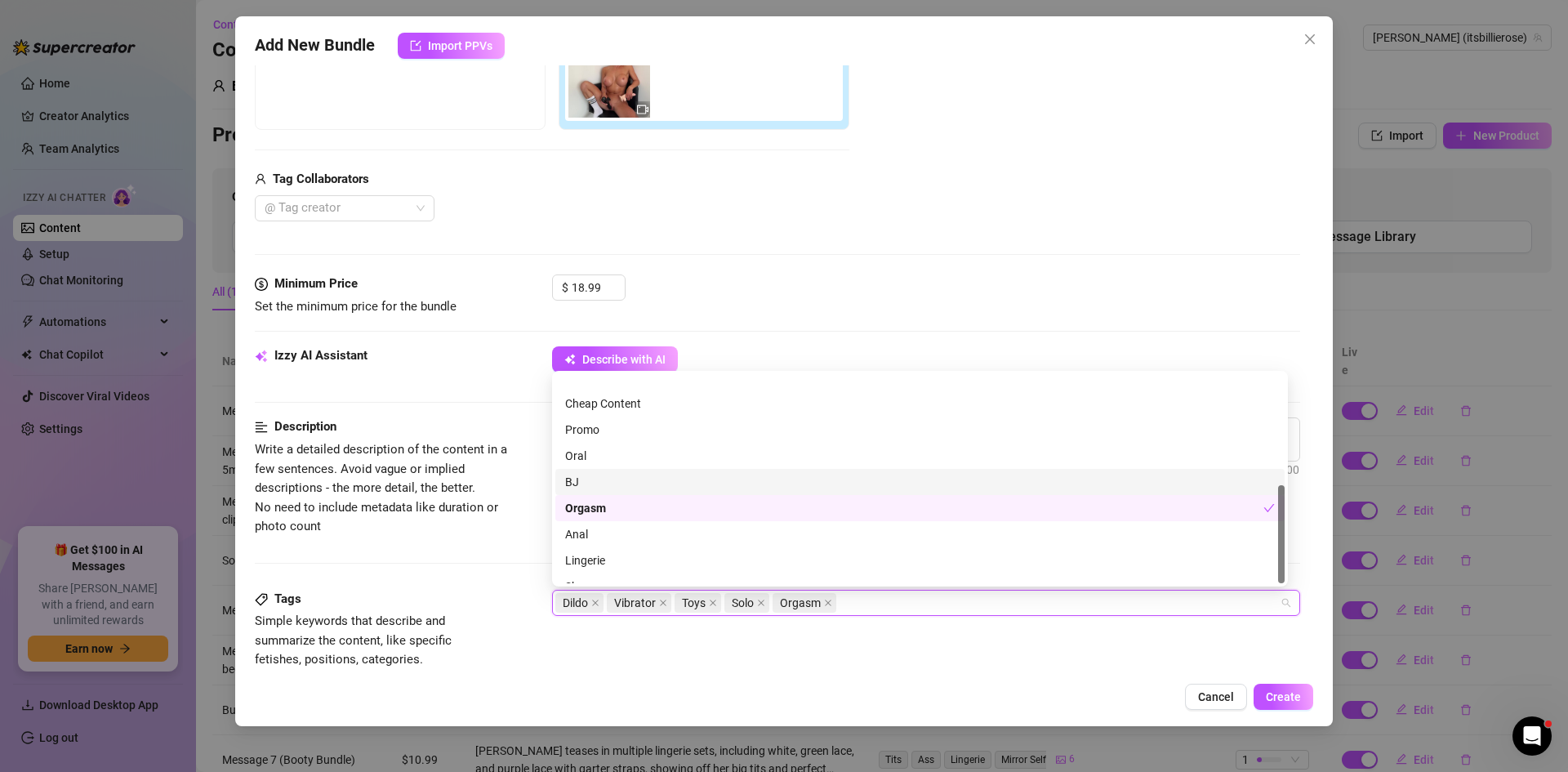
scroll to position [235, 0]
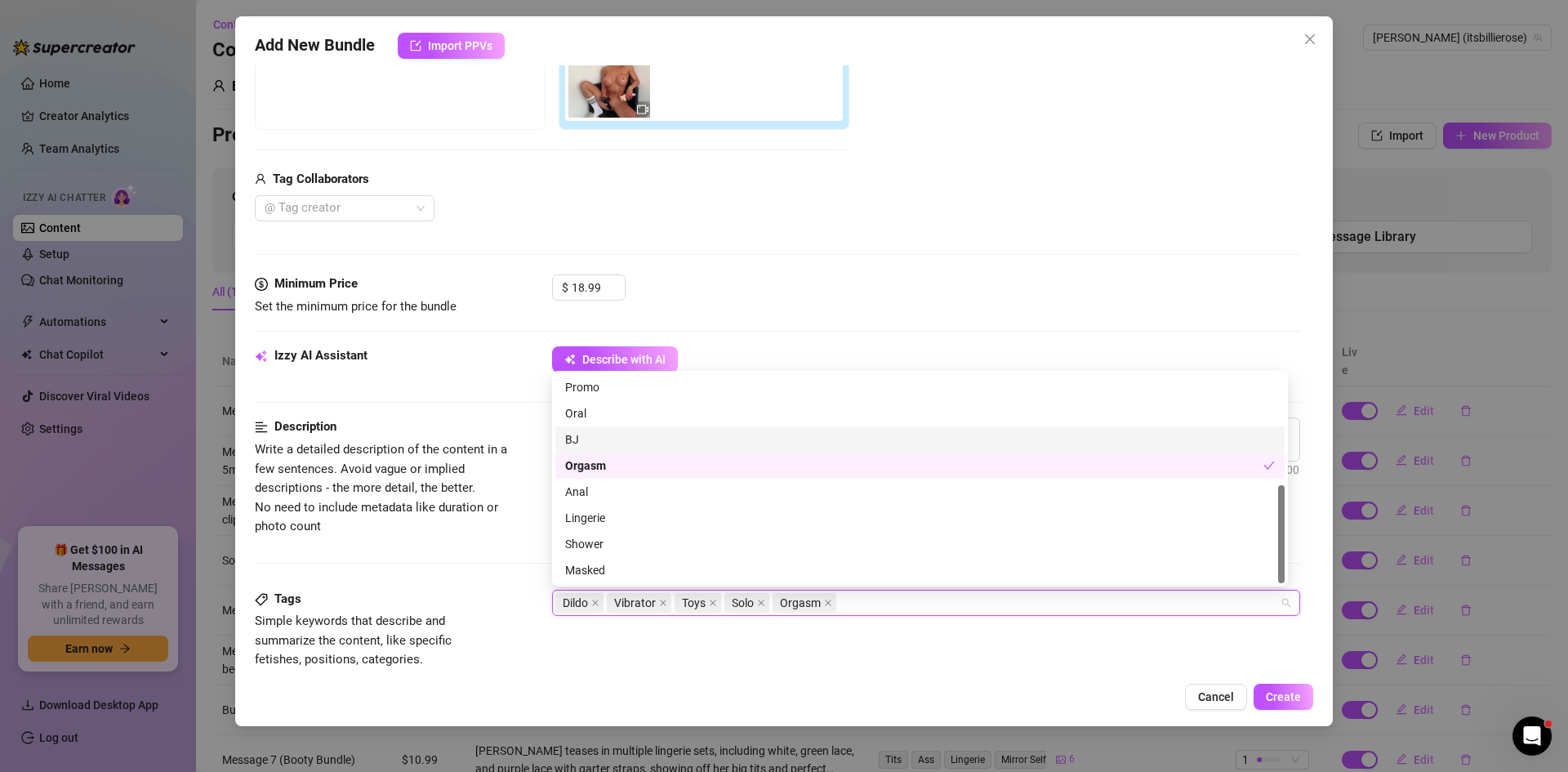
drag, startPoint x: 1284, startPoint y: 498, endPoint x: 1311, endPoint y: 585, distance: 91.1
click at [1311, 585] on body "Home Creator Analytics Team Analytics Izzy AI Chatter Content Setup Chat Monito…" at bounding box center [784, 386] width 1568 height 772
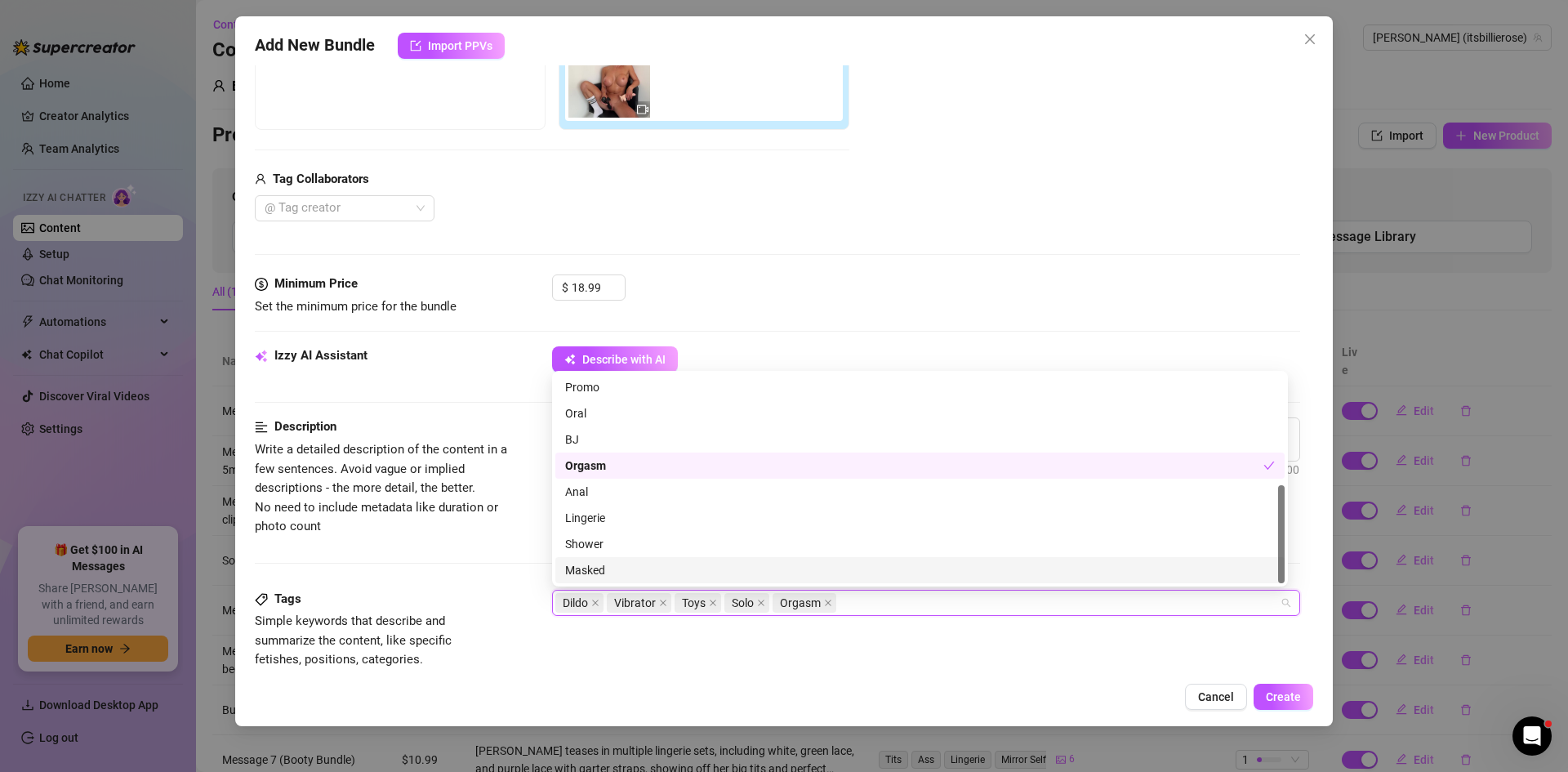
click at [886, 666] on div "Tags Simple keywords that describe and summarize the content, like specific fet…" at bounding box center [778, 630] width 1045 height 80
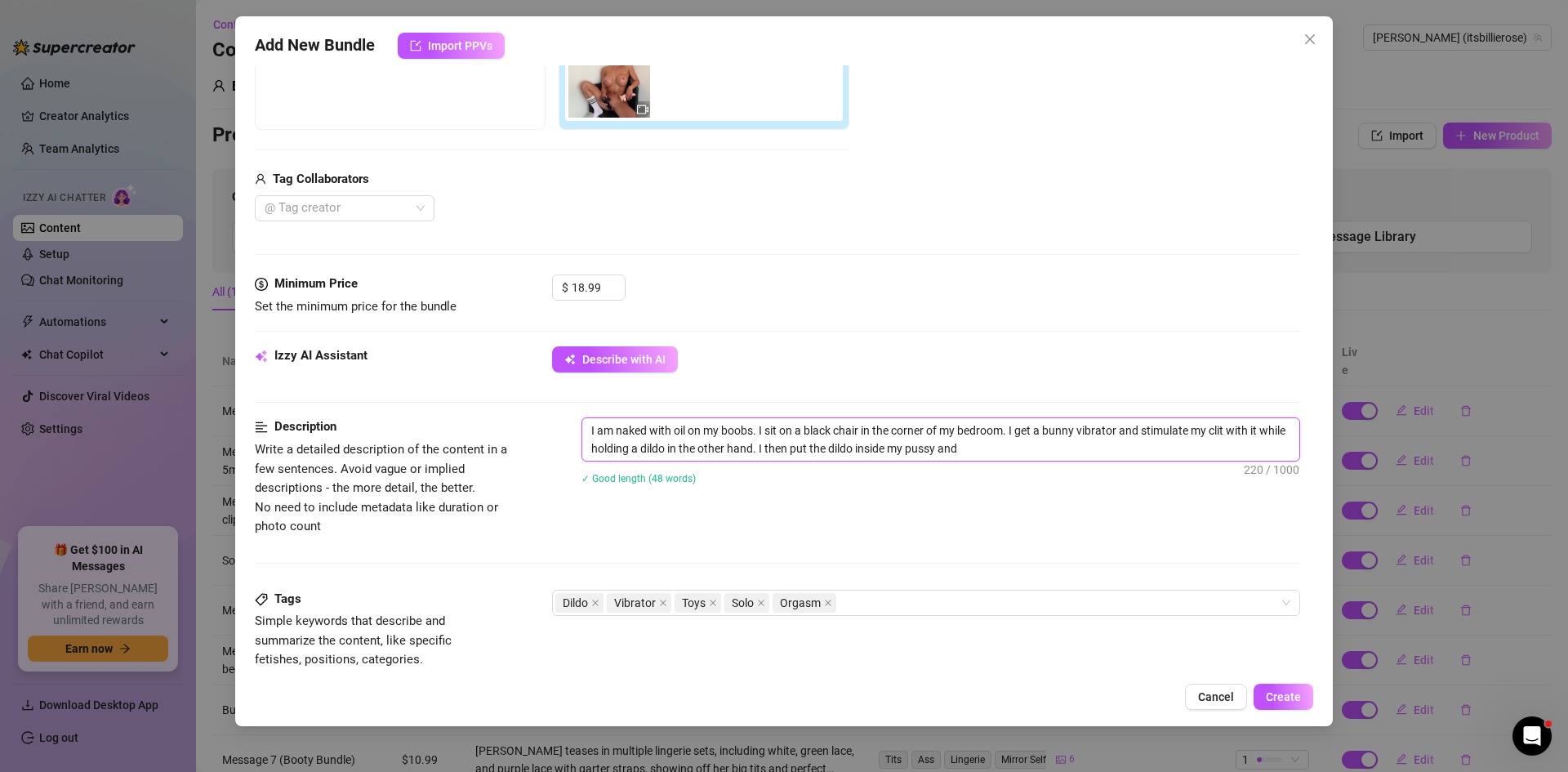
click at [645, 429] on textarea "I am naked with oil on my boobs. I sit on a black chair in the corner of my bed…" at bounding box center [941, 439] width 717 height 42
click at [1198, 435] on textarea "I am naked with only a pair of socks on. I have oil on my boobs. I sit on a bla…" at bounding box center [941, 439] width 717 height 42
click at [1192, 448] on textarea "I am naked with only a pair of socks on. I have oil on my boobs. I sit on a bla…" at bounding box center [941, 439] width 717 height 42
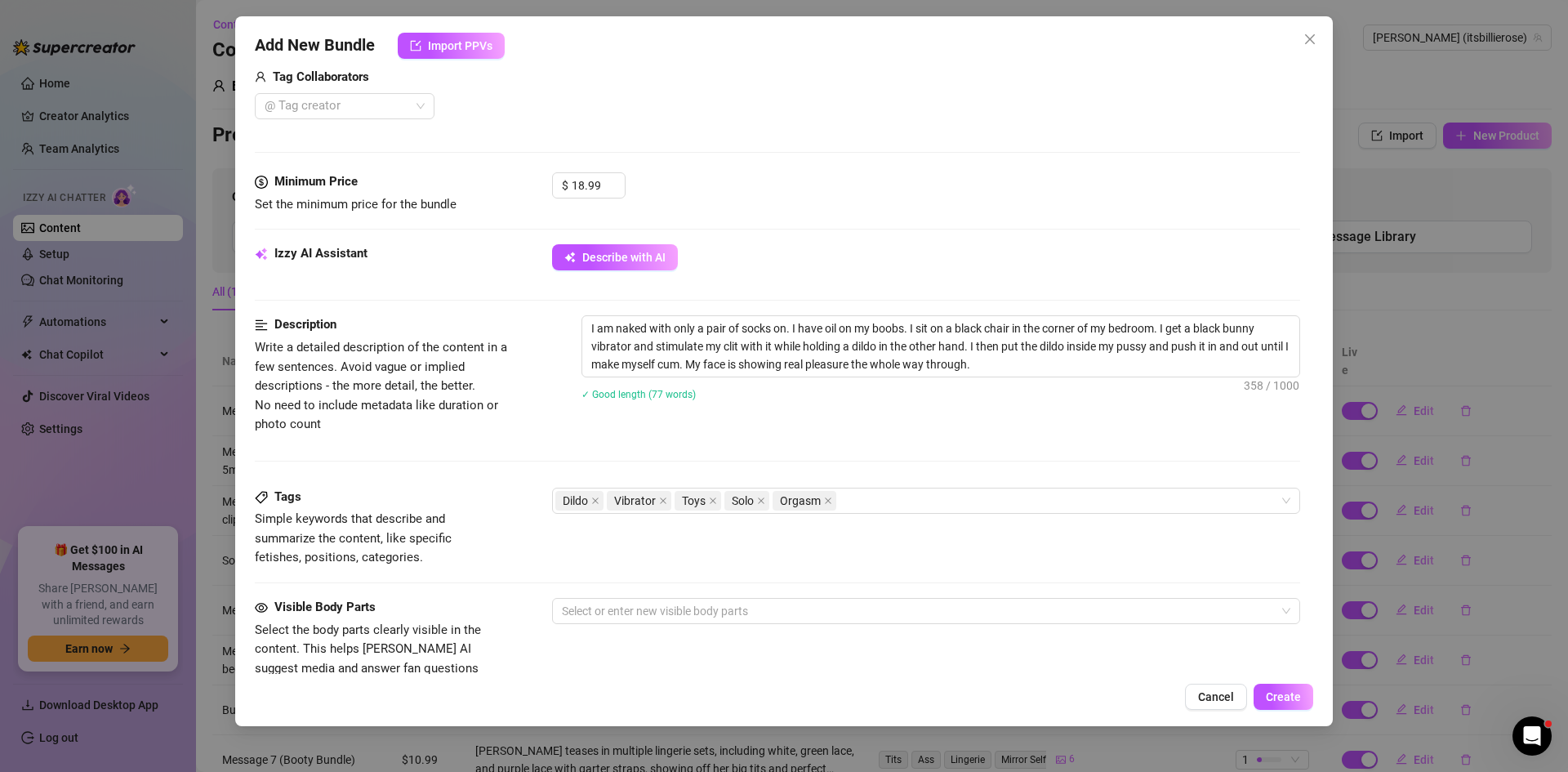
scroll to position [458, 0]
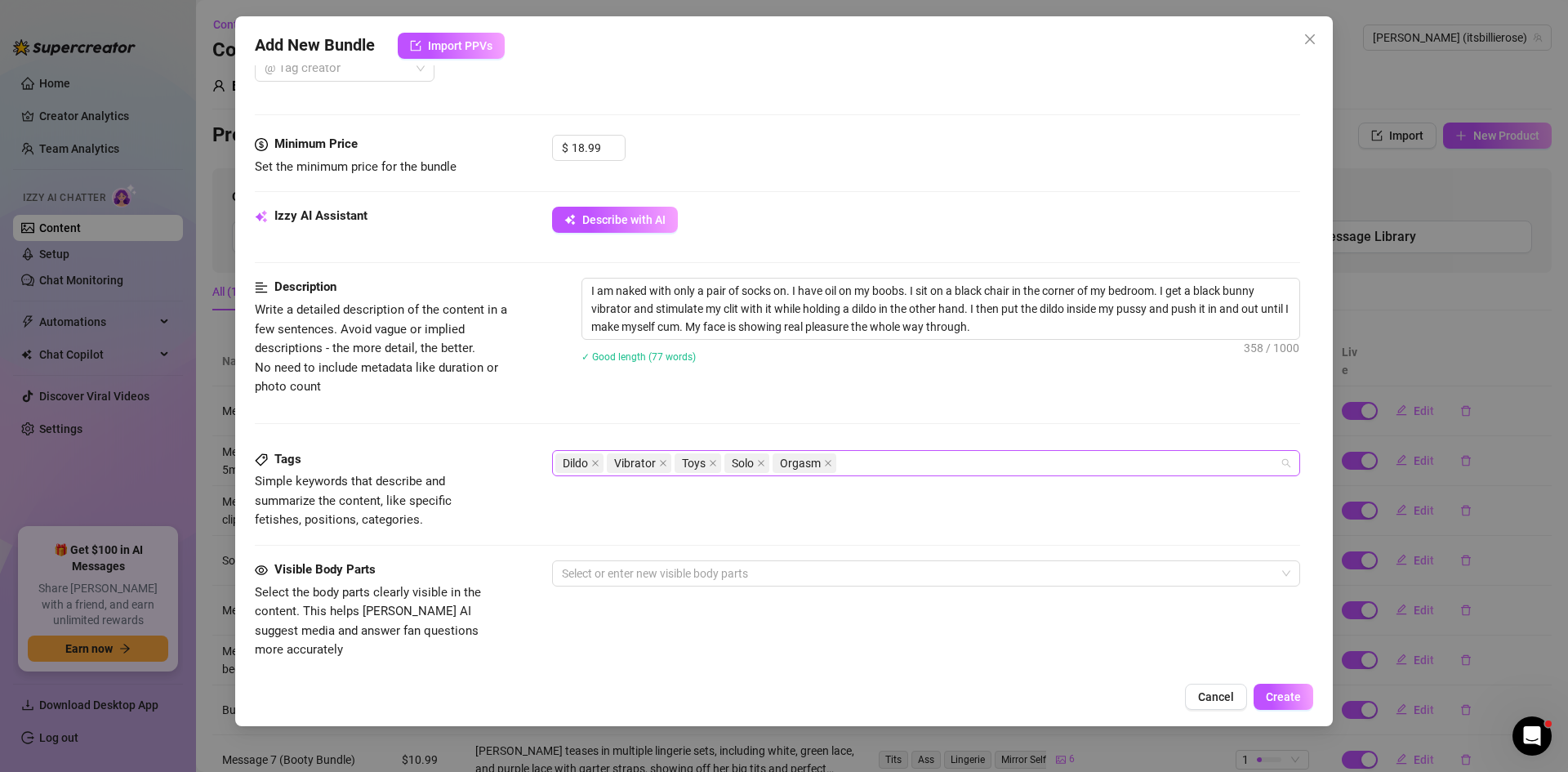
click at [1198, 472] on div "Dildo Vibrator Toys Solo Orgasm" at bounding box center [917, 464] width 725 height 23
click at [1198, 465] on div "Dildo Vibrator Toys Solo Orgasm" at bounding box center [917, 464] width 725 height 23
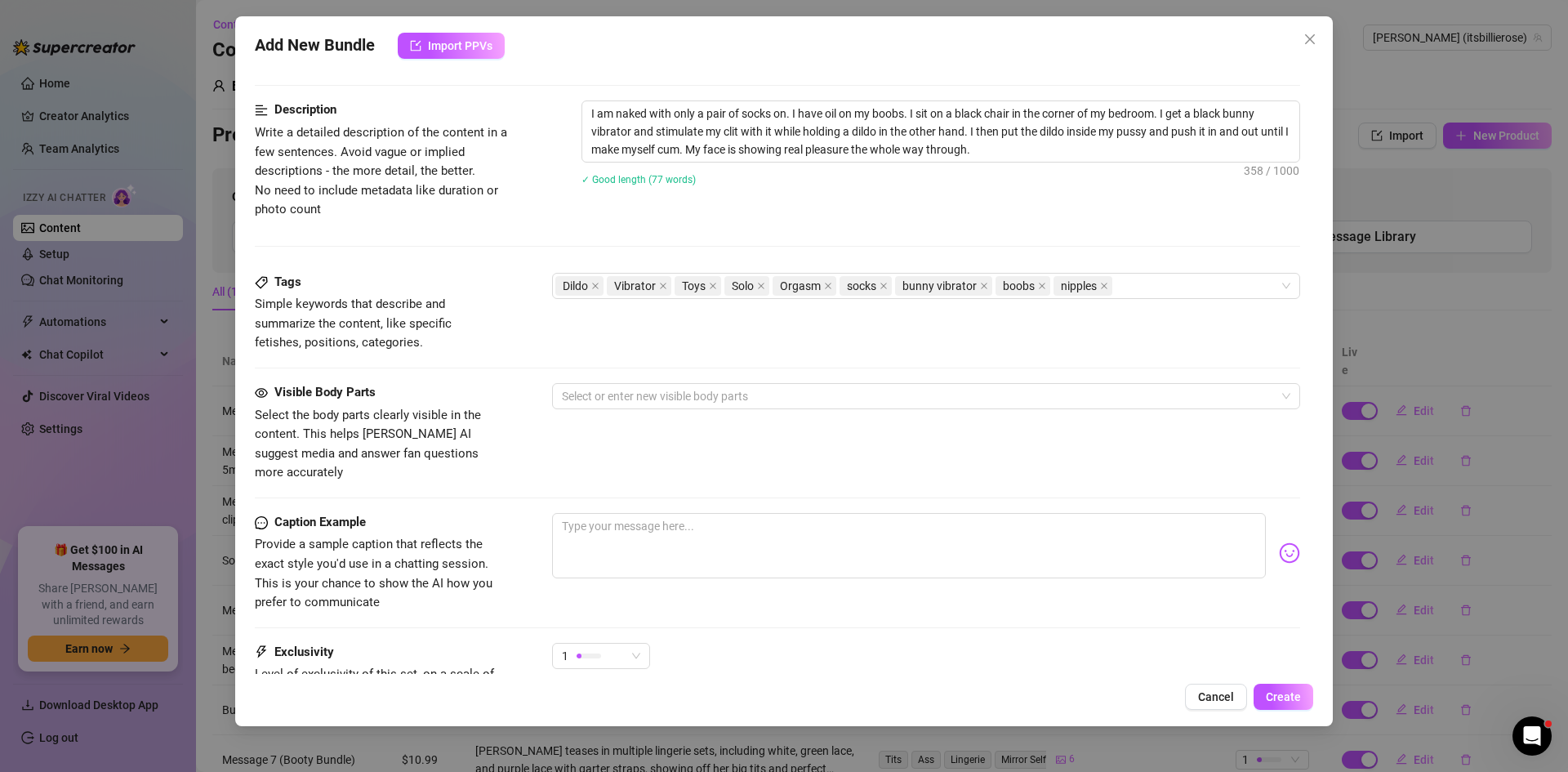
scroll to position [637, 0]
click at [1167, 392] on div at bounding box center [917, 395] width 725 height 23
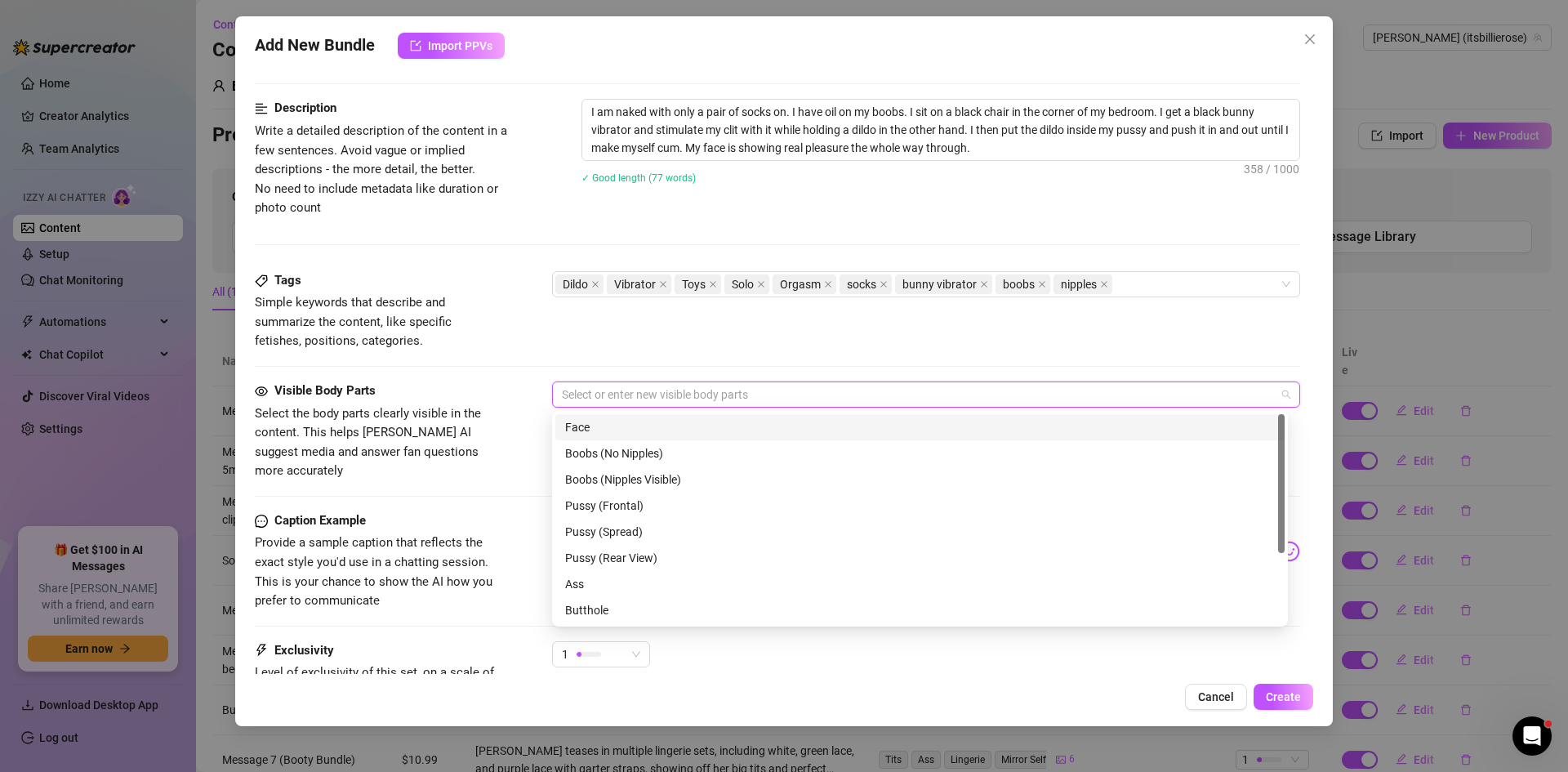
click at [585, 426] on div "Face" at bounding box center [920, 427] width 710 height 18
click at [608, 481] on div "Boobs (Nipples Visible)" at bounding box center [920, 479] width 710 height 18
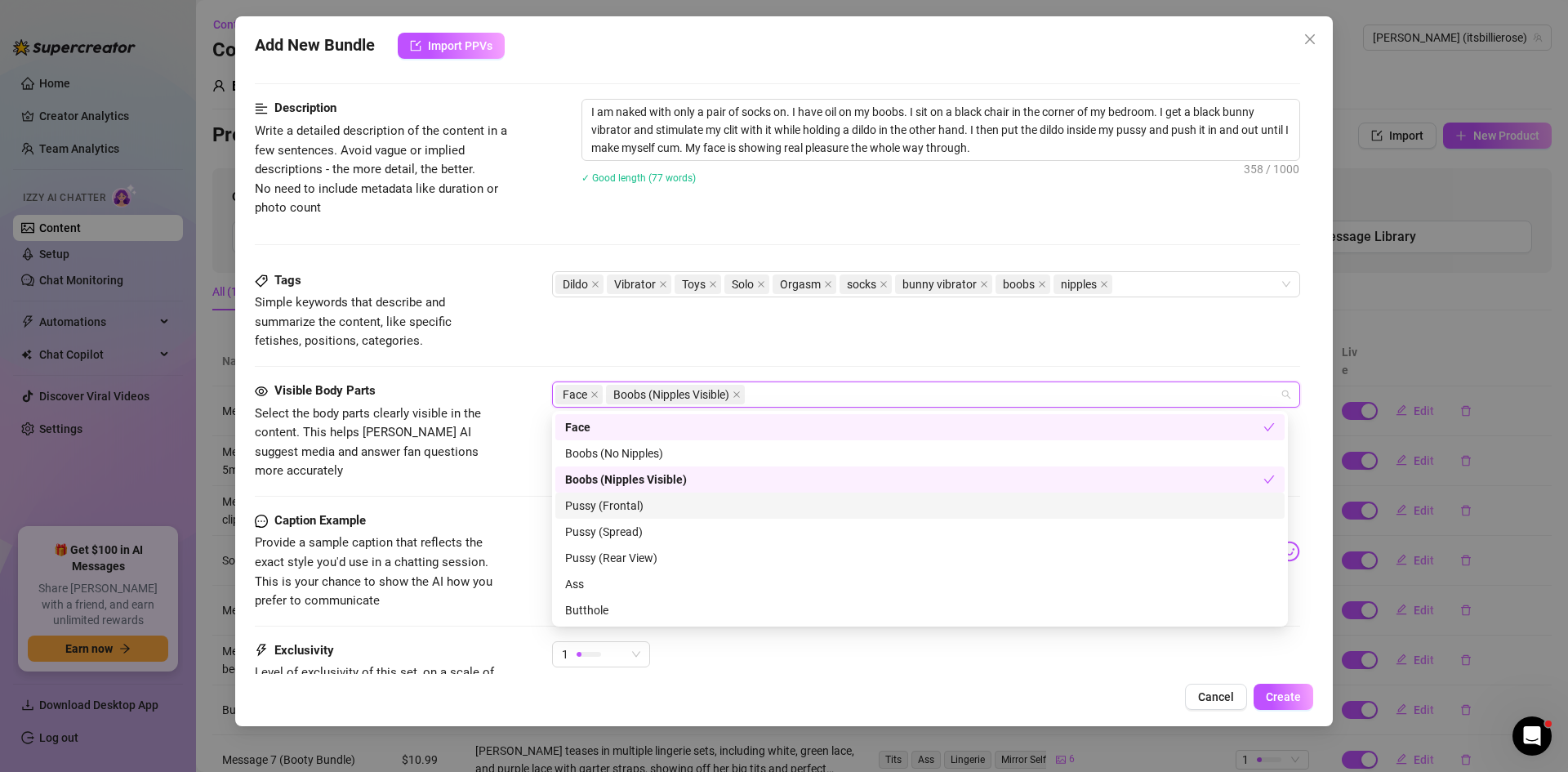
click at [592, 506] on div "Pussy (Frontal)" at bounding box center [920, 506] width 710 height 18
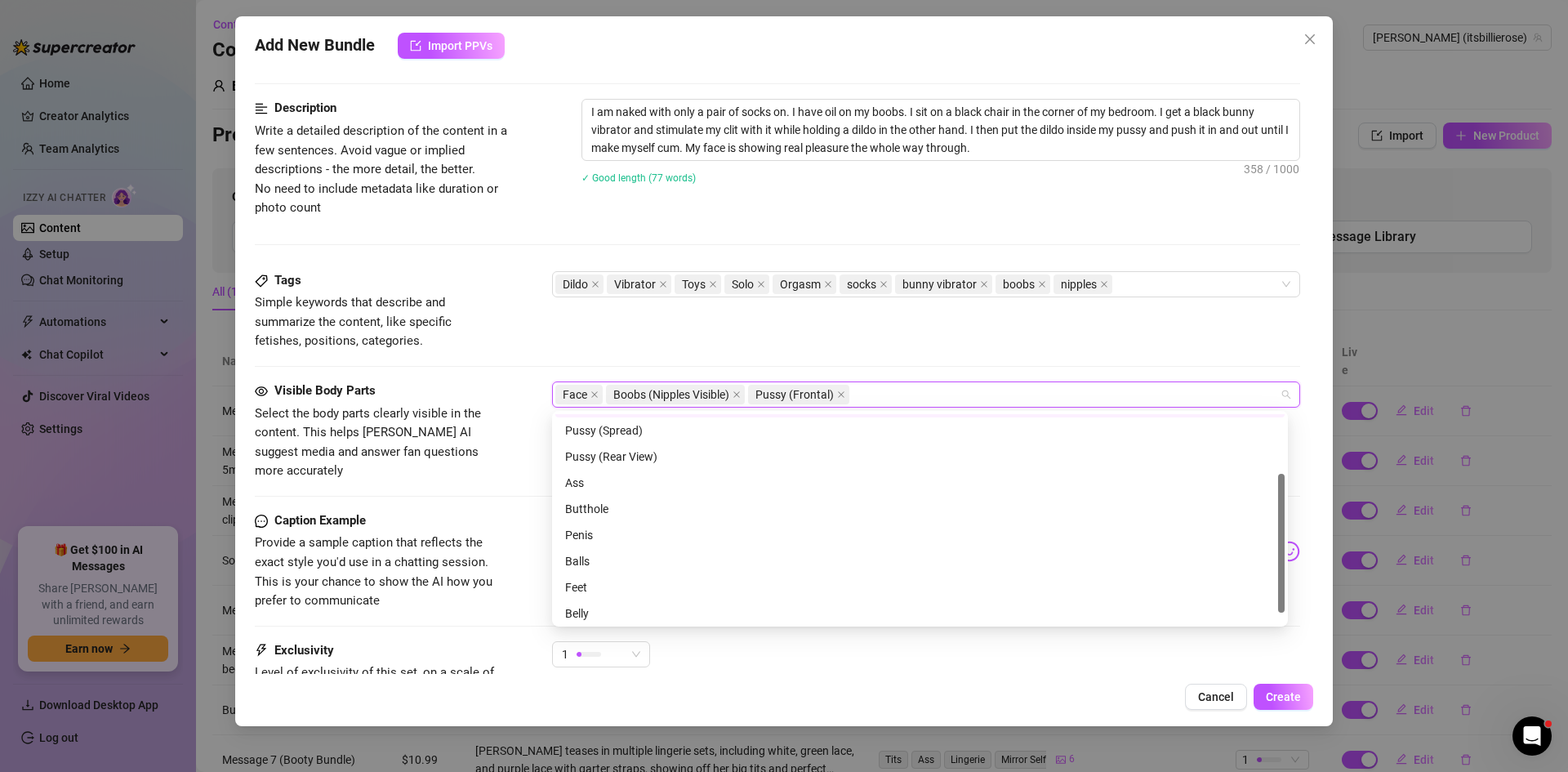
scroll to position [103, 0]
drag, startPoint x: 1280, startPoint y: 454, endPoint x: 1307, endPoint y: 523, distance: 74.1
click at [1307, 523] on body "Home Creator Analytics Team Analytics Izzy AI Chatter Content Setup Chat Monito…" at bounding box center [784, 386] width 1568 height 772
click at [592, 615] on div "Belly" at bounding box center [920, 612] width 710 height 18
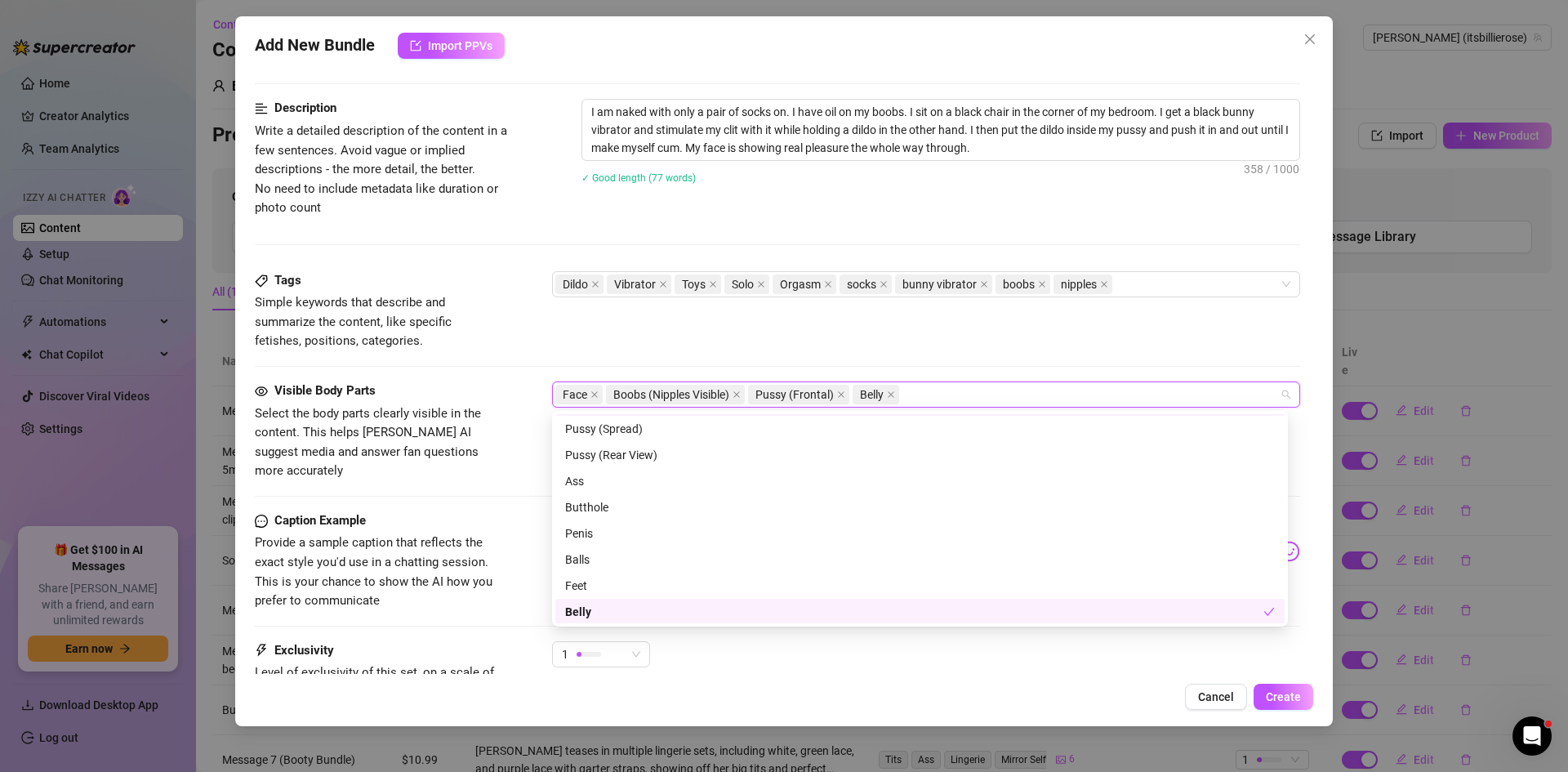
click at [1126, 658] on div "1" at bounding box center [926, 661] width 748 height 41
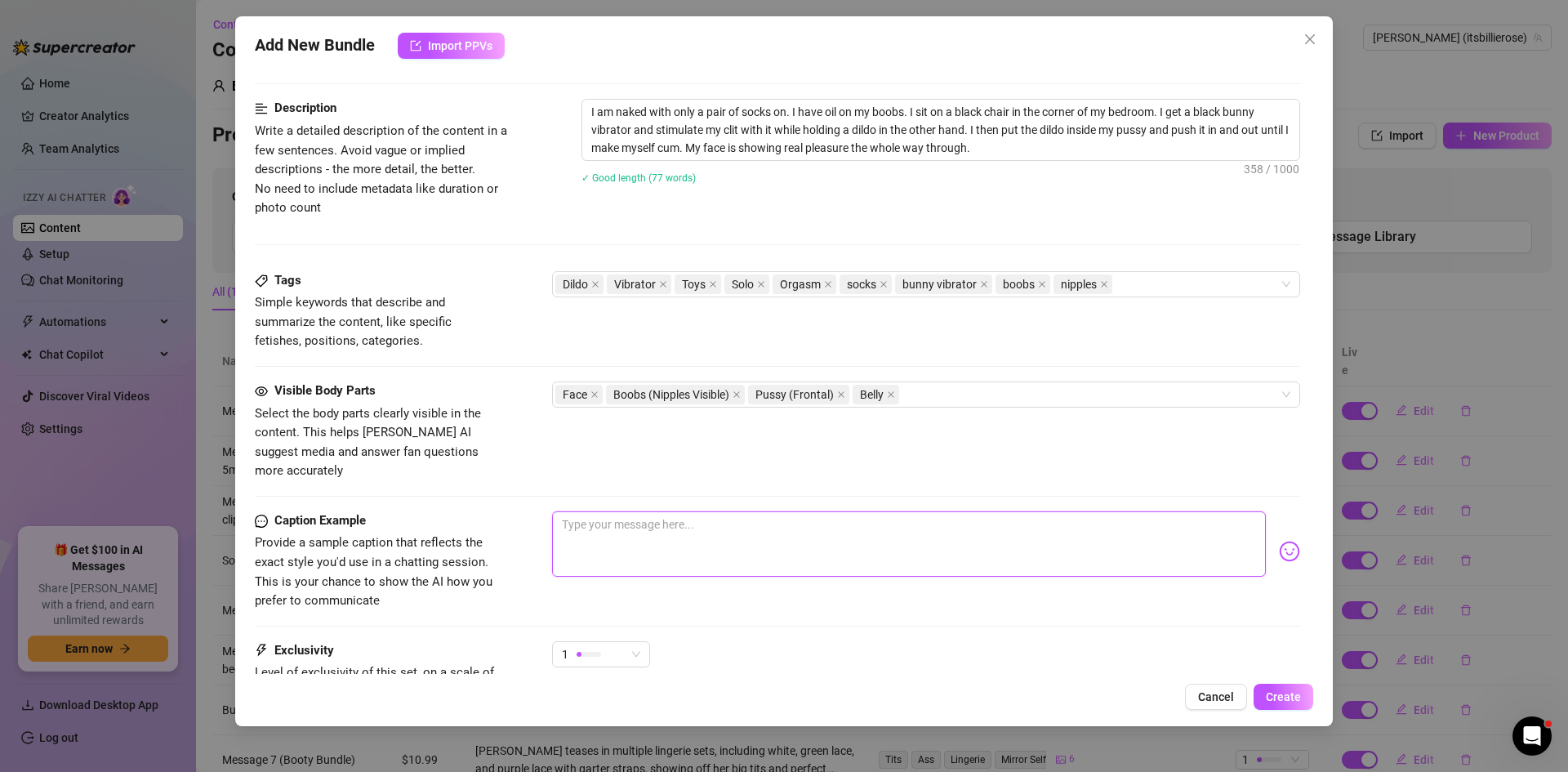
click at [831, 527] on textarea at bounding box center [908, 543] width 714 height 66
